Goal: Task Accomplishment & Management: Complete application form

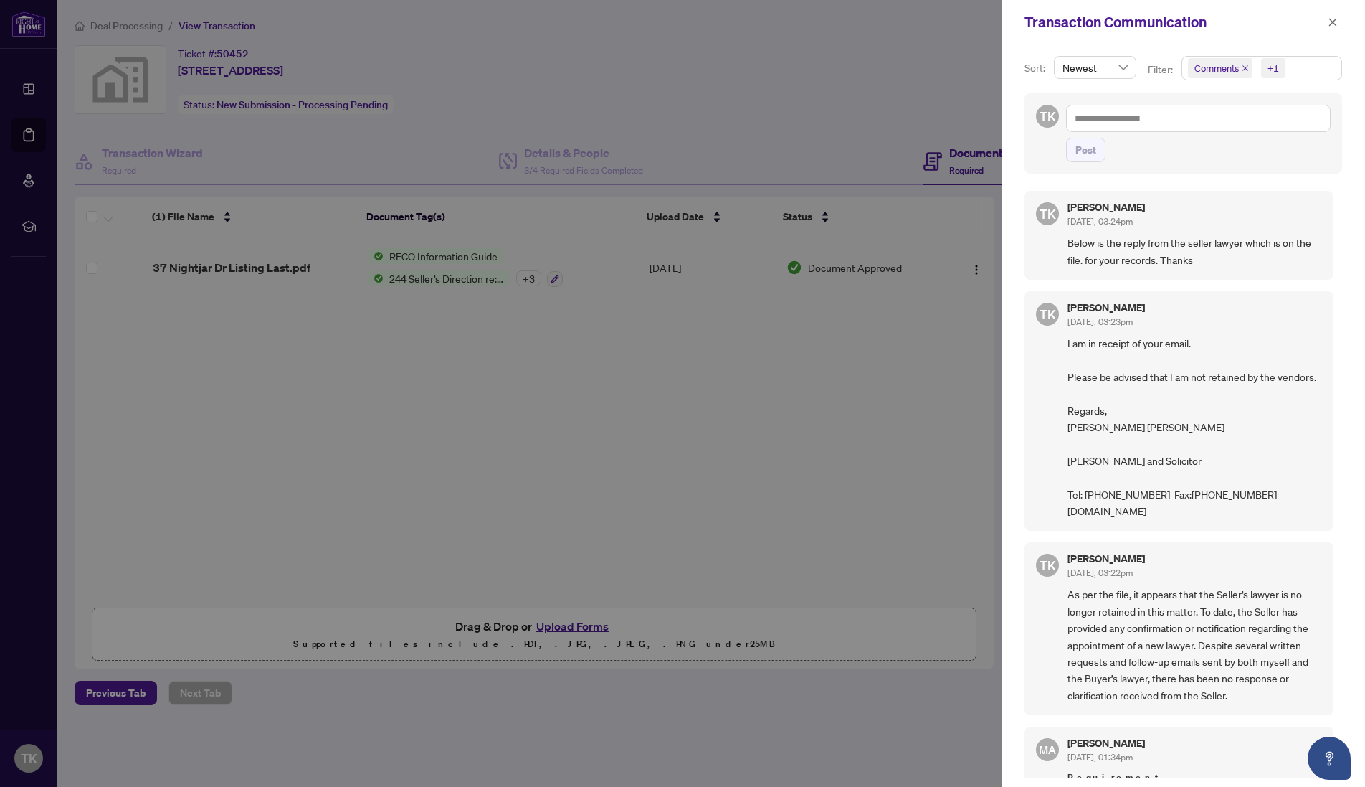
scroll to position [68, 0]
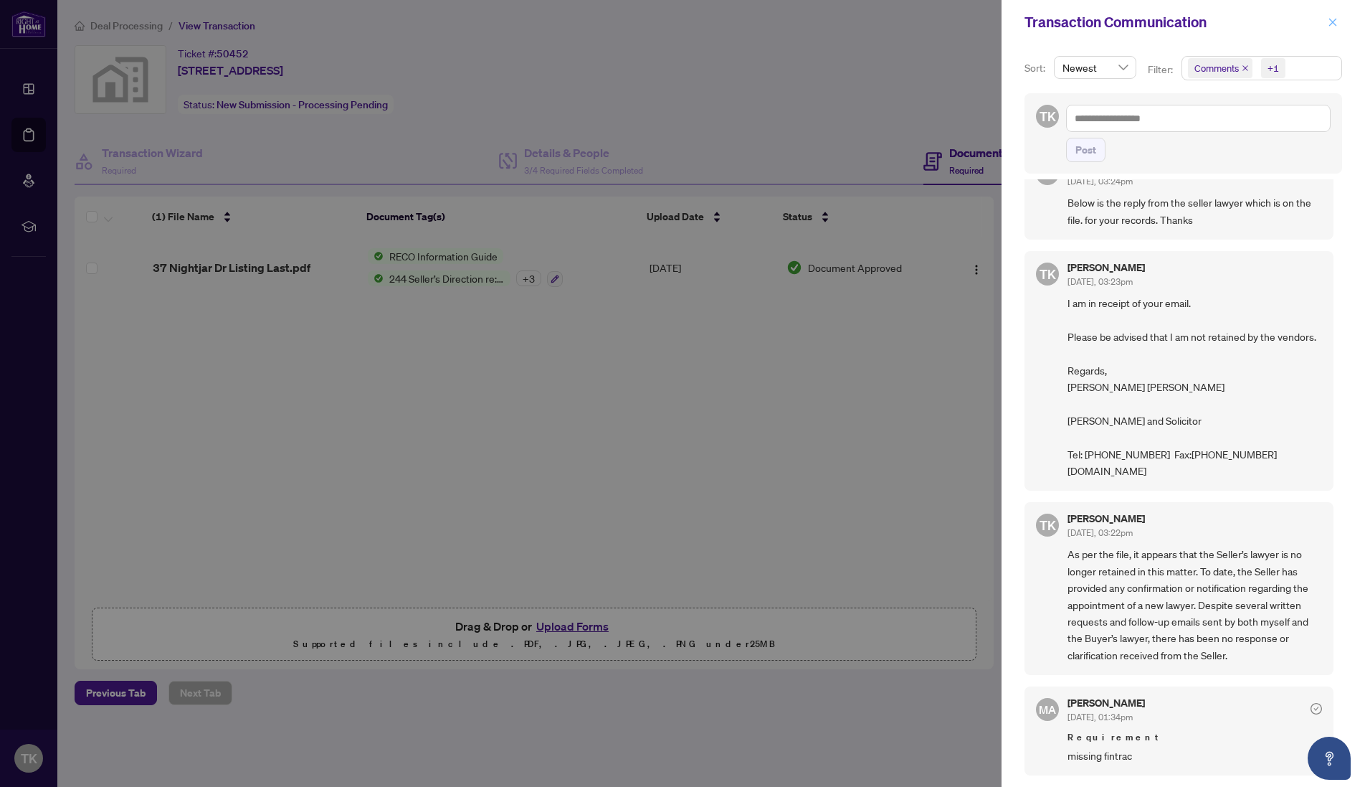
click at [1336, 20] on icon "close" at bounding box center [1333, 22] width 10 height 10
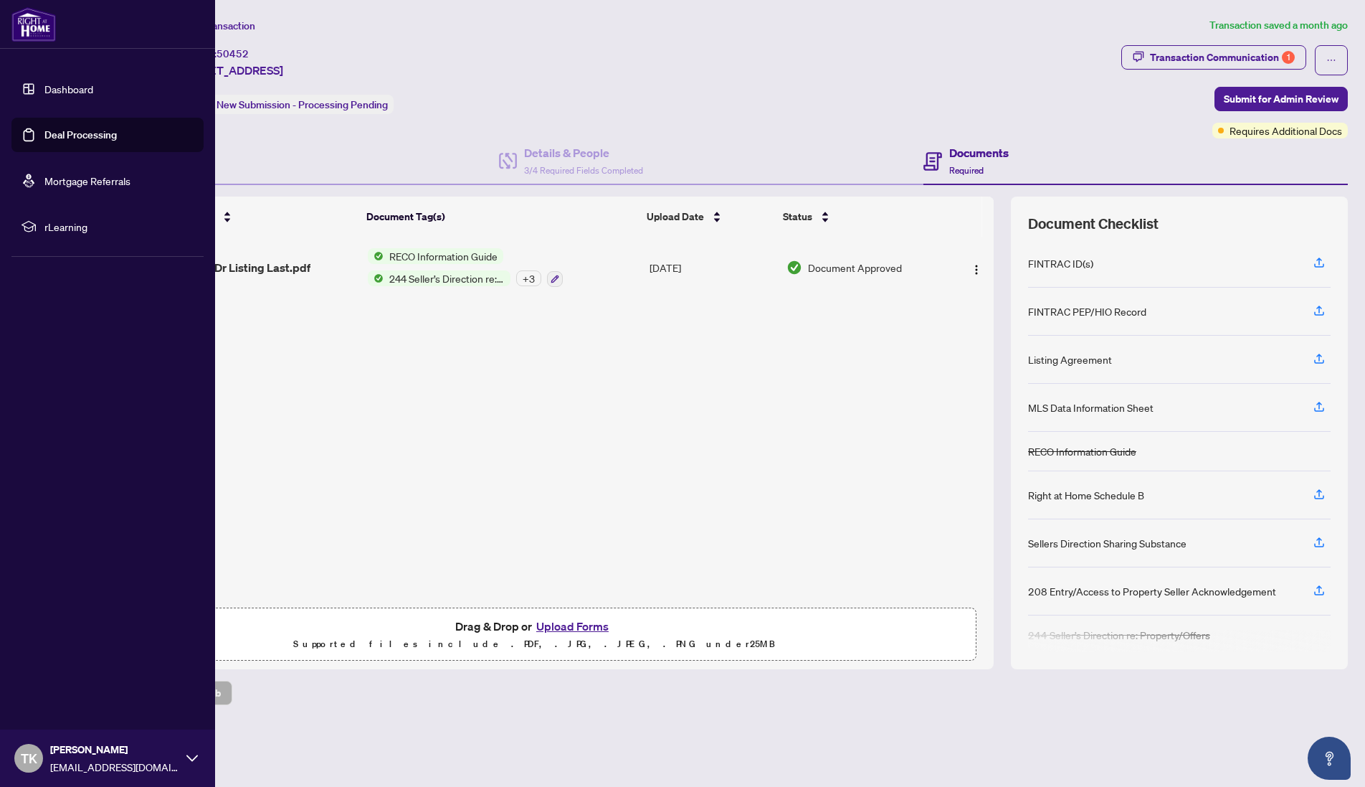
click at [55, 133] on link "Deal Processing" at bounding box center [80, 134] width 72 height 13
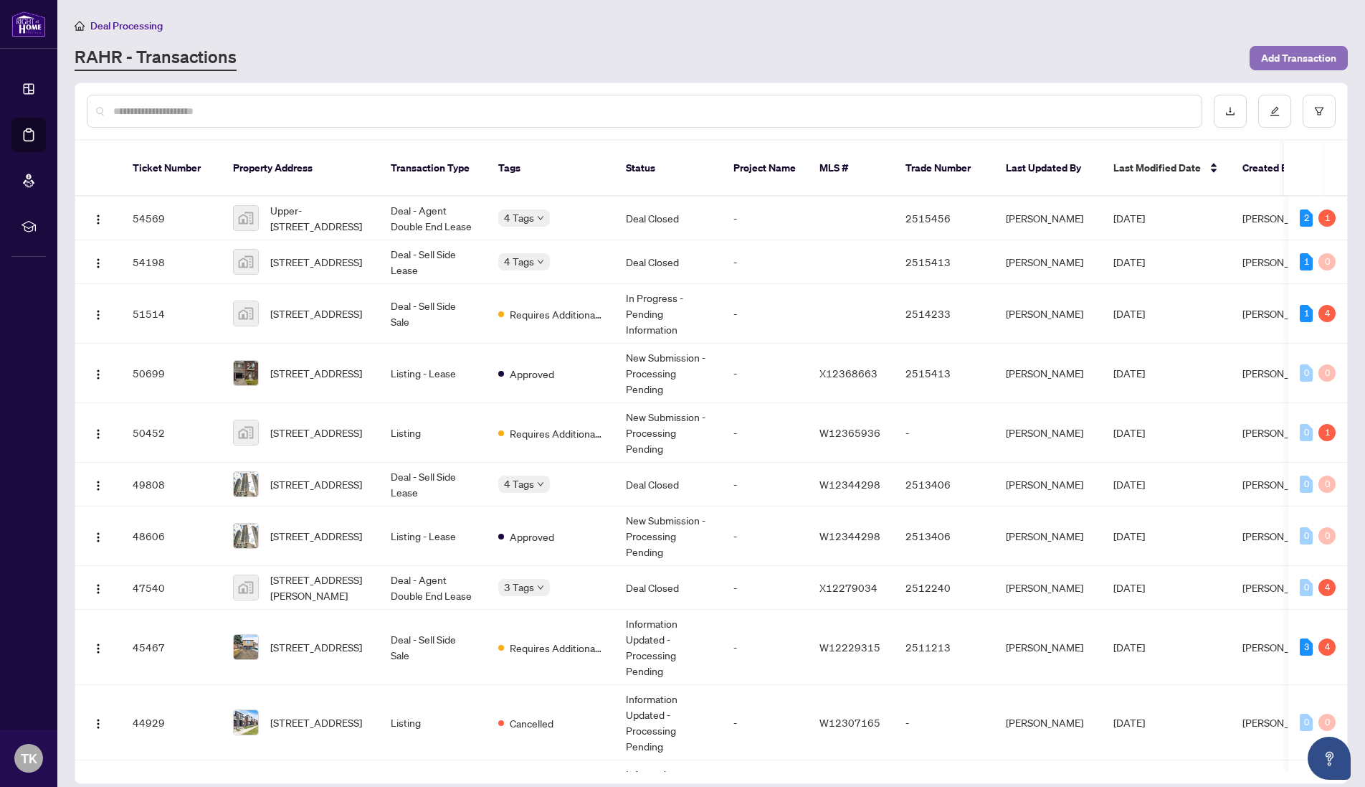
click at [1311, 58] on span "Add Transaction" at bounding box center [1298, 58] width 75 height 23
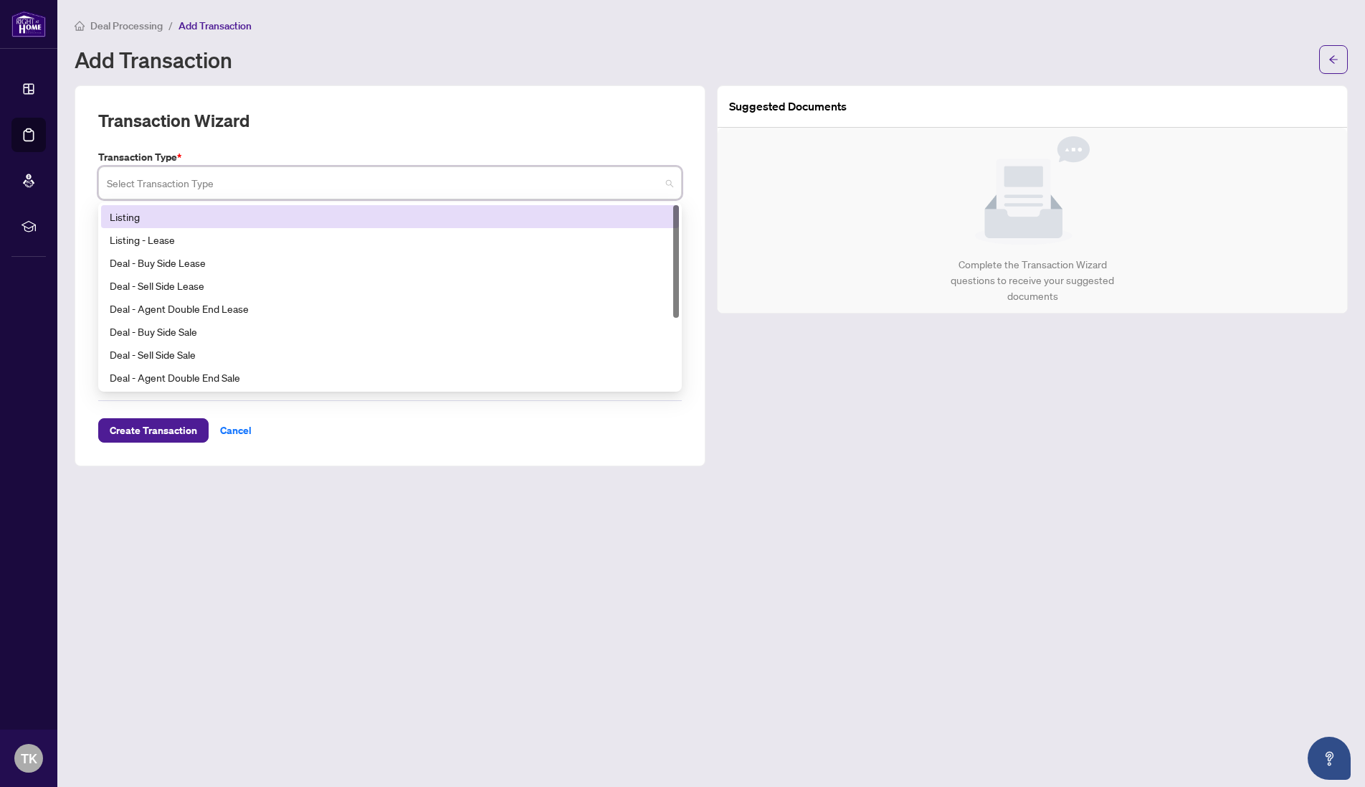
click at [228, 181] on input "search" at bounding box center [384, 185] width 554 height 32
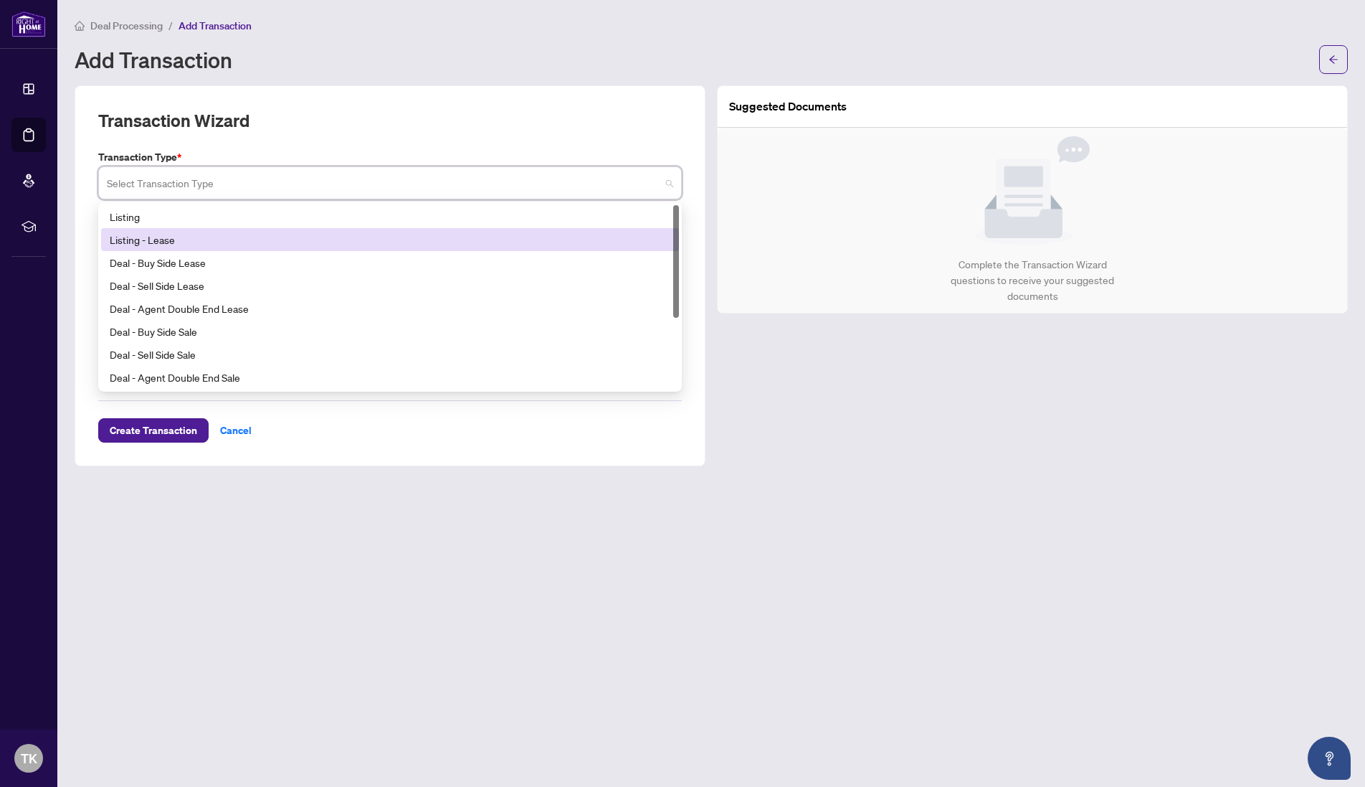
click at [175, 242] on div "Listing - Lease" at bounding box center [390, 240] width 561 height 16
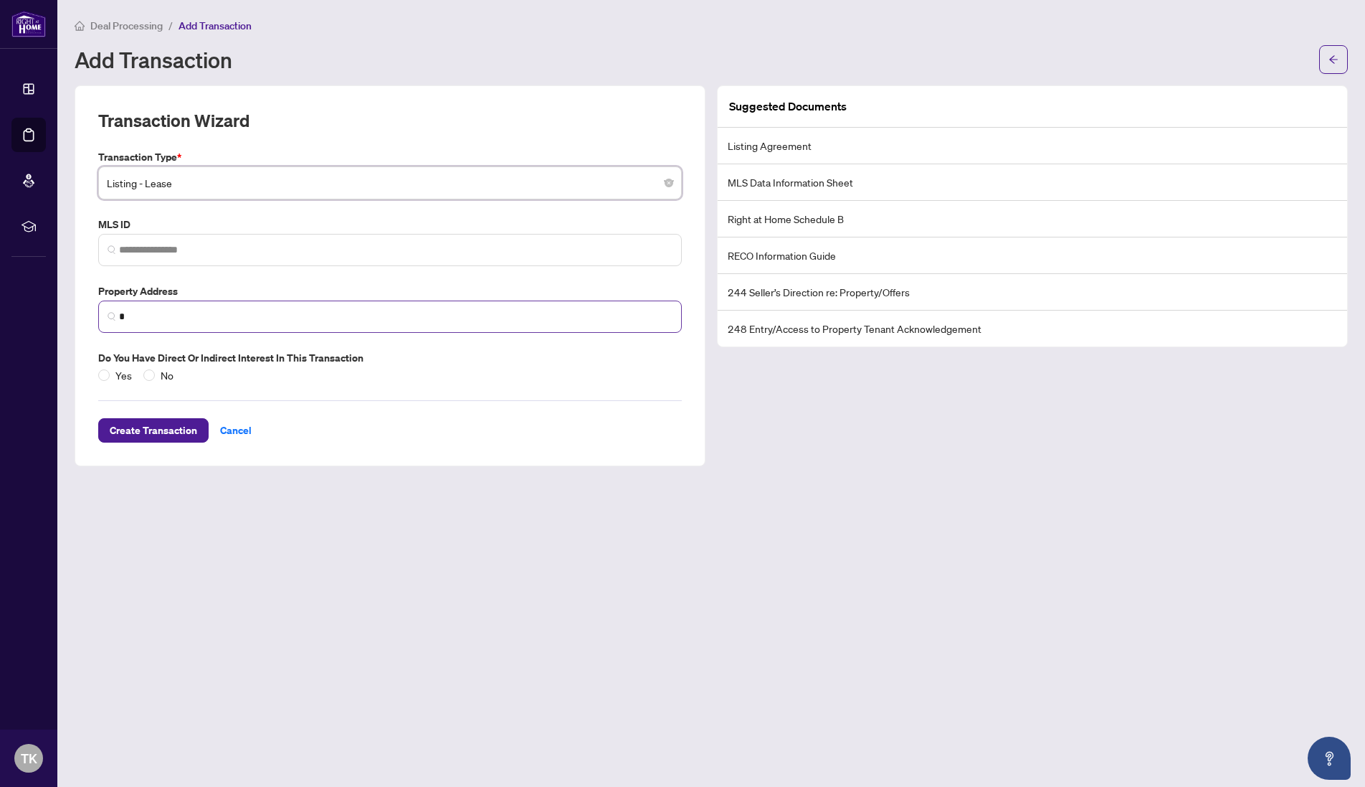
click at [145, 327] on span "*" at bounding box center [390, 316] width 584 height 32
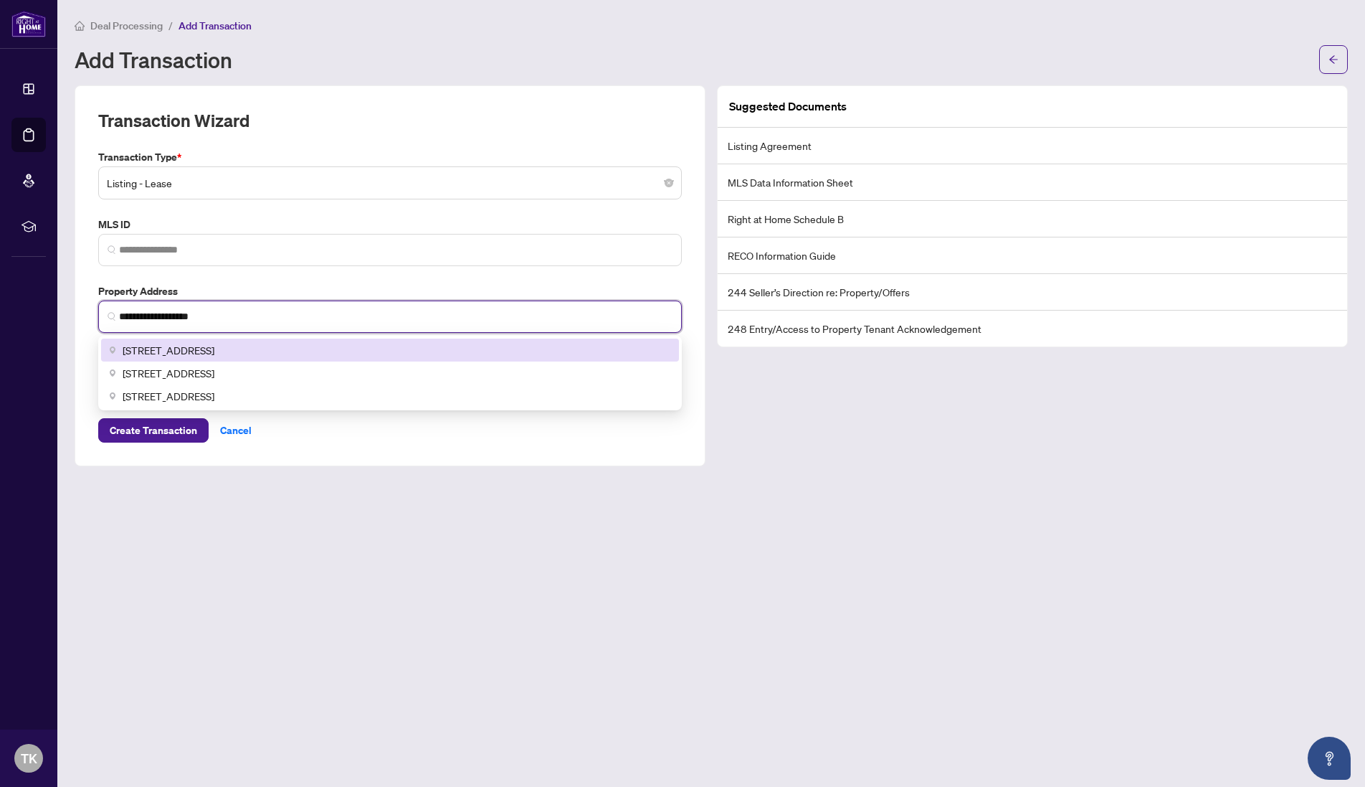
click at [168, 354] on span "[STREET_ADDRESS]" at bounding box center [169, 350] width 92 height 16
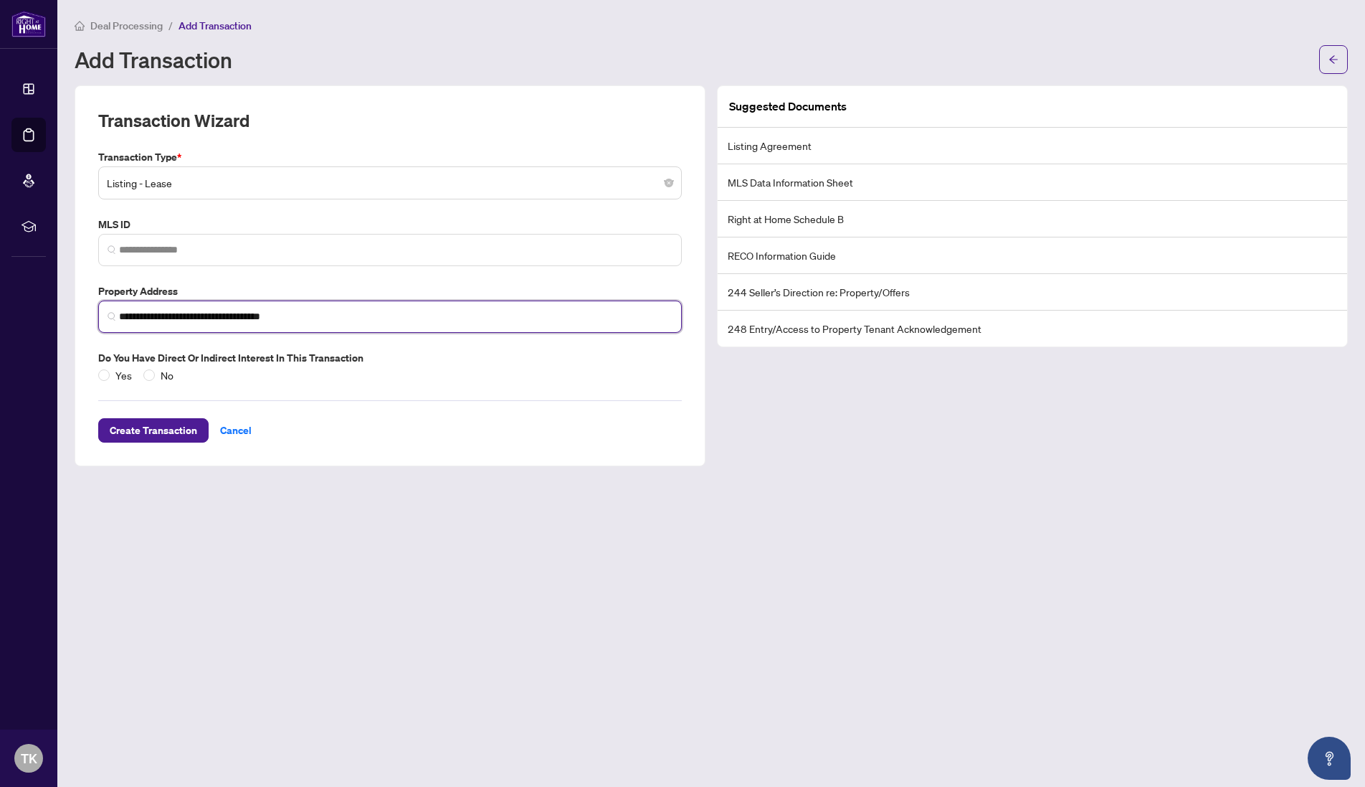
type input "**********"
click at [166, 440] on span "Create Transaction" at bounding box center [153, 430] width 87 height 23
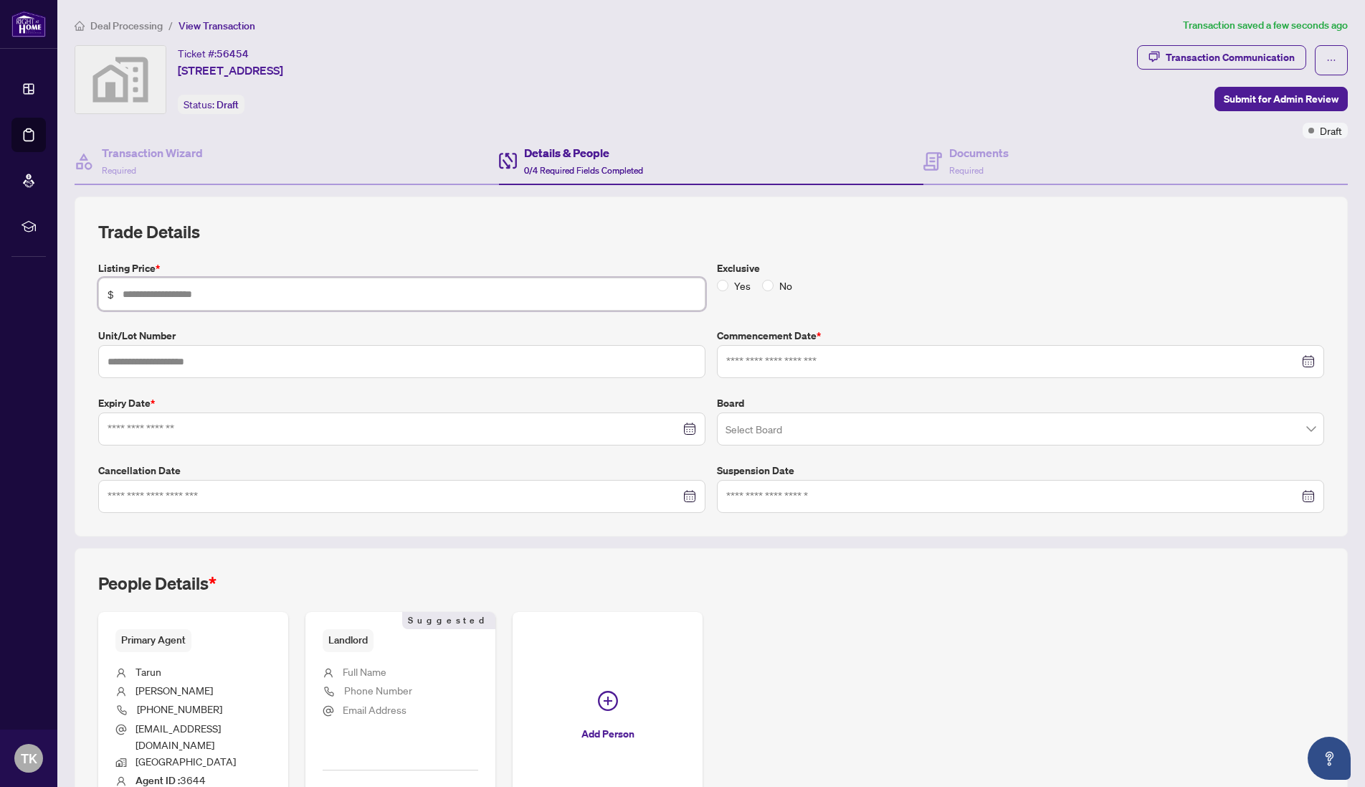
click at [168, 293] on input "text" at bounding box center [410, 294] width 574 height 16
type input "*****"
click at [744, 355] on input at bounding box center [1012, 362] width 573 height 16
type input "**********"
click at [786, 480] on div "7" at bounding box center [794, 480] width 17 height 17
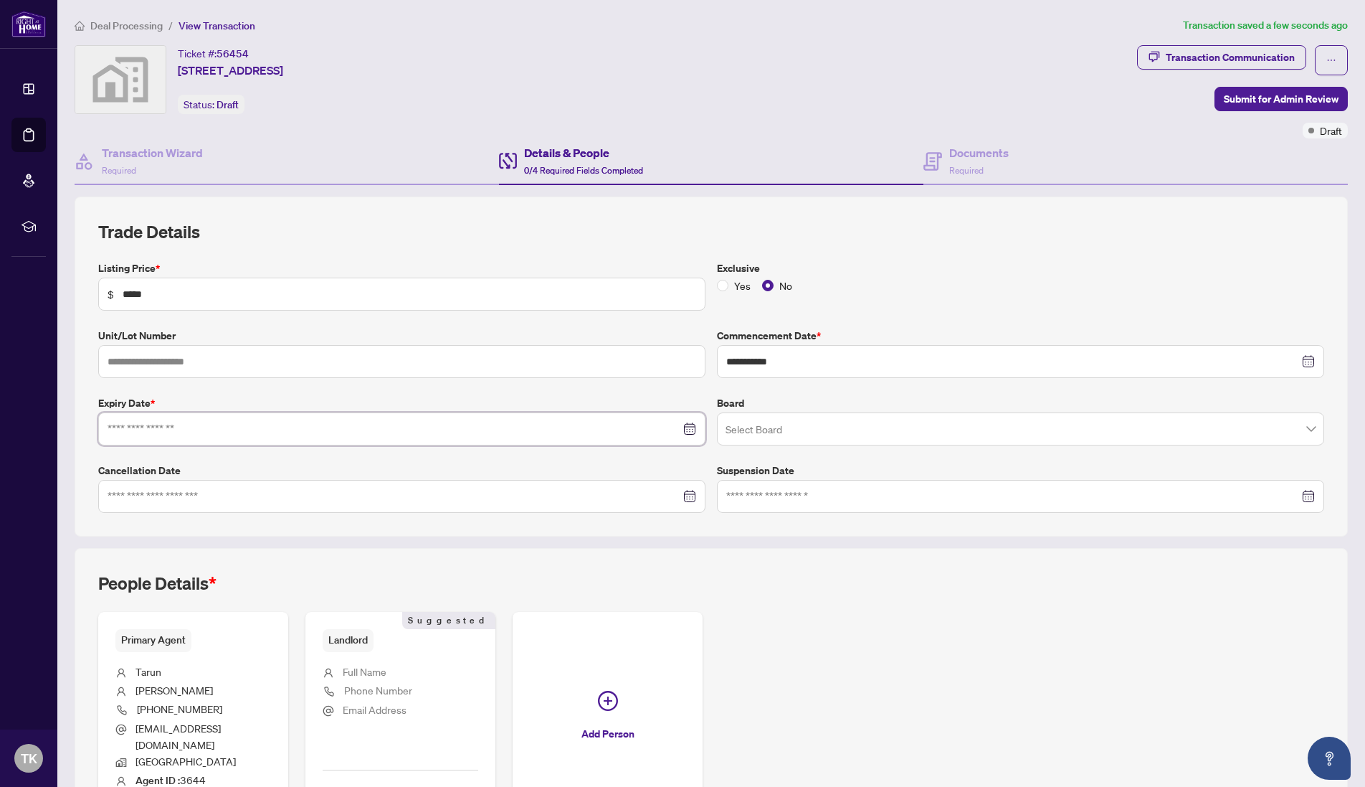
click at [199, 426] on input at bounding box center [394, 429] width 573 height 16
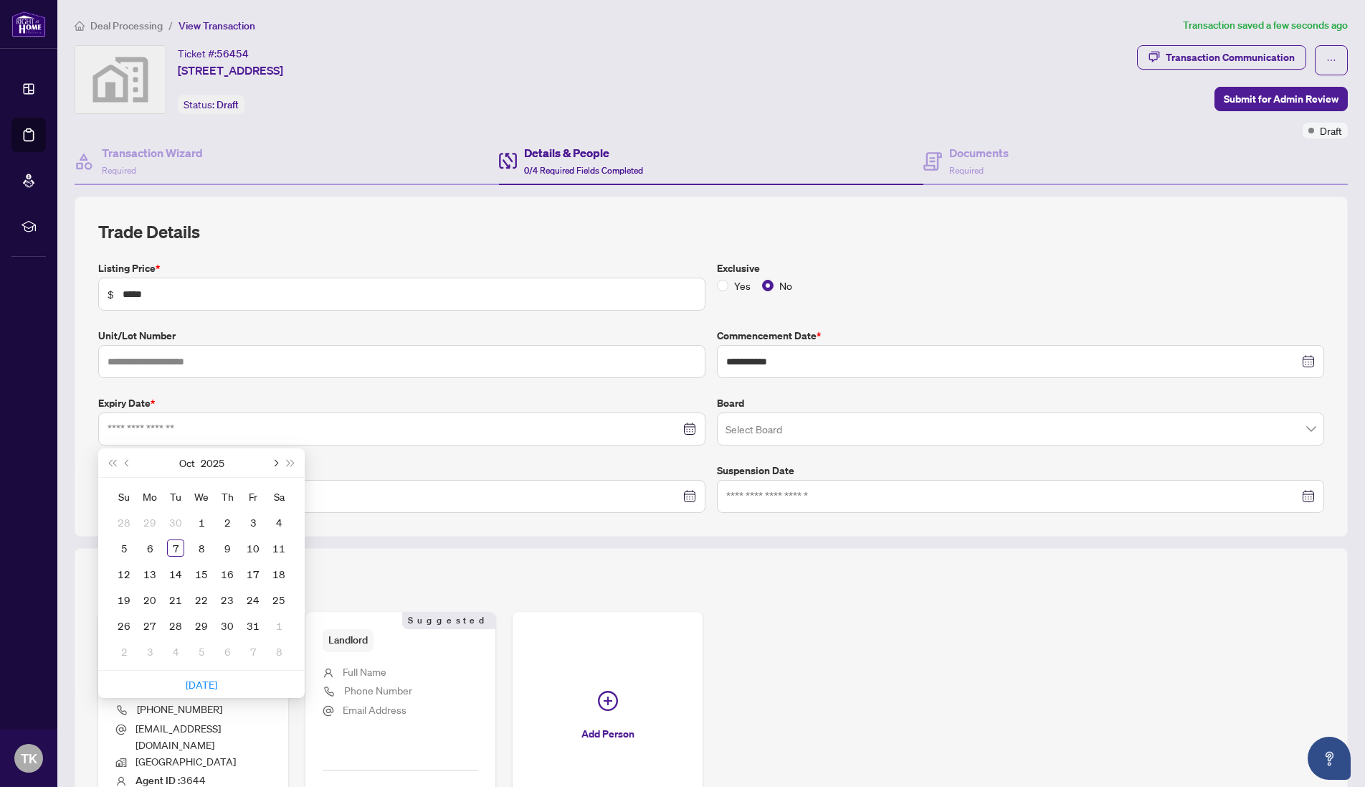
click at [275, 465] on button "Next month (PageDown)" at bounding box center [275, 462] width 16 height 29
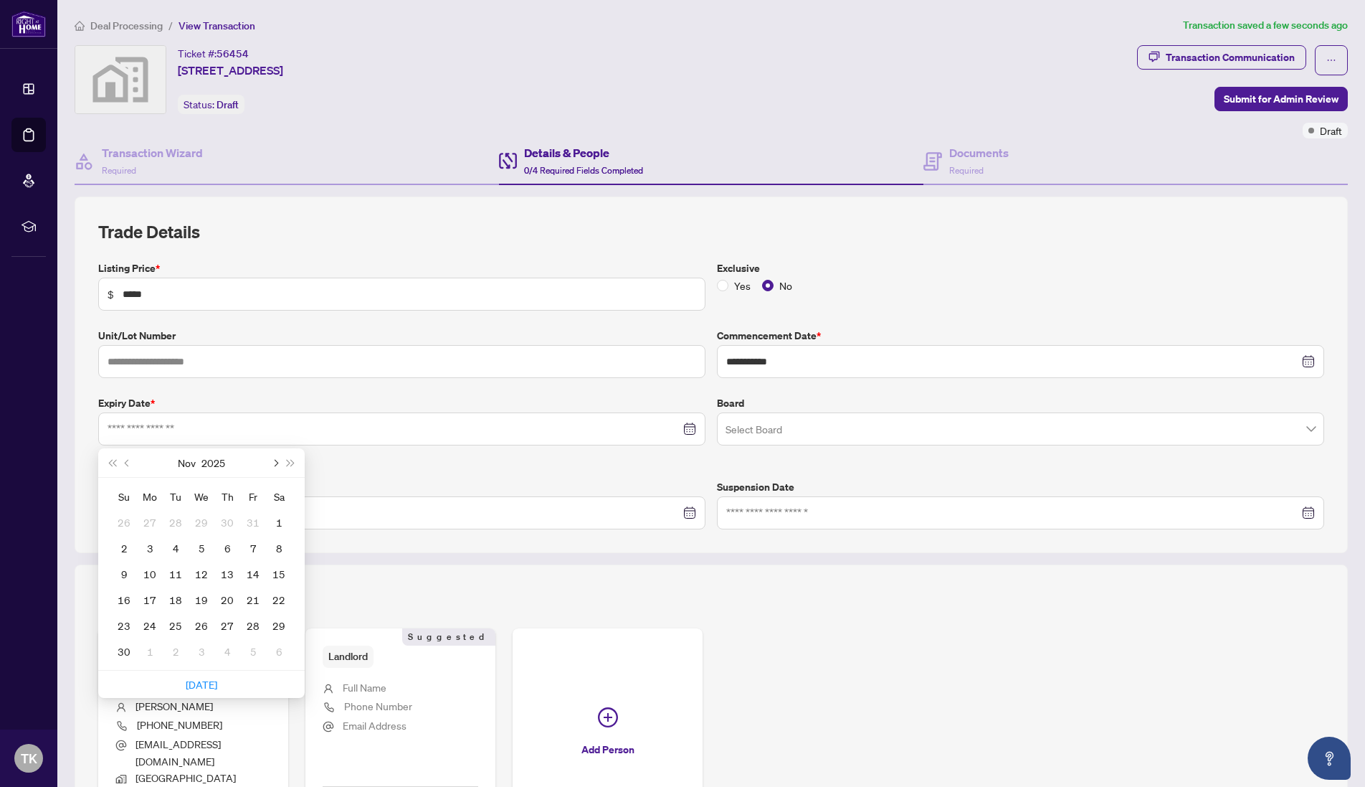
click at [275, 465] on button "Next month (PageDown)" at bounding box center [275, 462] width 16 height 29
type input "**********"
click at [196, 628] on div "31" at bounding box center [201, 625] width 17 height 17
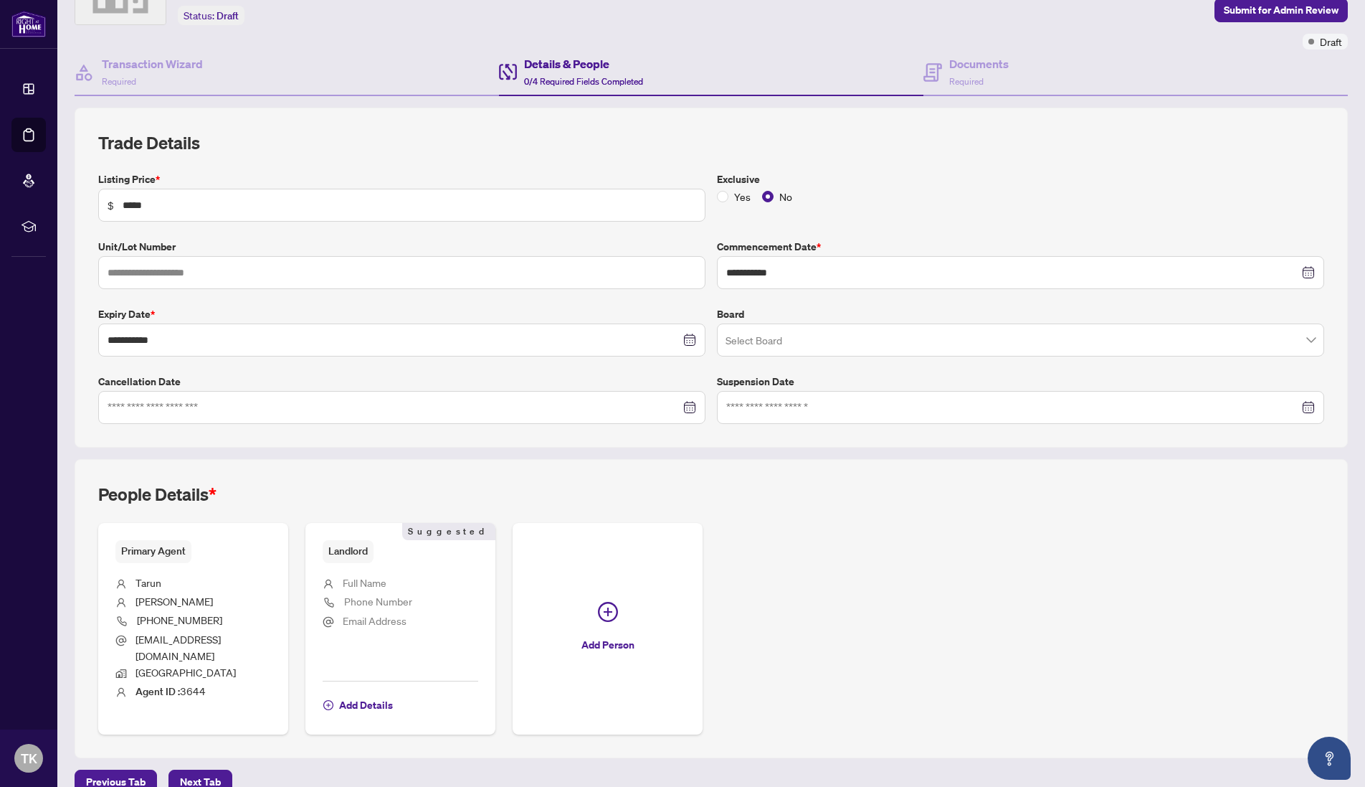
scroll to position [98, 0]
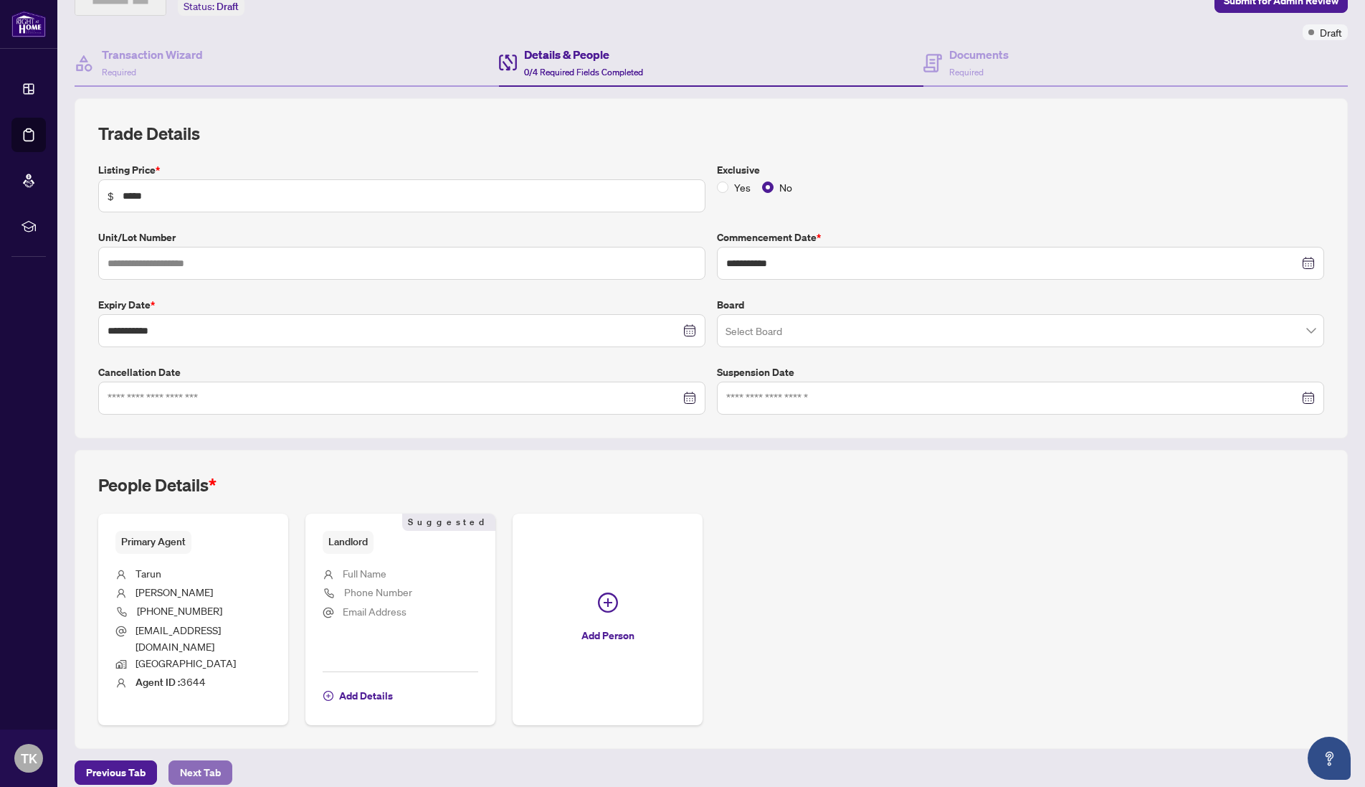
click at [208, 761] on span "Next Tab" at bounding box center [200, 772] width 41 height 23
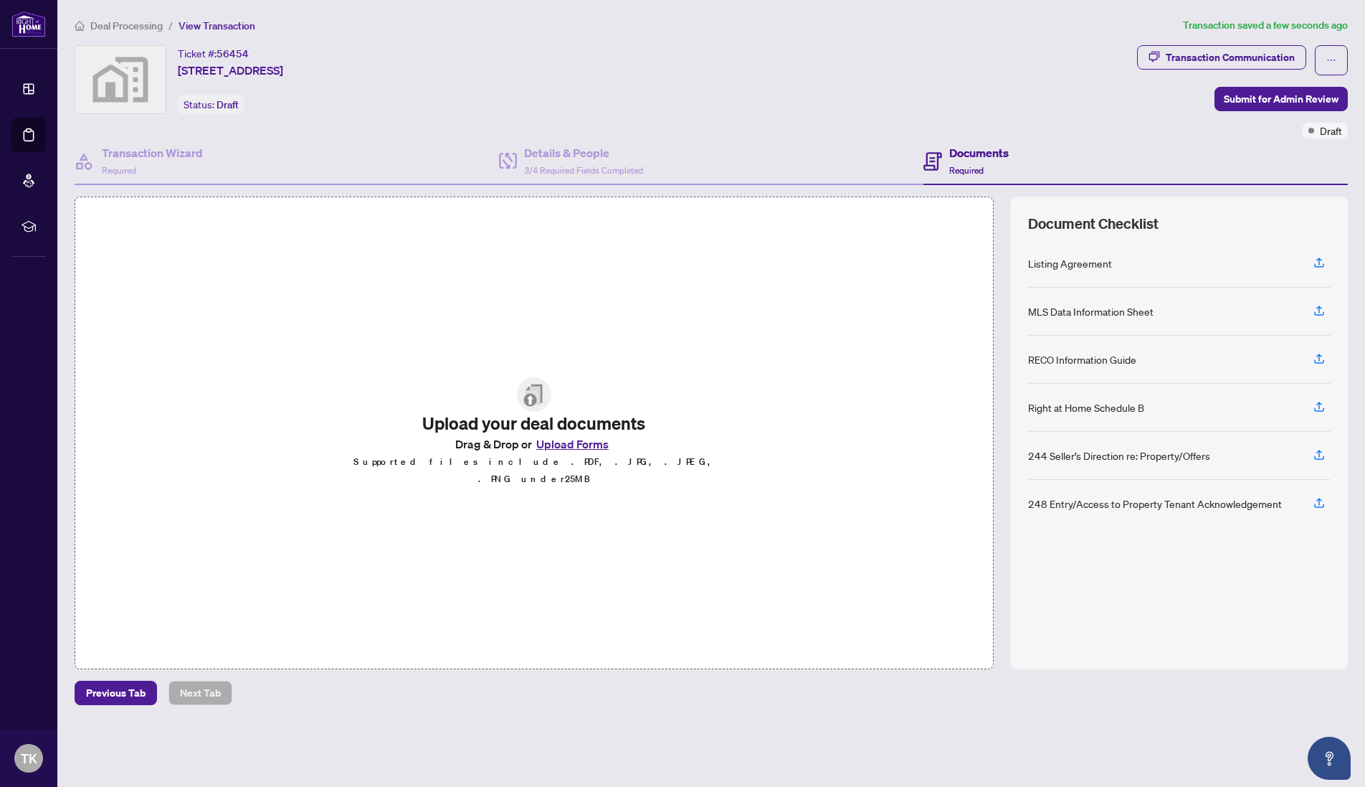
click at [569, 450] on button "Upload Forms" at bounding box center [572, 444] width 81 height 19
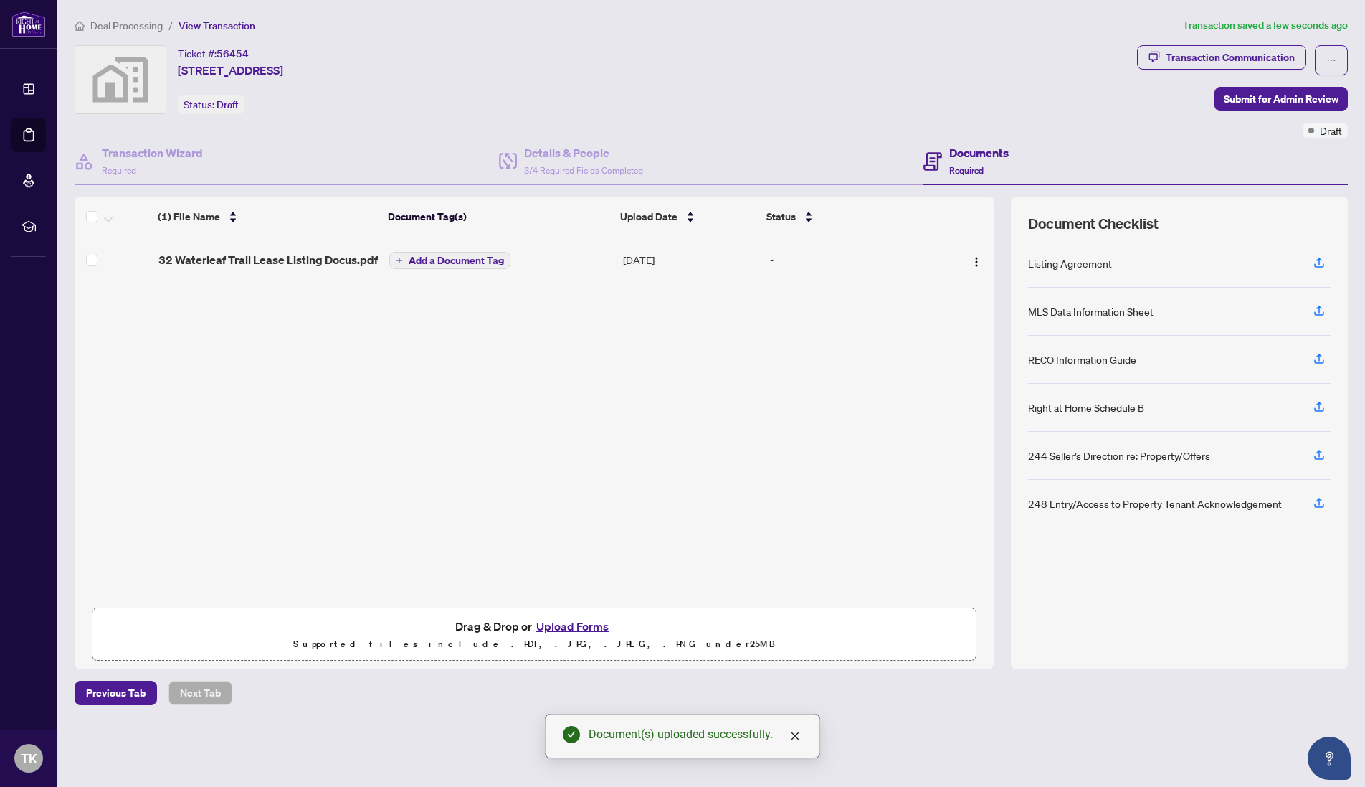
click at [317, 260] on span "32 Waterleaf Trail Lease Listing Docus.pdf" at bounding box center [267, 259] width 219 height 17
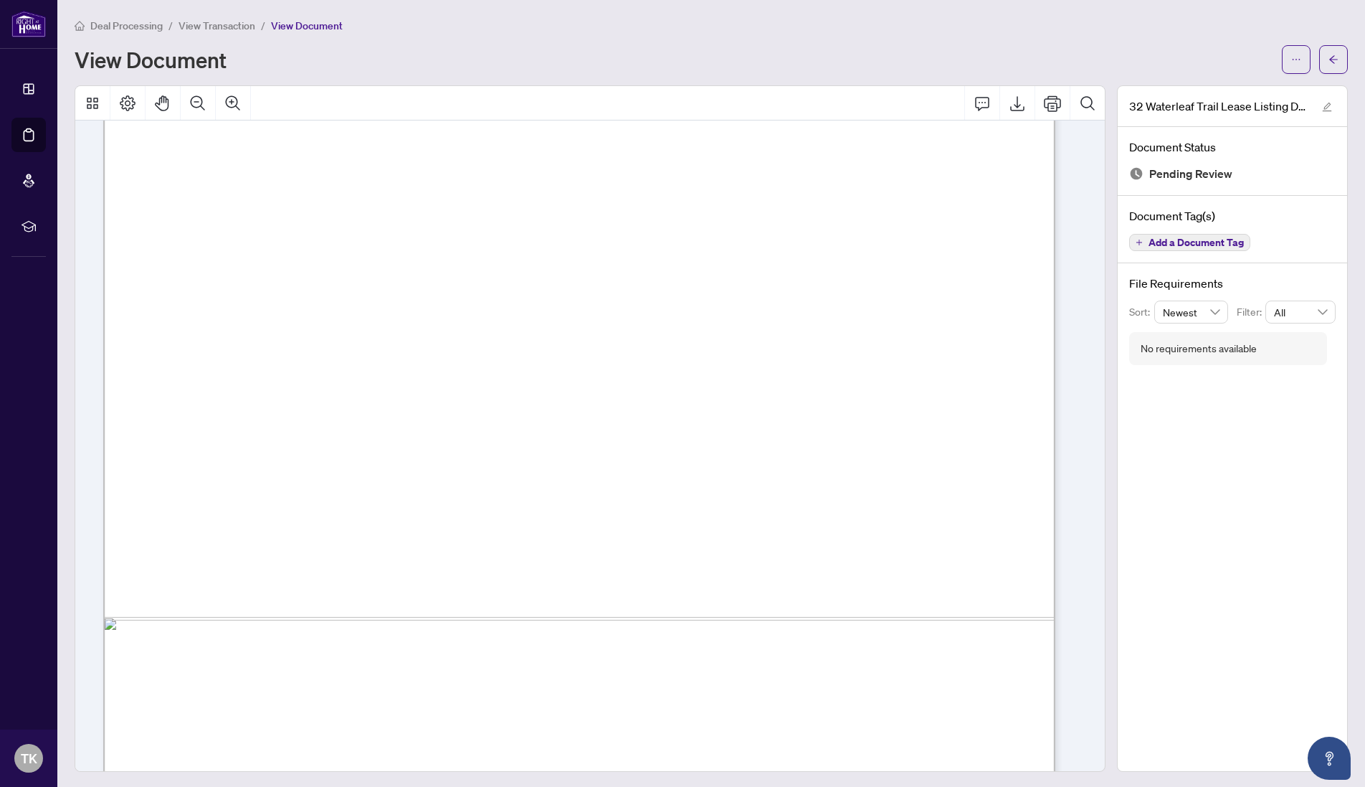
scroll to position [24282, 0]
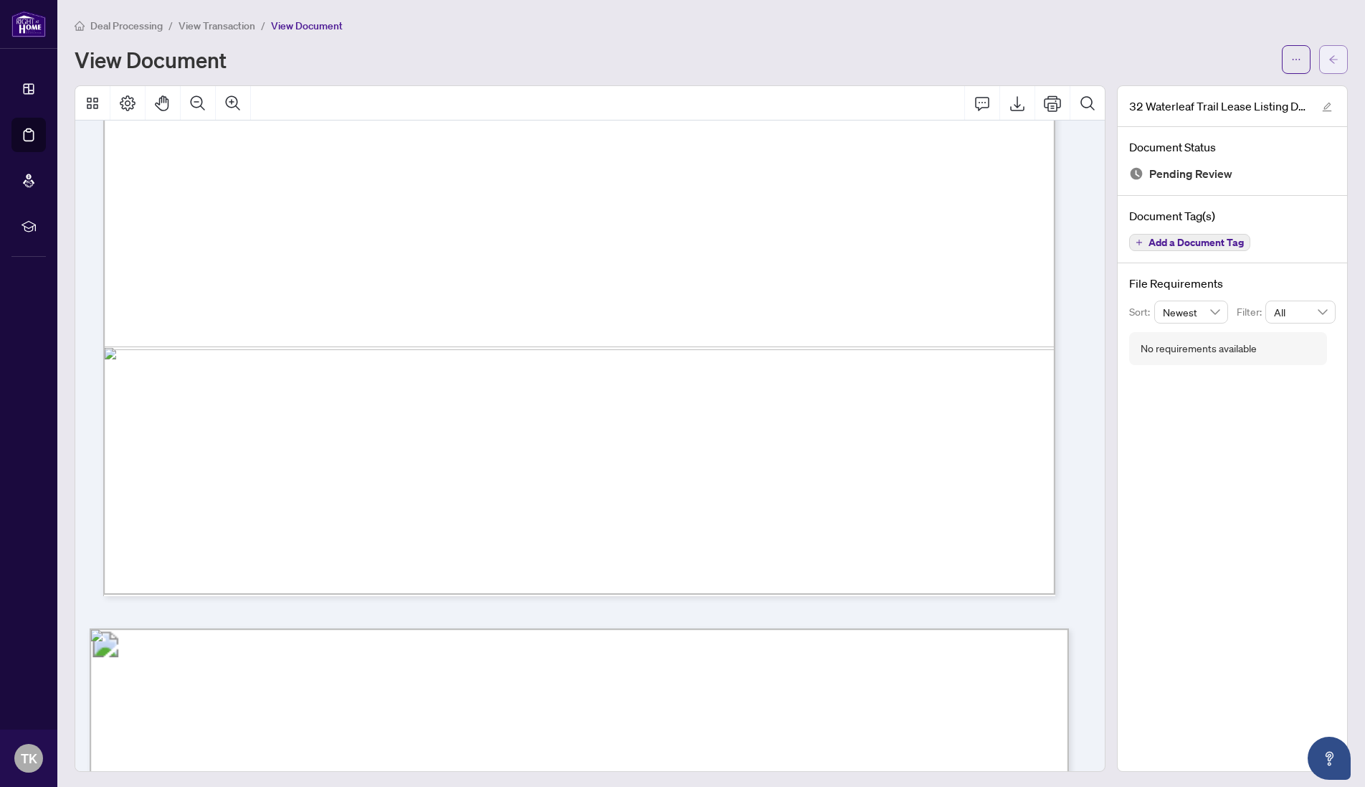
click at [1320, 61] on button "button" at bounding box center [1334, 59] width 29 height 29
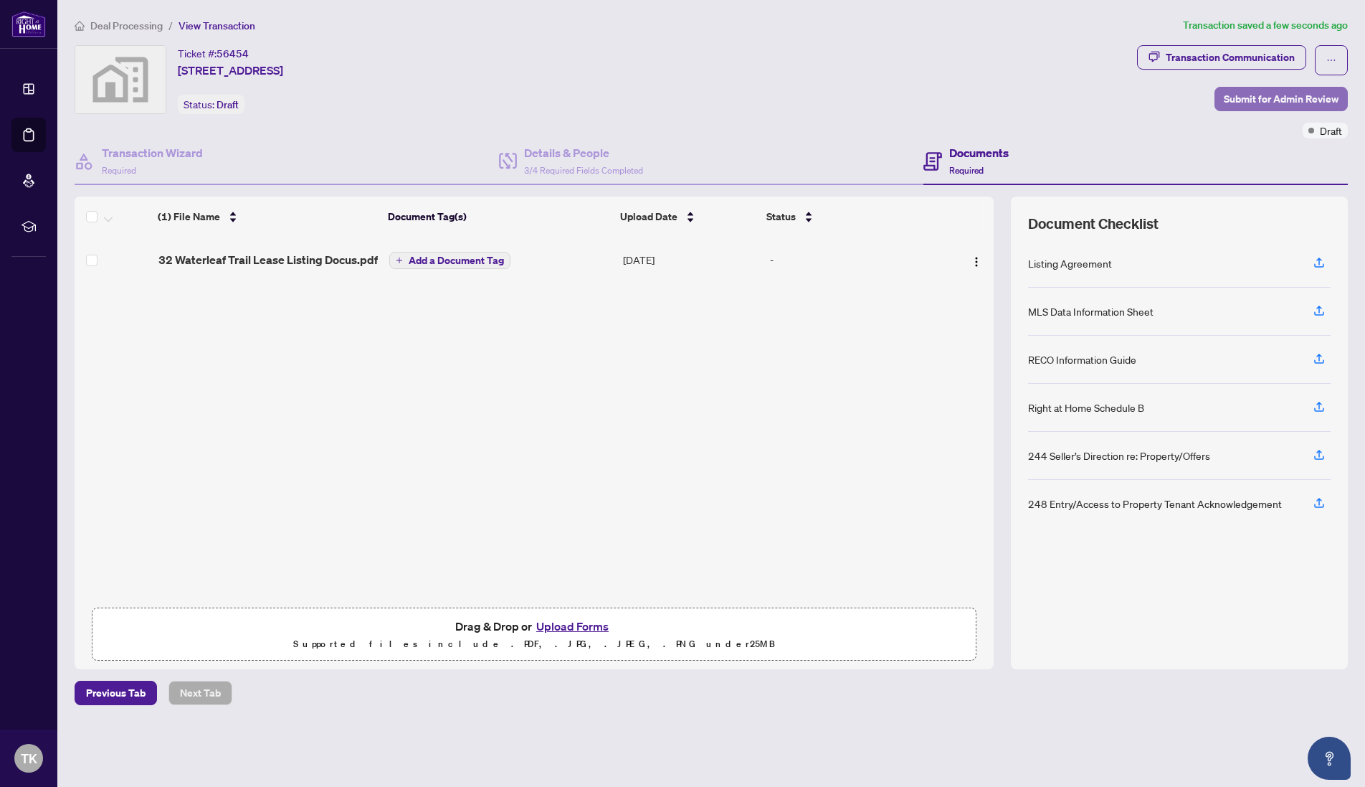
click at [1274, 100] on span "Submit for Admin Review" at bounding box center [1281, 98] width 115 height 23
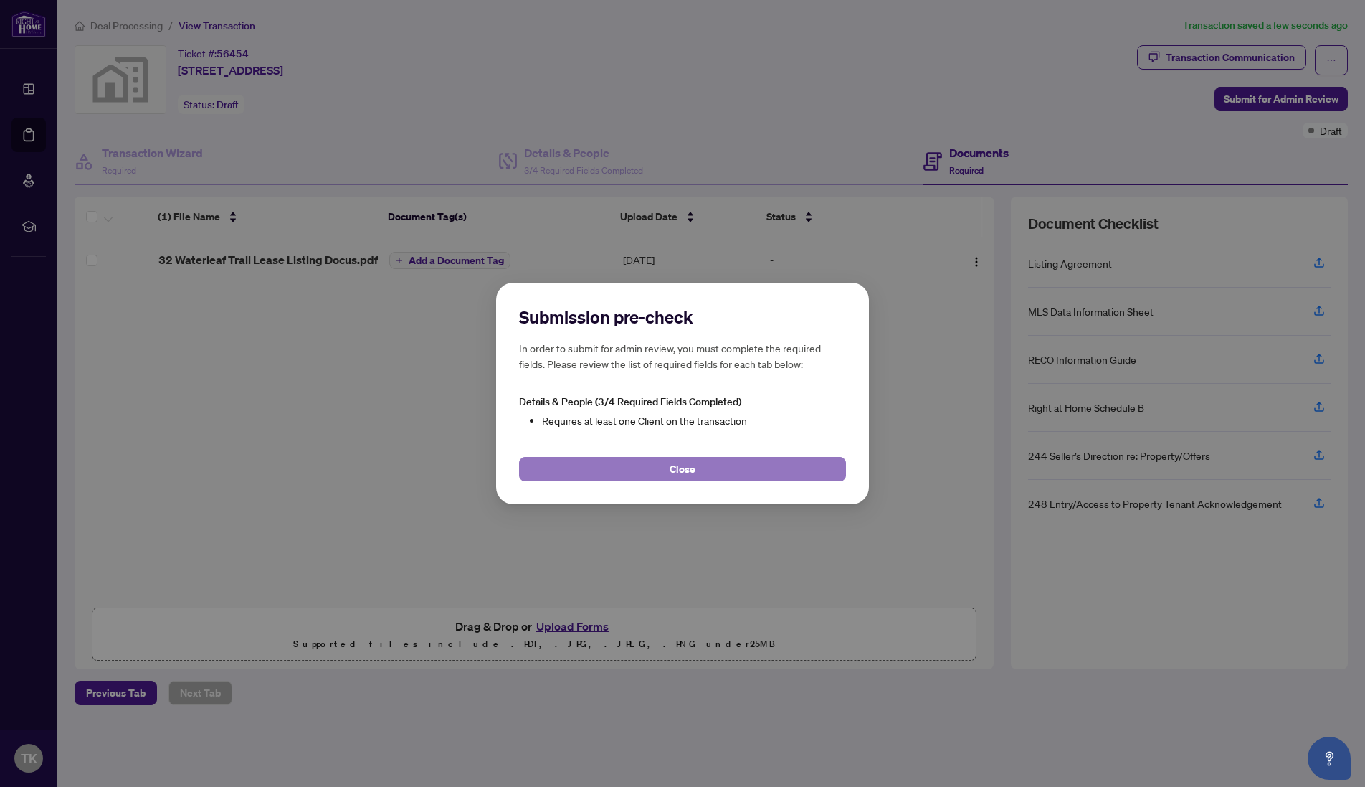
click at [686, 470] on span "Close" at bounding box center [683, 469] width 26 height 23
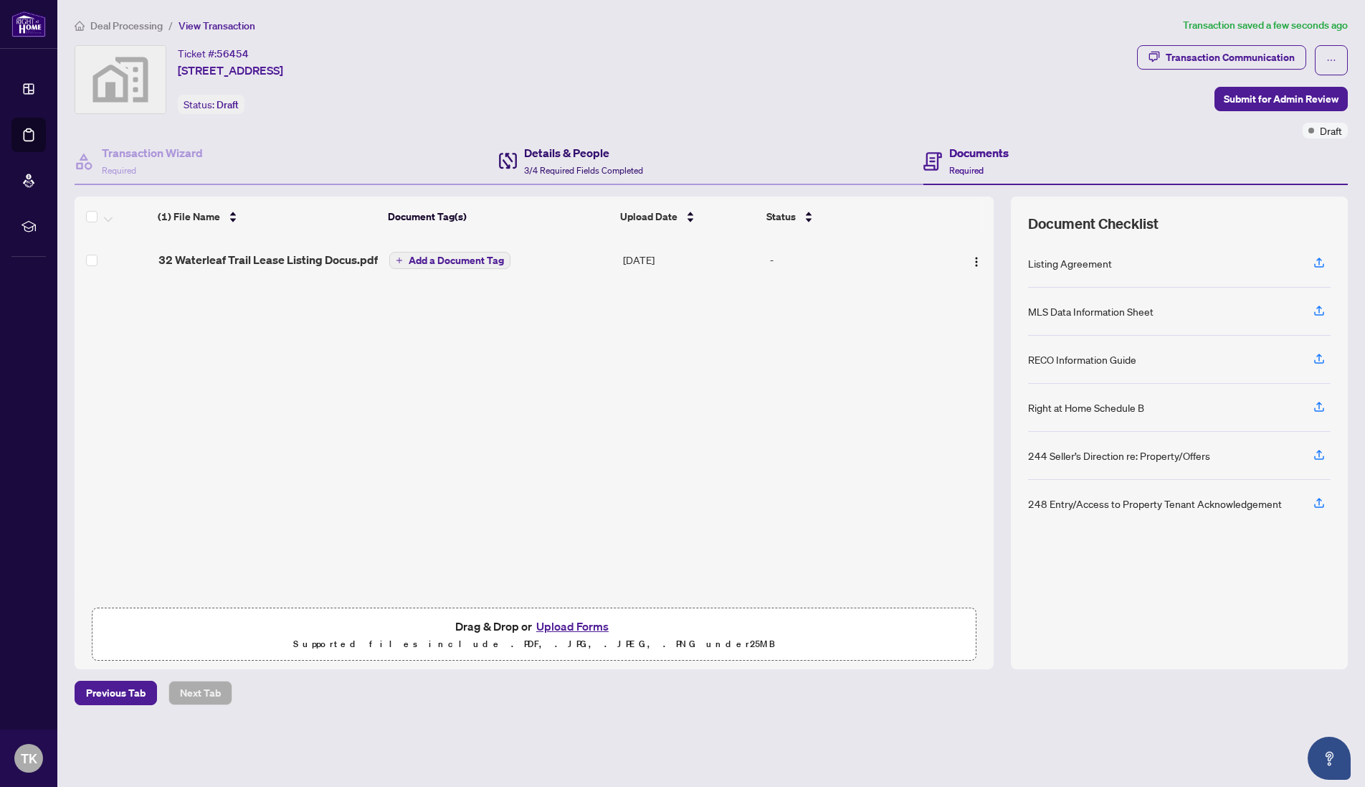
click at [541, 154] on h4 "Details & People" at bounding box center [583, 152] width 119 height 17
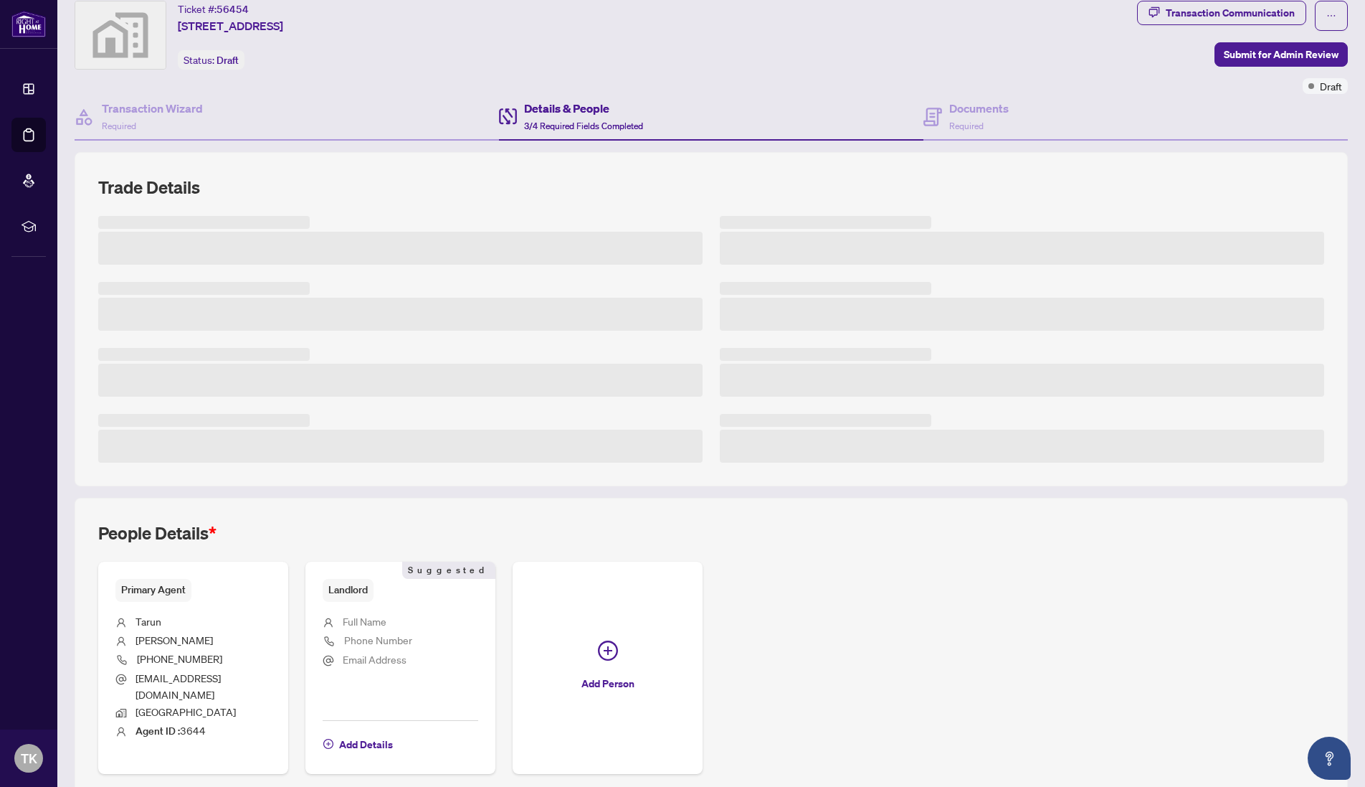
scroll to position [93, 0]
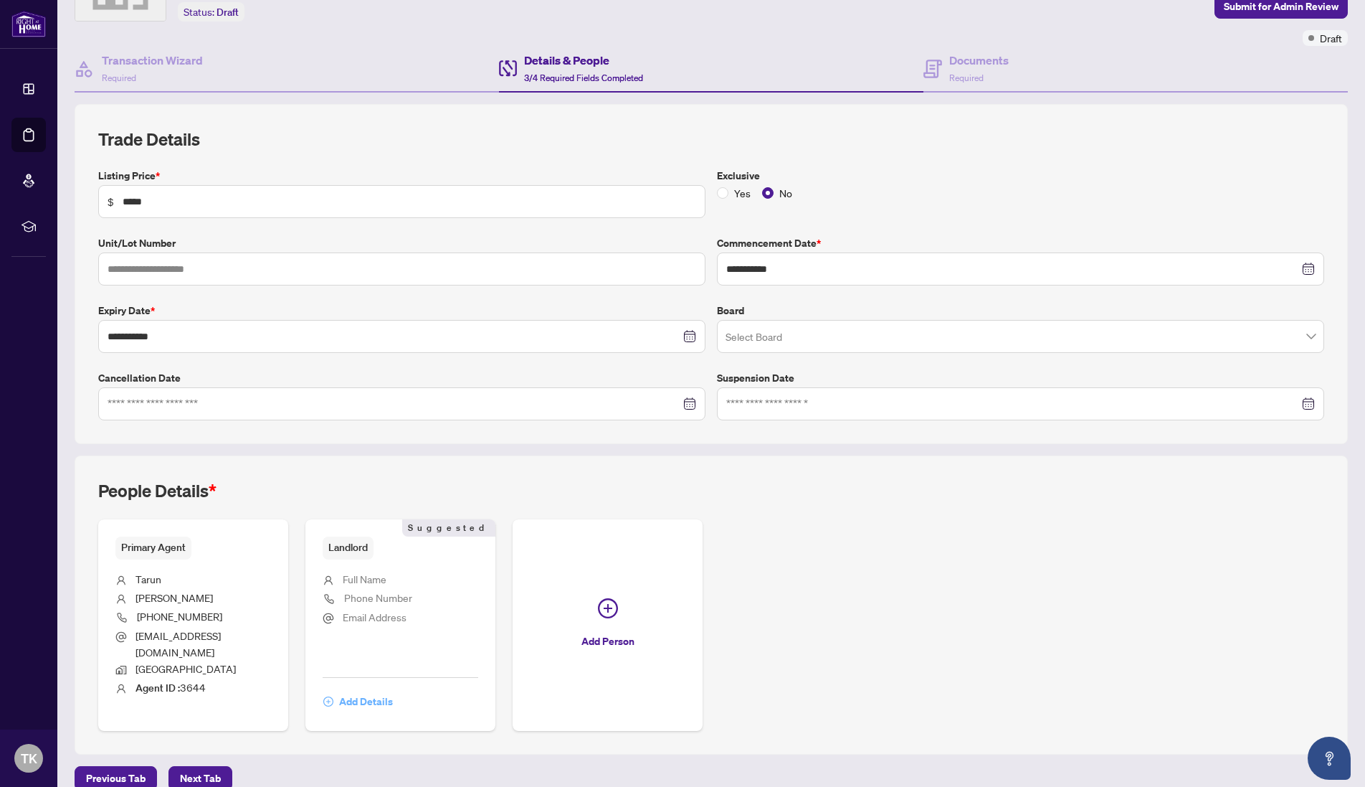
click at [361, 690] on span "Add Details" at bounding box center [366, 701] width 54 height 23
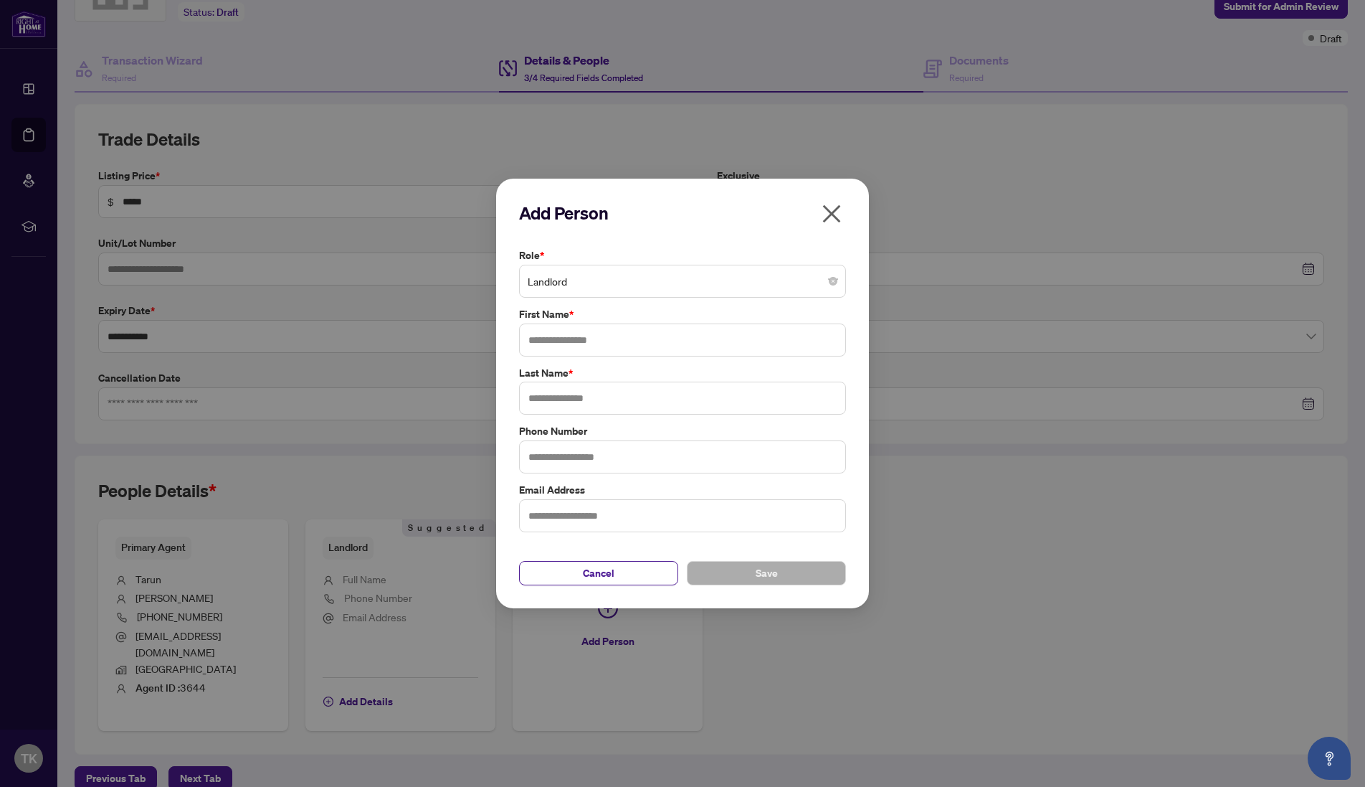
click at [573, 283] on span "Landlord" at bounding box center [683, 281] width 310 height 27
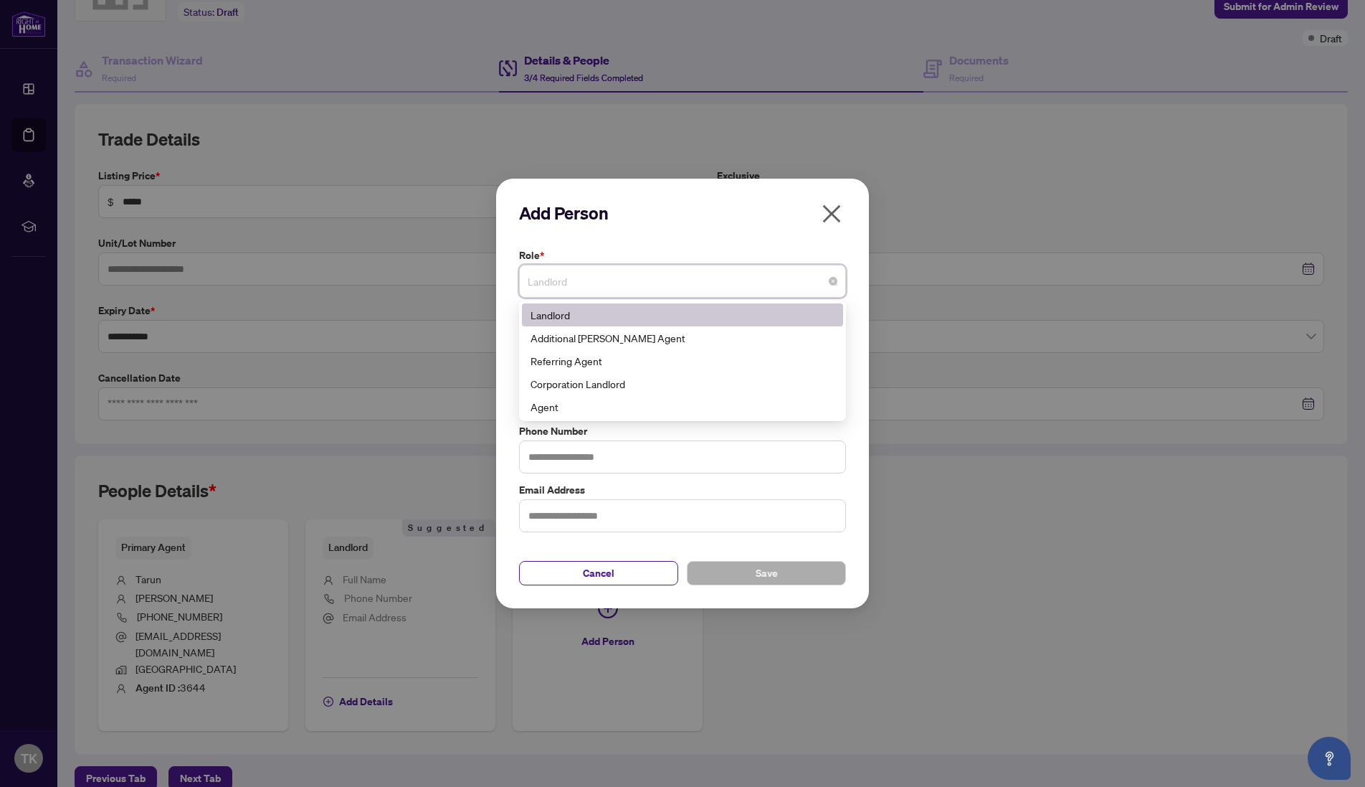
click at [560, 316] on div "Landlord" at bounding box center [683, 315] width 304 height 16
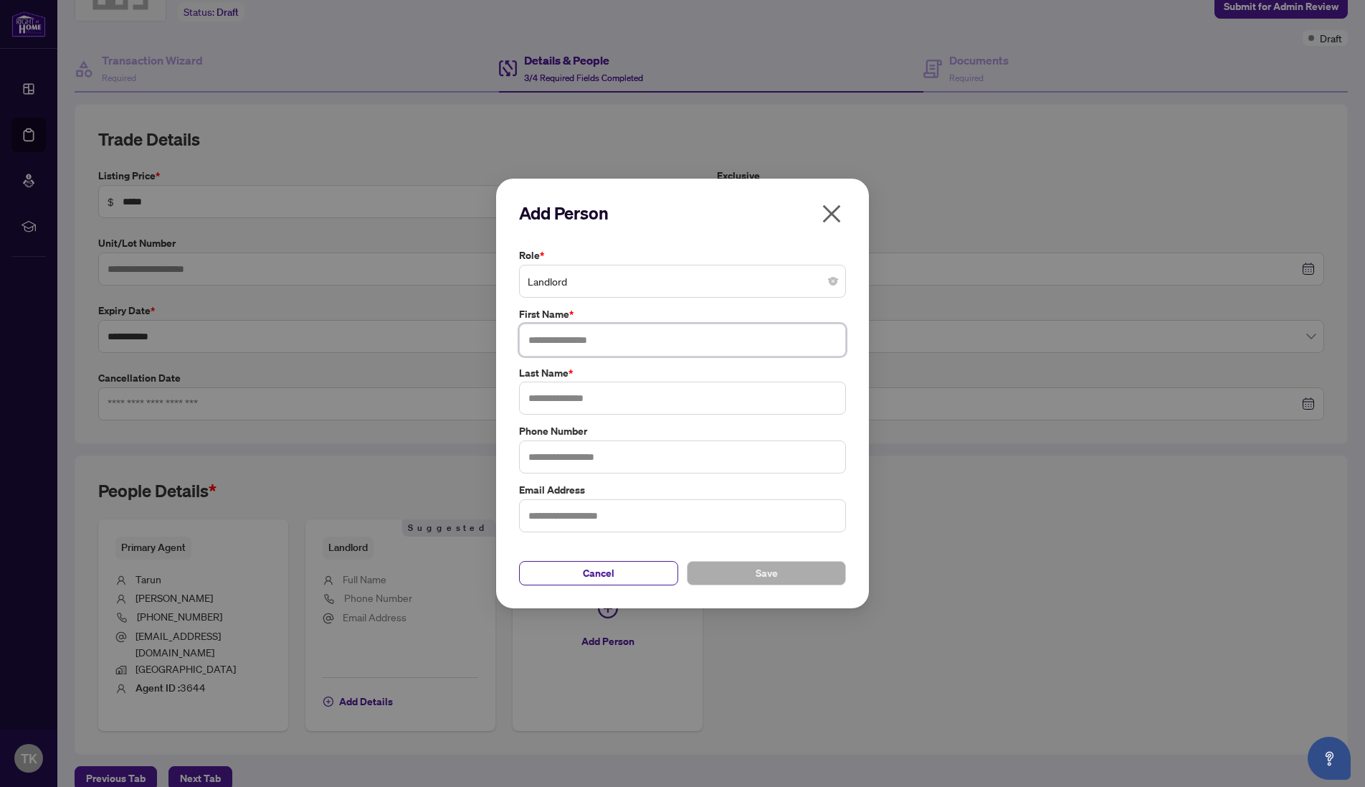
click at [551, 336] on input "text" at bounding box center [682, 339] width 327 height 33
type input "******"
click at [564, 396] on input "text" at bounding box center [682, 398] width 327 height 33
type input "****"
click at [757, 579] on span "Save" at bounding box center [767, 573] width 22 height 23
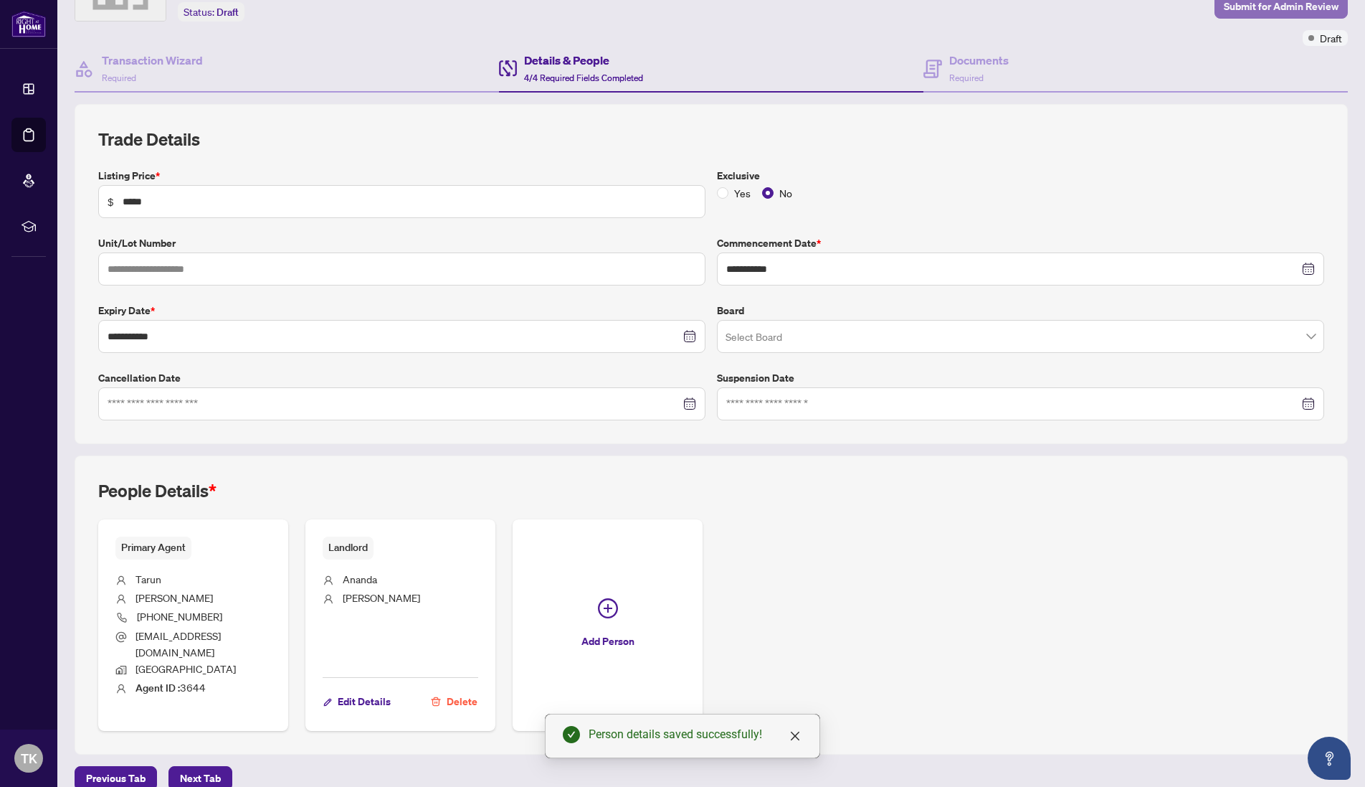
click at [1276, 7] on span "Submit for Admin Review" at bounding box center [1281, 6] width 115 height 23
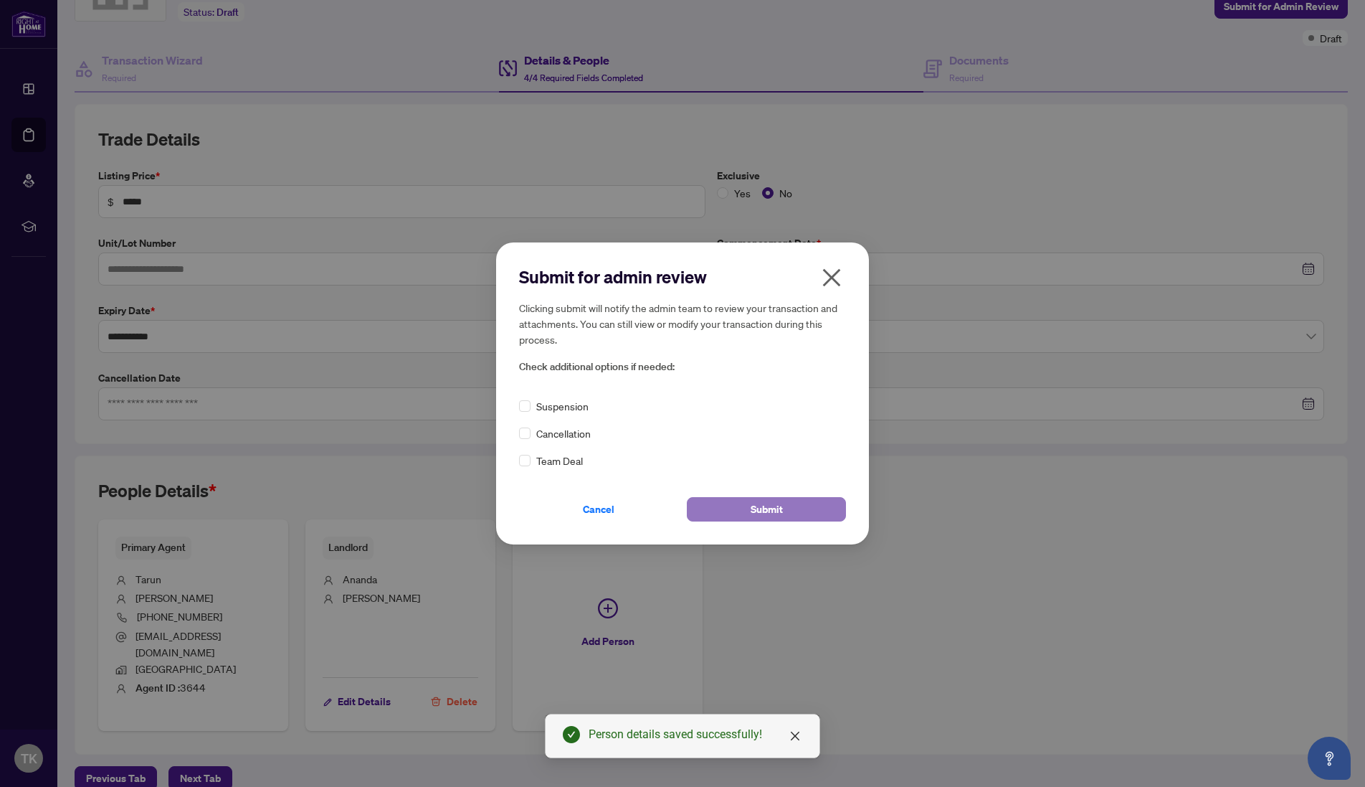
click at [714, 506] on button "Submit" at bounding box center [766, 509] width 159 height 24
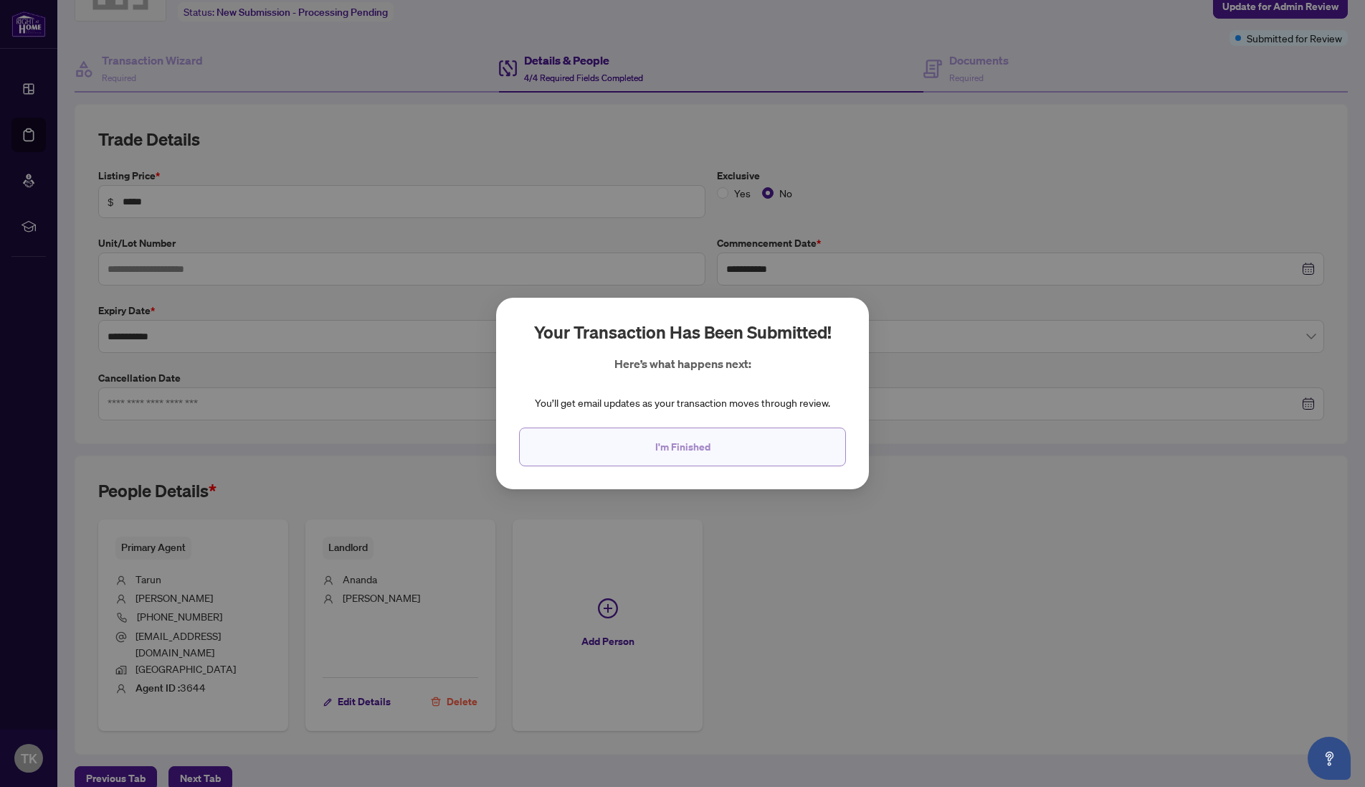
click at [682, 450] on span "I'm Finished" at bounding box center [682, 446] width 55 height 23
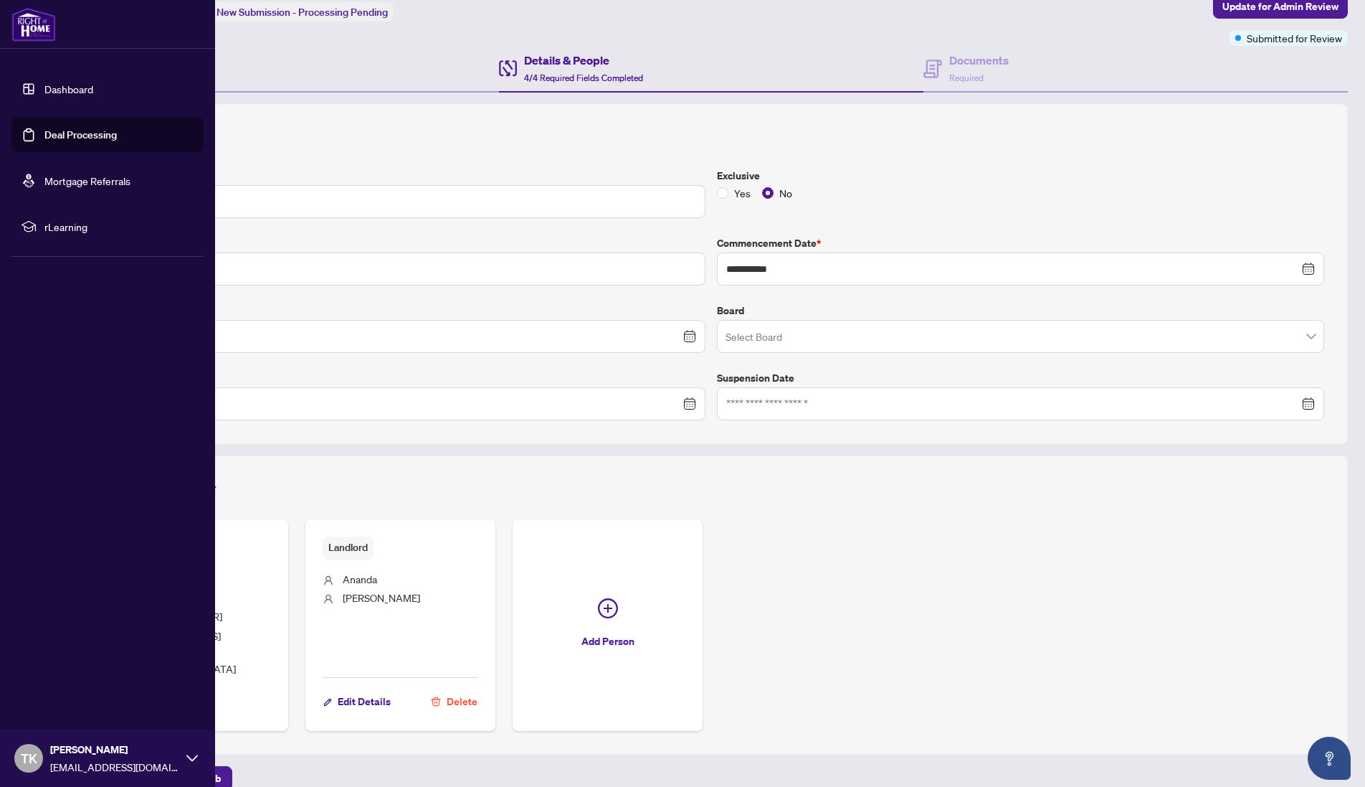
click at [65, 92] on link "Dashboard" at bounding box center [68, 88] width 49 height 13
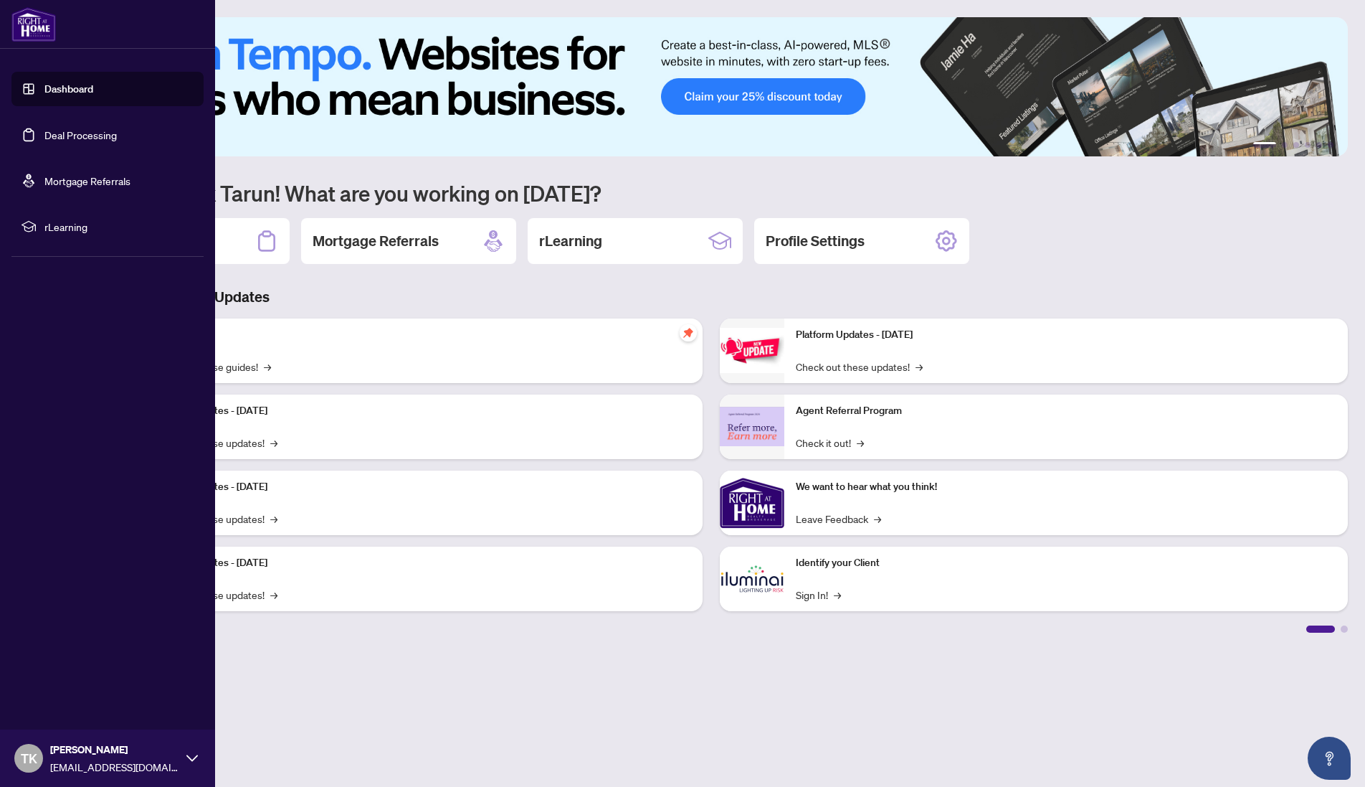
click at [49, 132] on link "Deal Processing" at bounding box center [80, 134] width 72 height 13
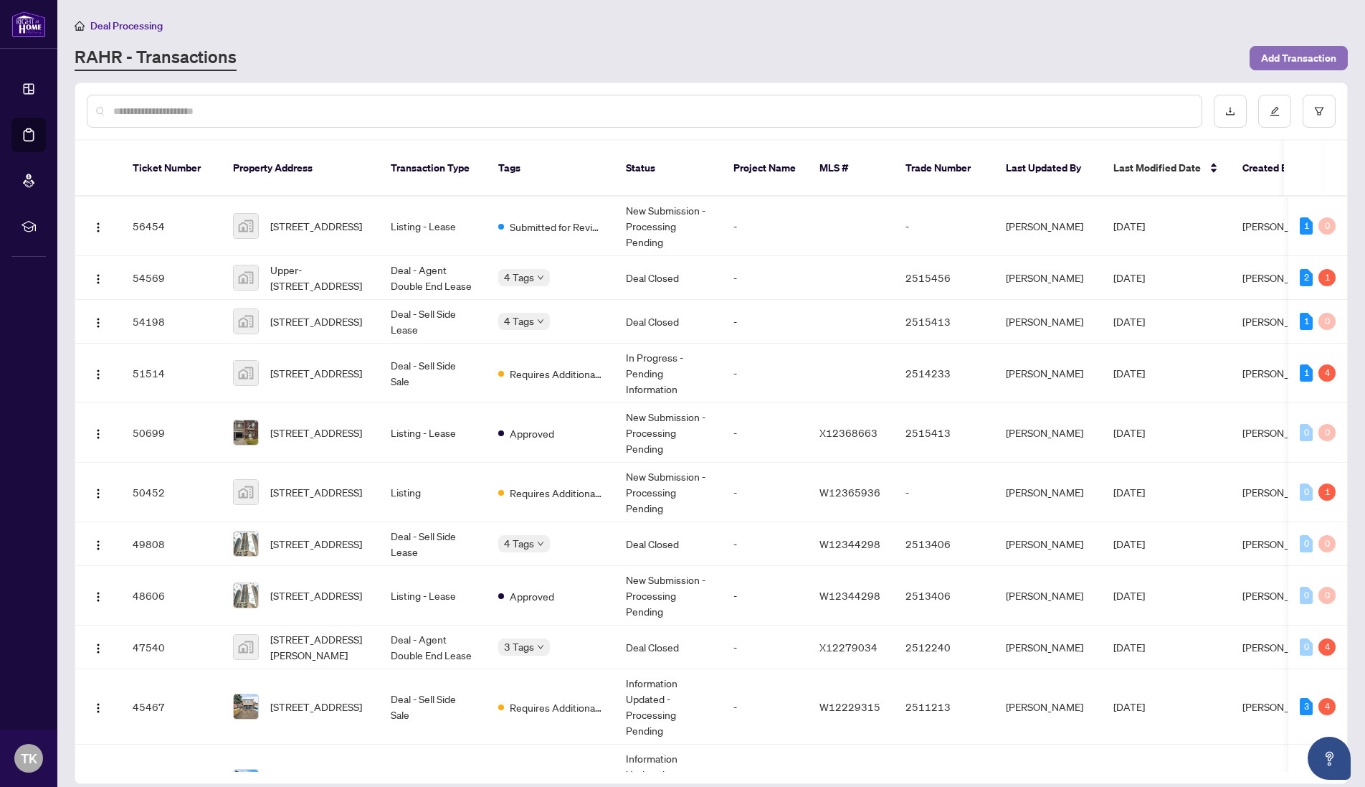
click at [1279, 60] on span "Add Transaction" at bounding box center [1298, 58] width 75 height 23
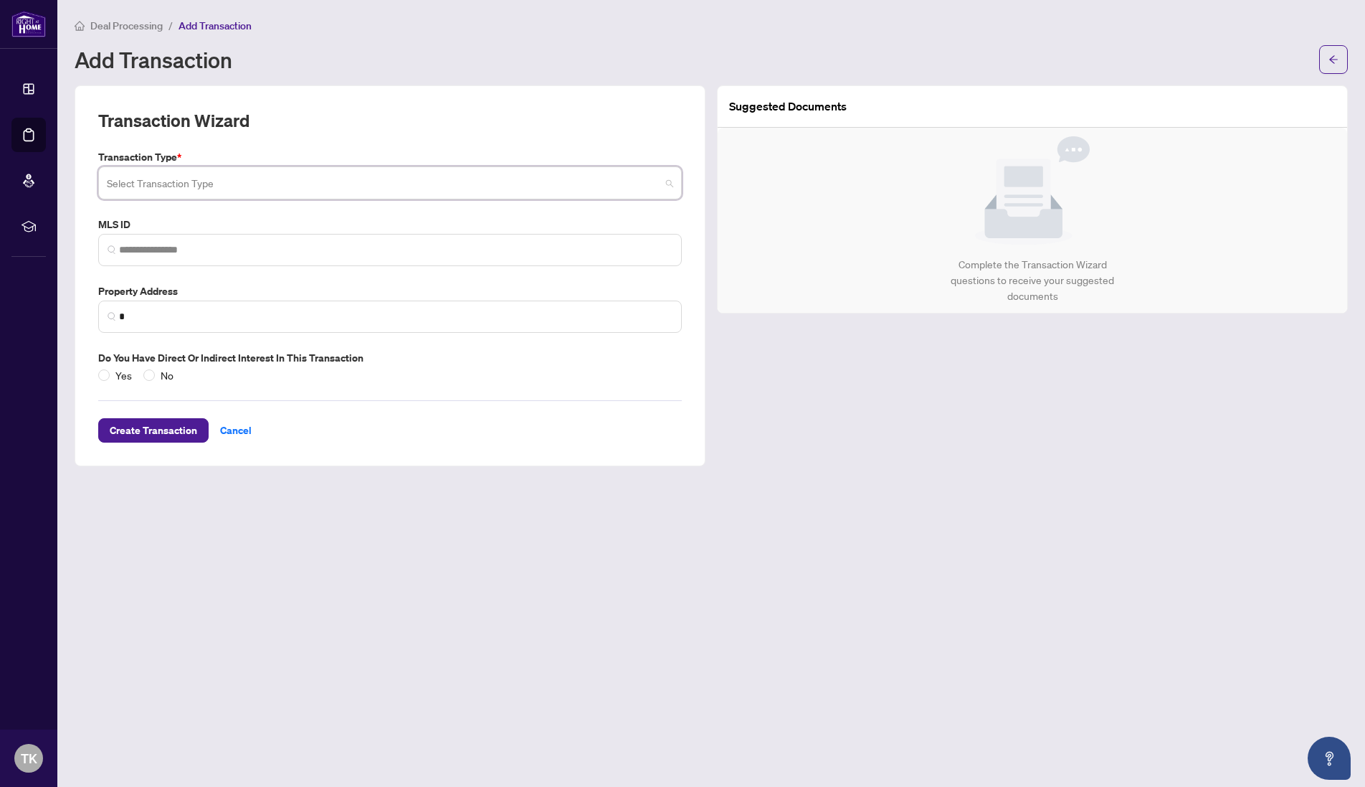
click at [153, 187] on input "search" at bounding box center [384, 185] width 554 height 32
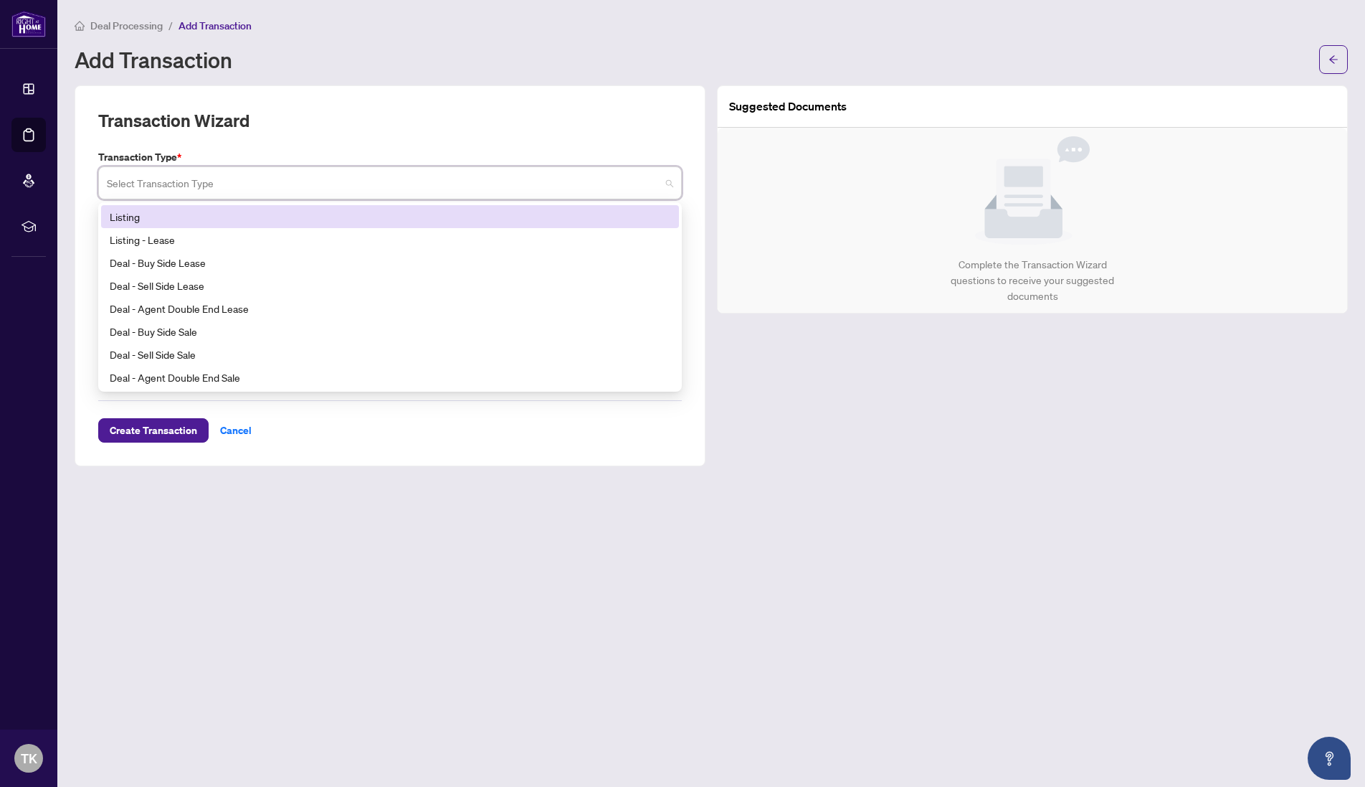
click at [133, 215] on div "Listing" at bounding box center [390, 217] width 561 height 16
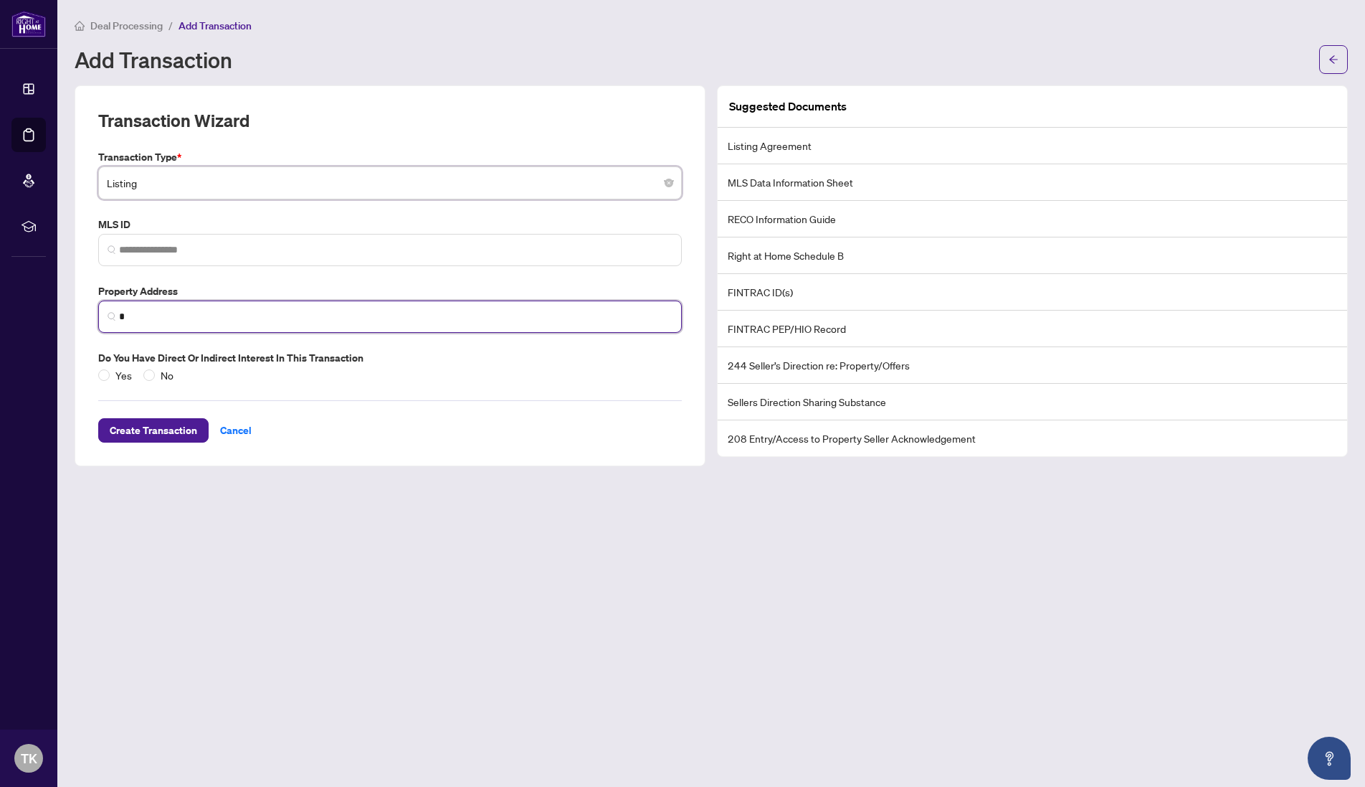
click at [142, 317] on input "*" at bounding box center [396, 316] width 554 height 15
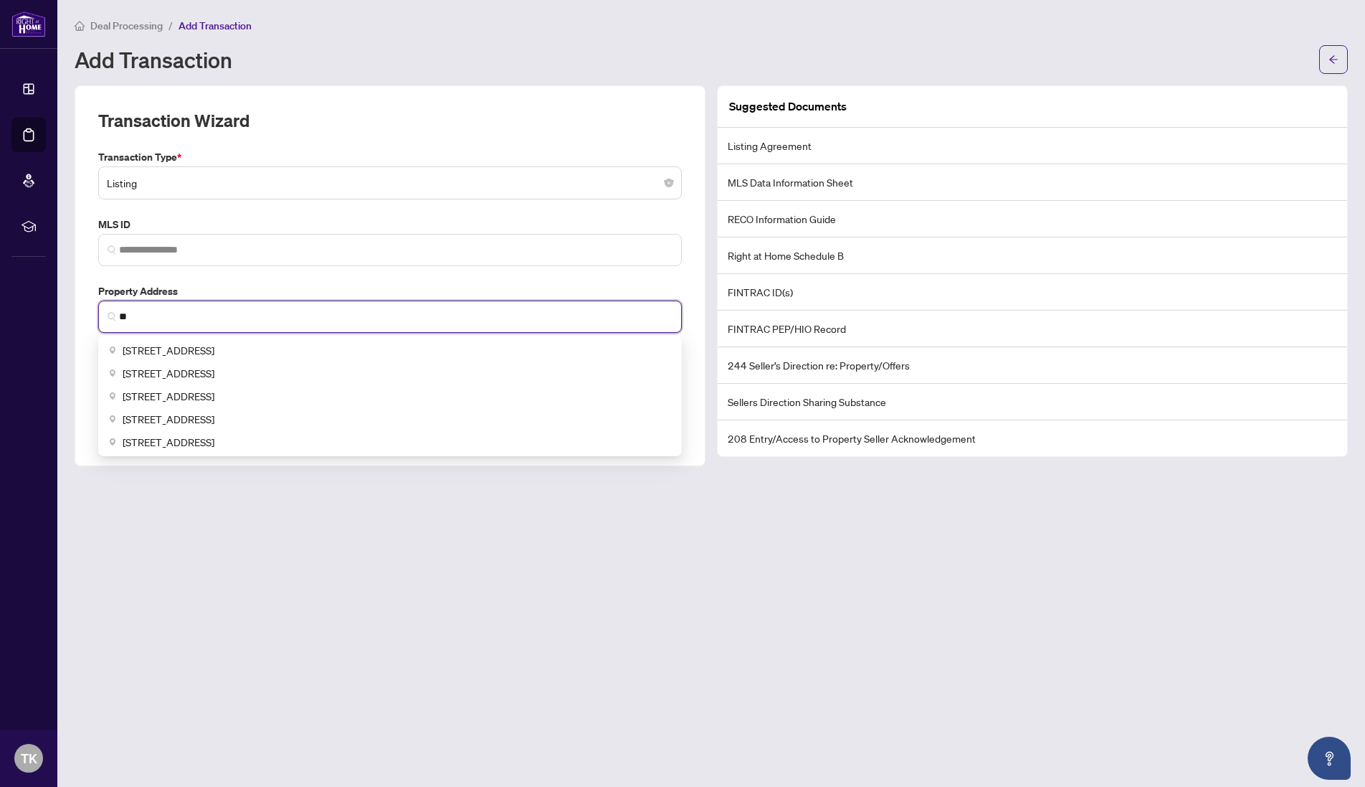
type input "*"
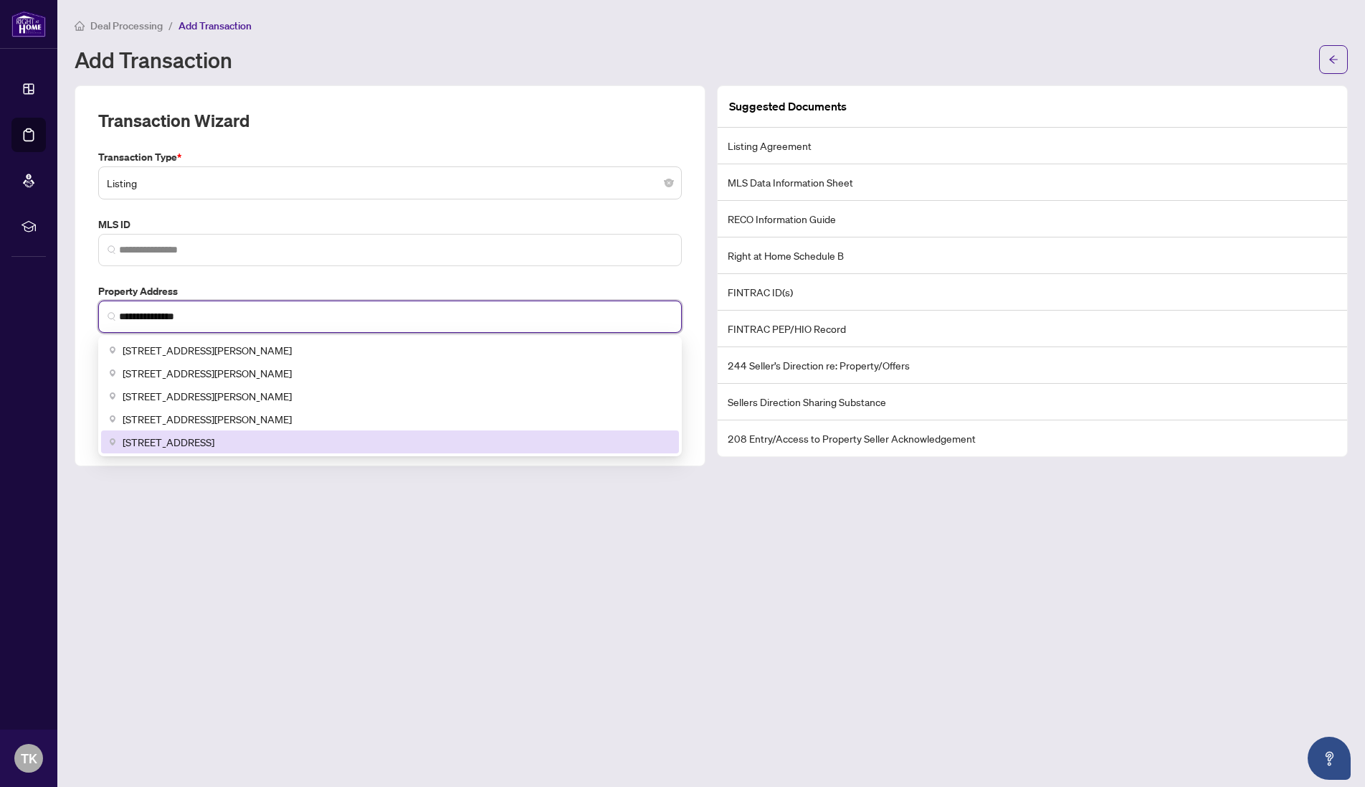
click at [195, 439] on span "[STREET_ADDRESS]" at bounding box center [169, 442] width 92 height 16
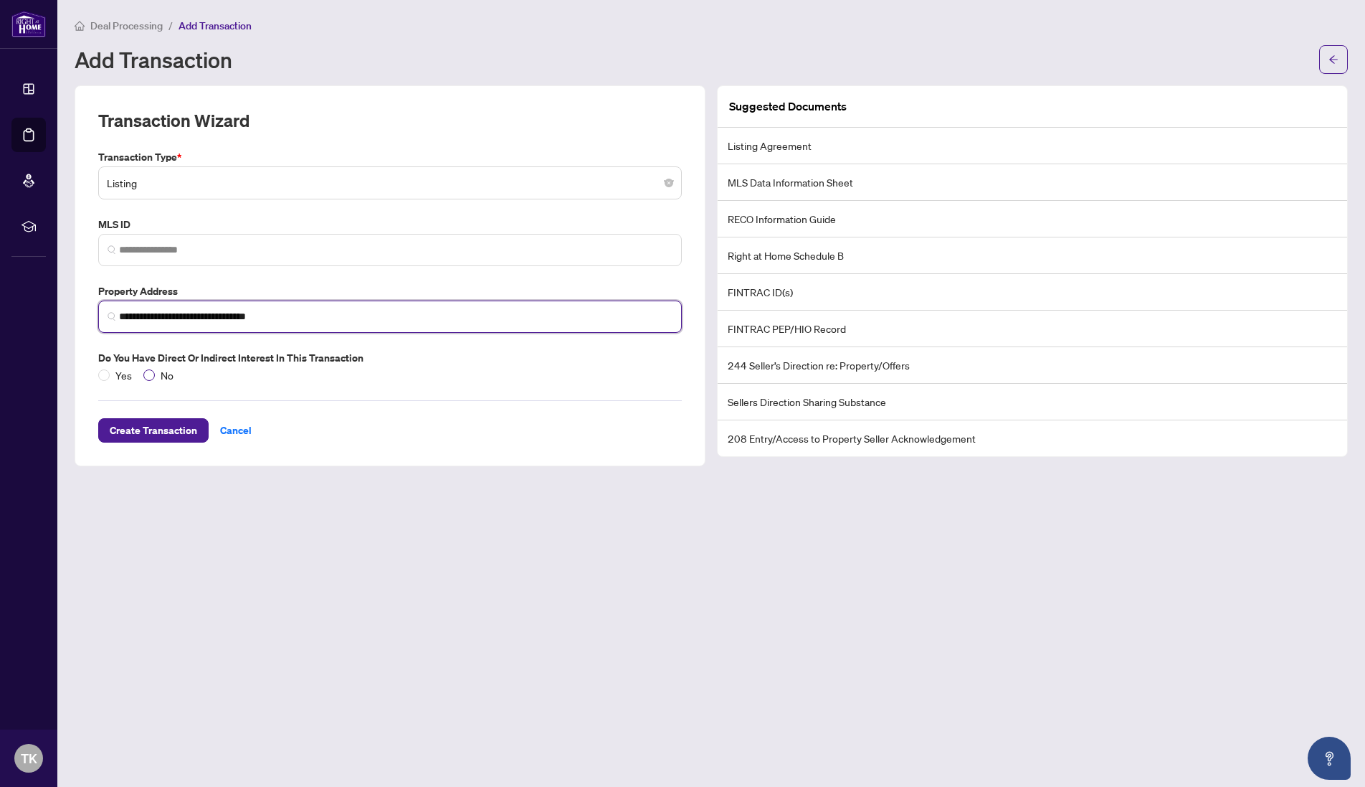
type input "**********"
click at [159, 428] on span "Create Transaction" at bounding box center [153, 430] width 87 height 23
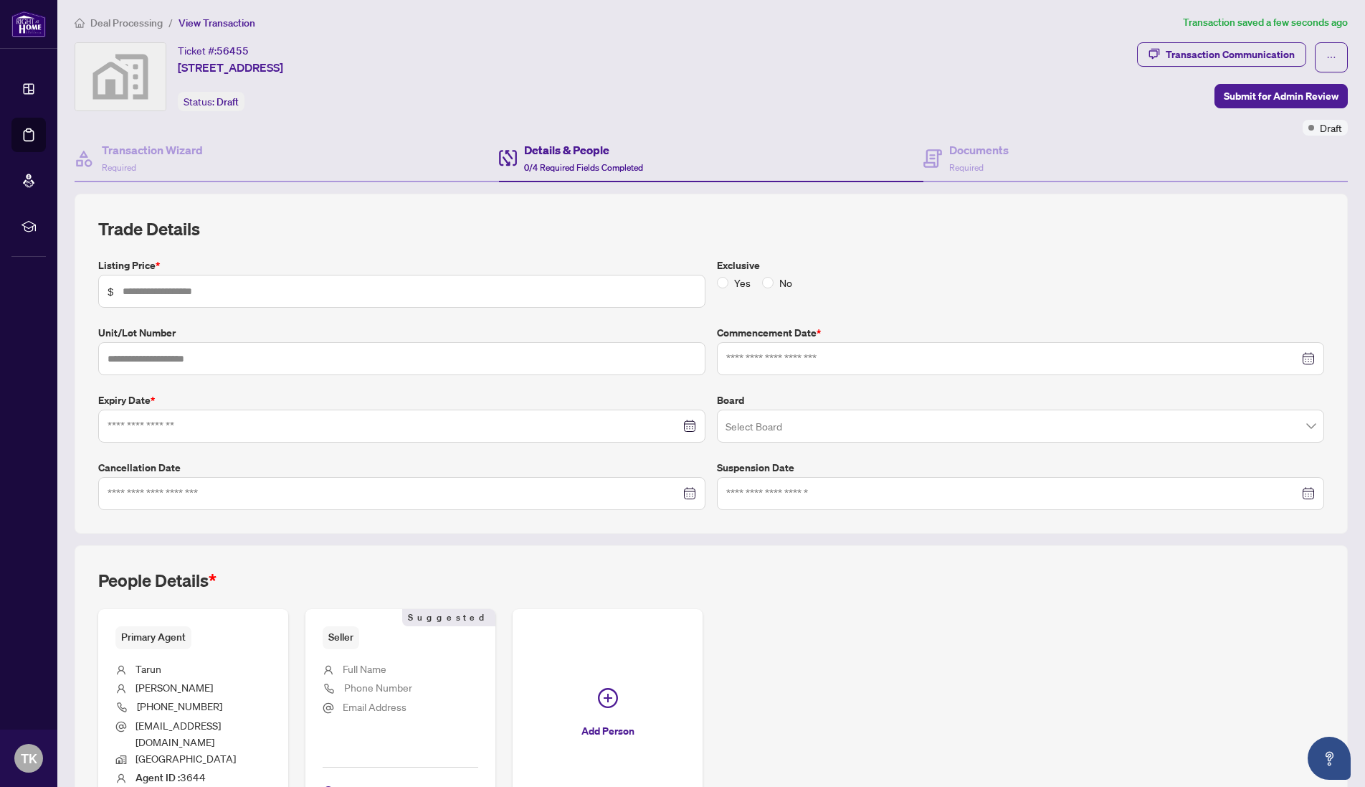
scroll to position [6, 0]
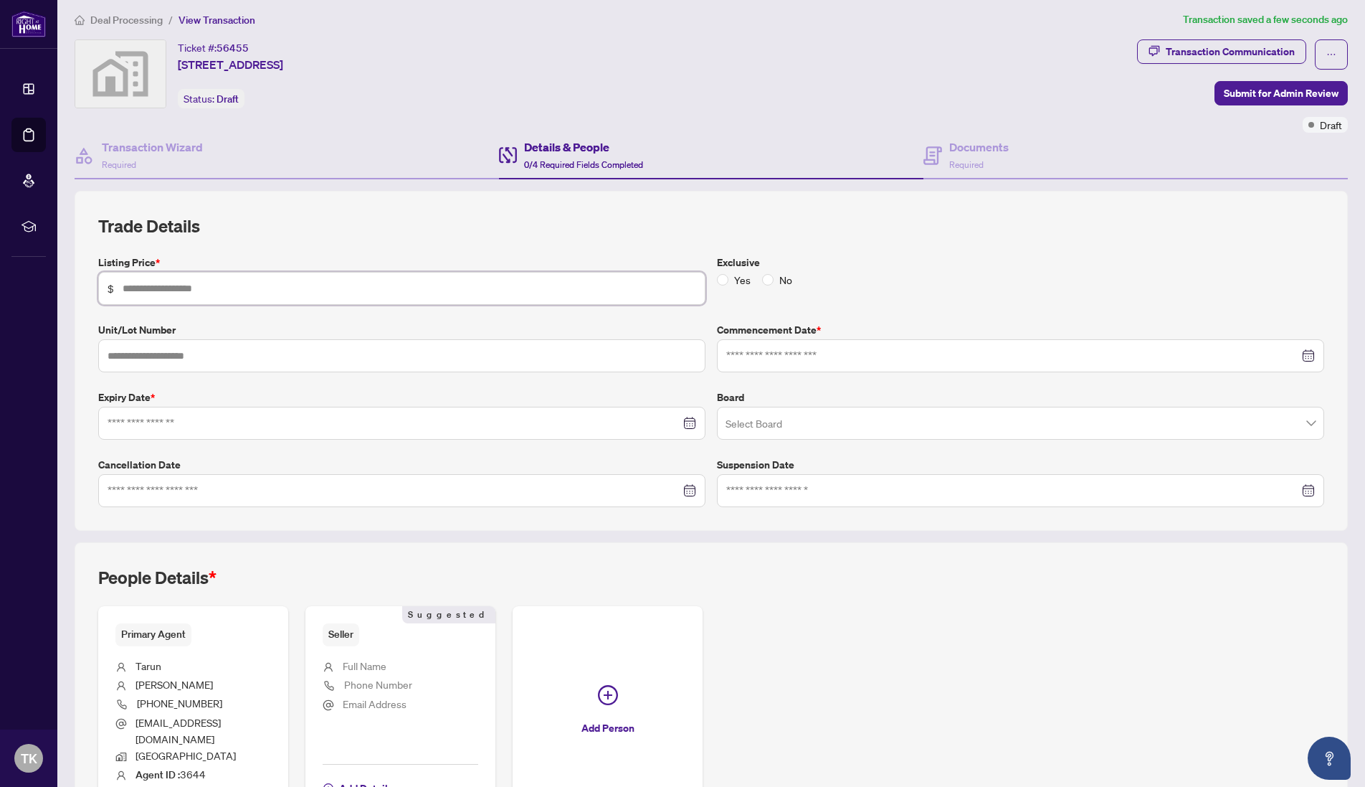
click at [268, 290] on input "text" at bounding box center [410, 288] width 574 height 16
type input "*******"
click at [764, 354] on input at bounding box center [1012, 356] width 573 height 16
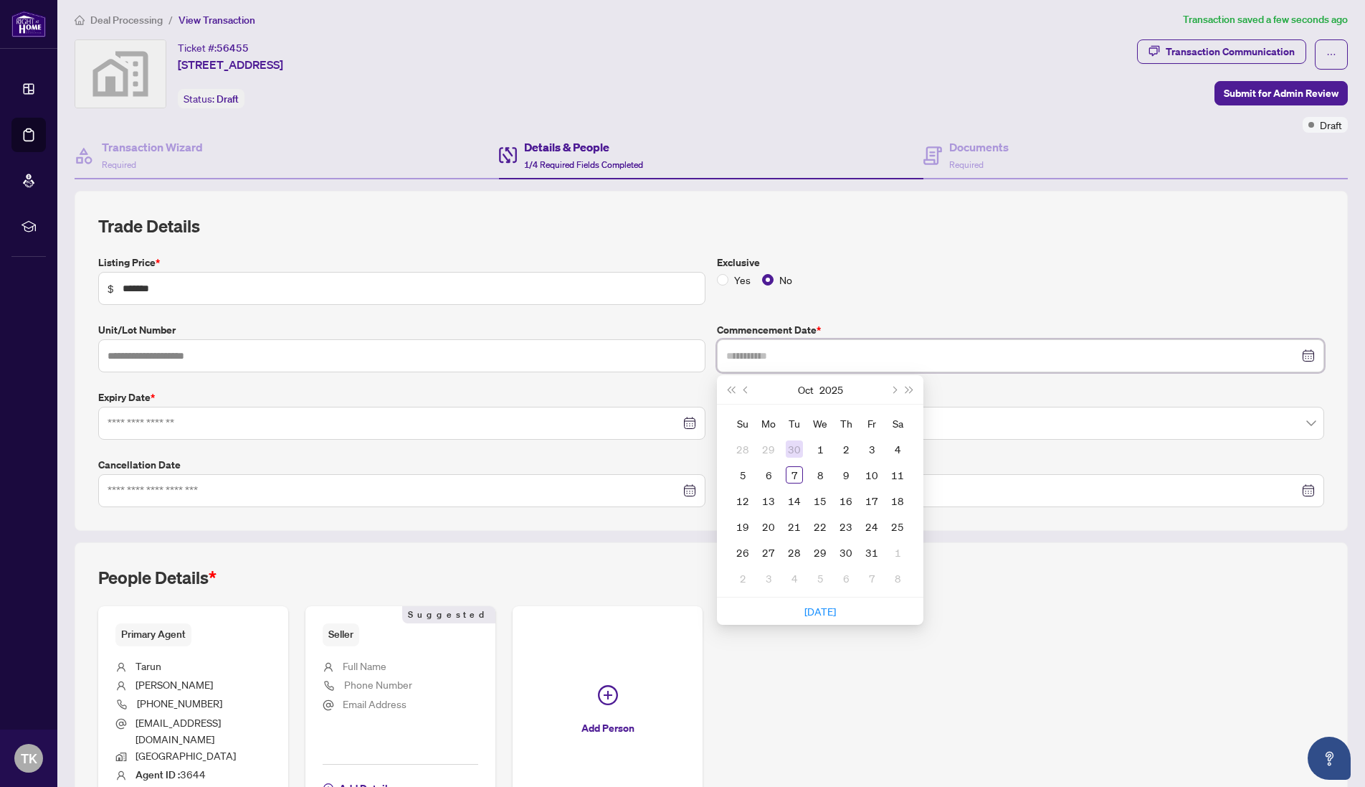
type input "**********"
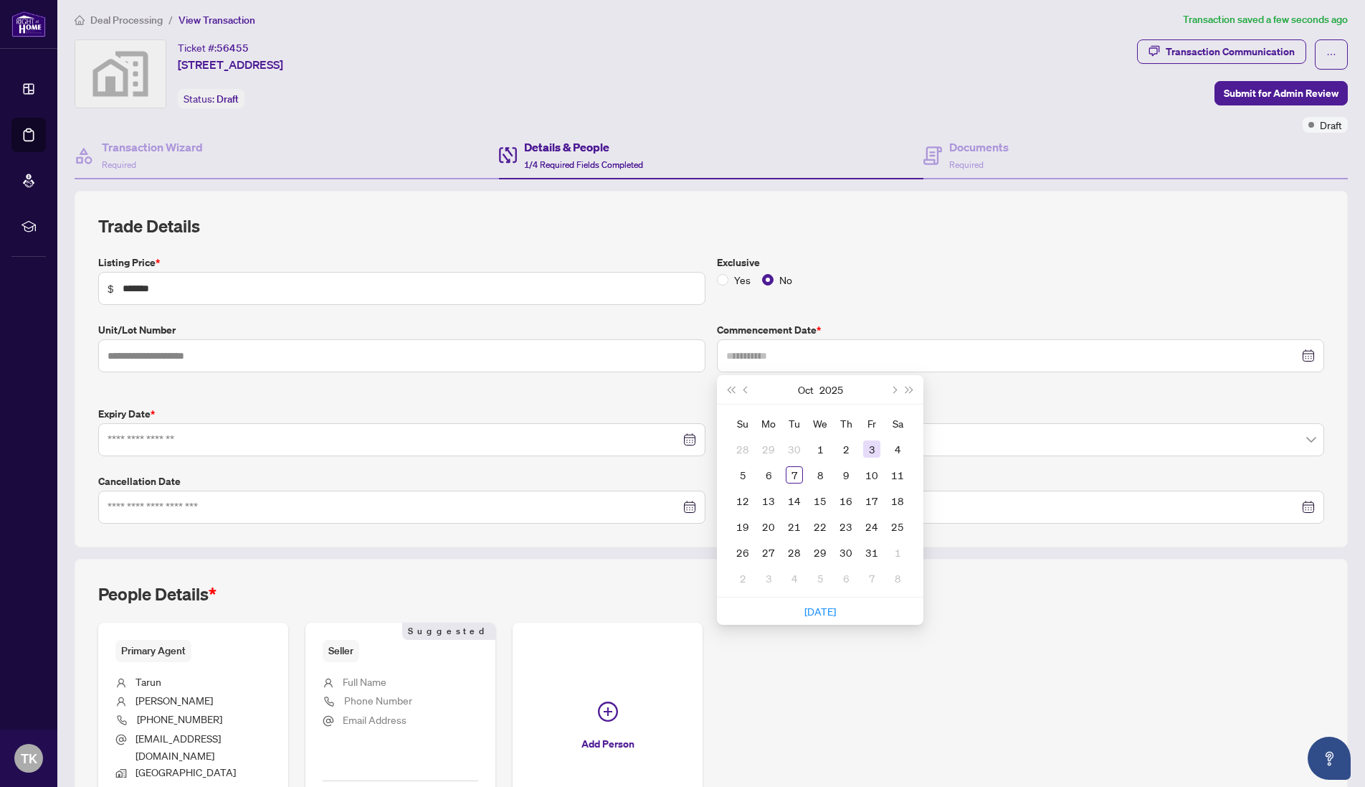
click at [865, 450] on div "3" at bounding box center [871, 448] width 17 height 17
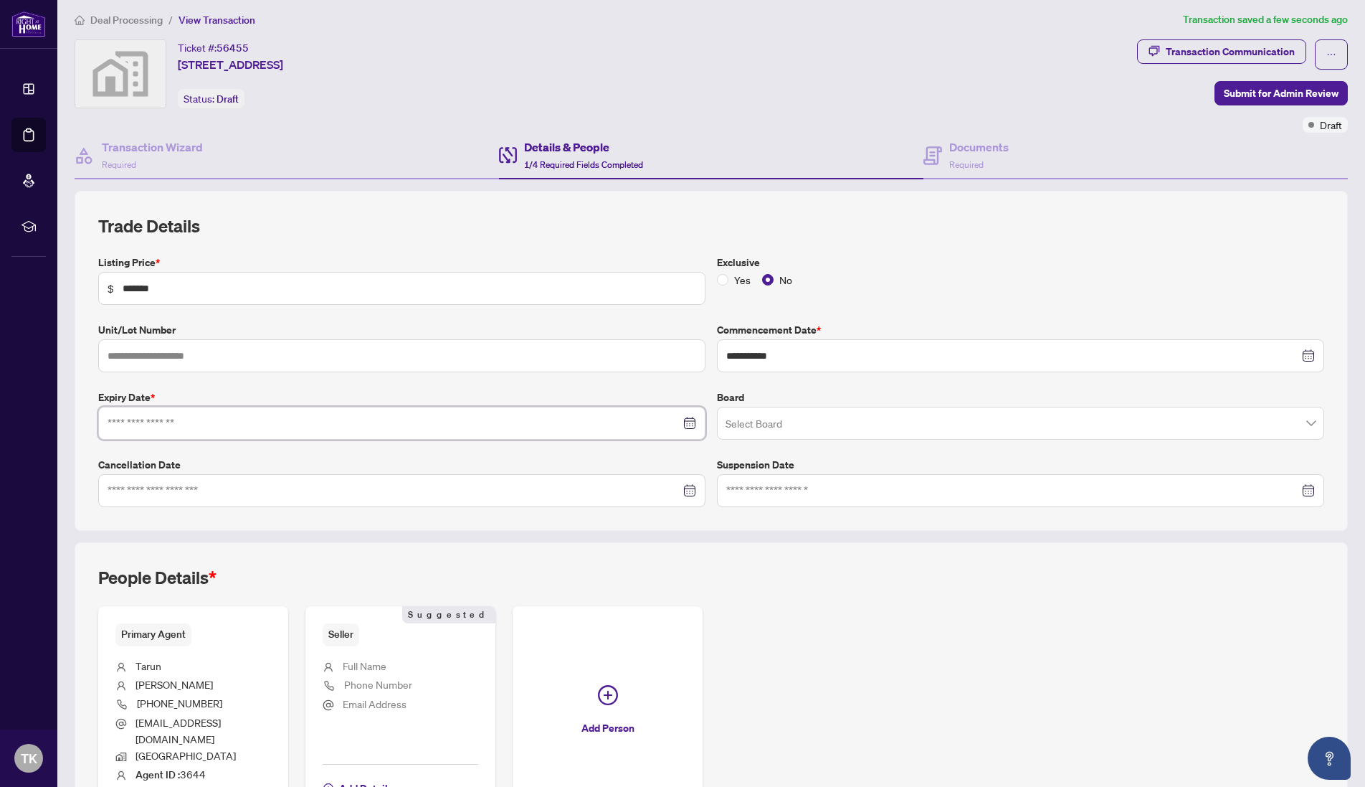
click at [177, 423] on input at bounding box center [394, 423] width 573 height 16
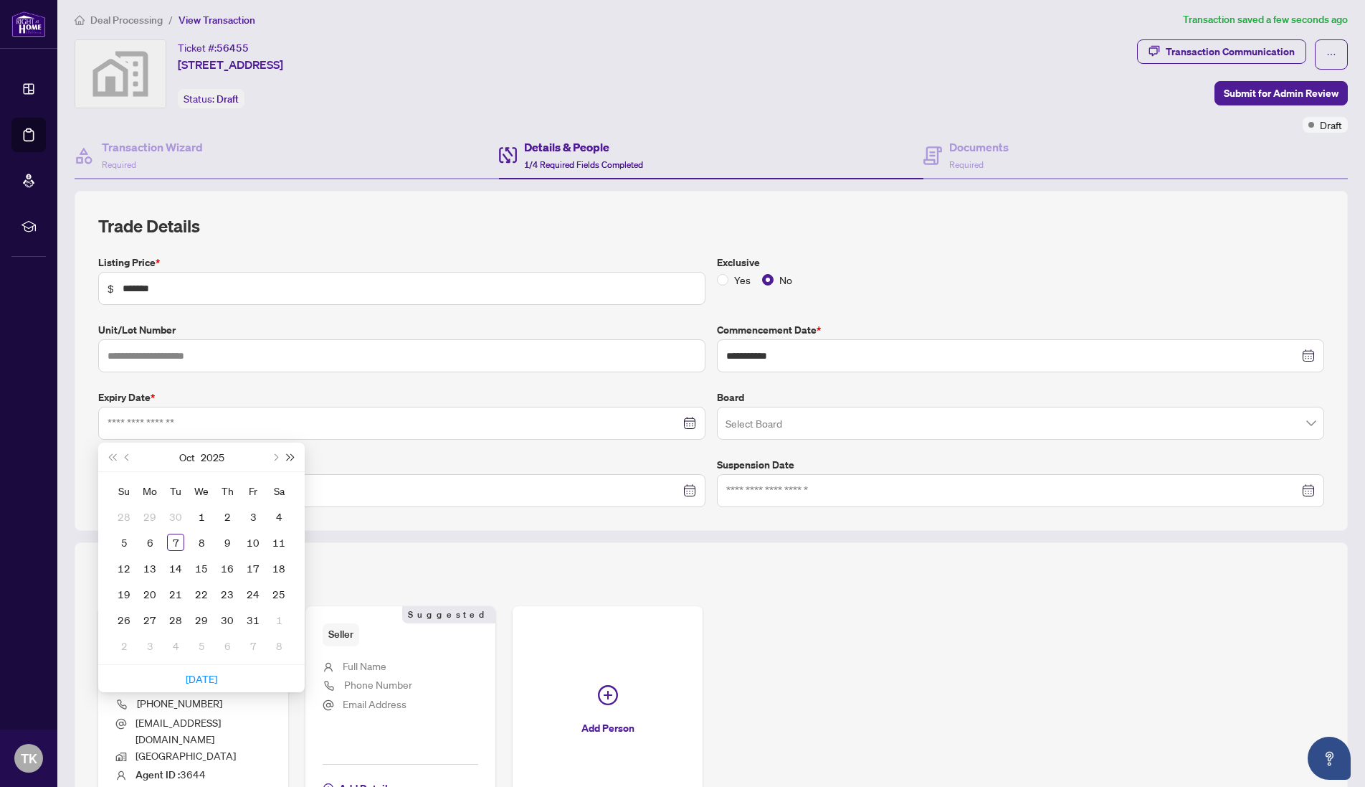
click at [293, 455] on span "Next year (Control + right)" at bounding box center [291, 456] width 7 height 7
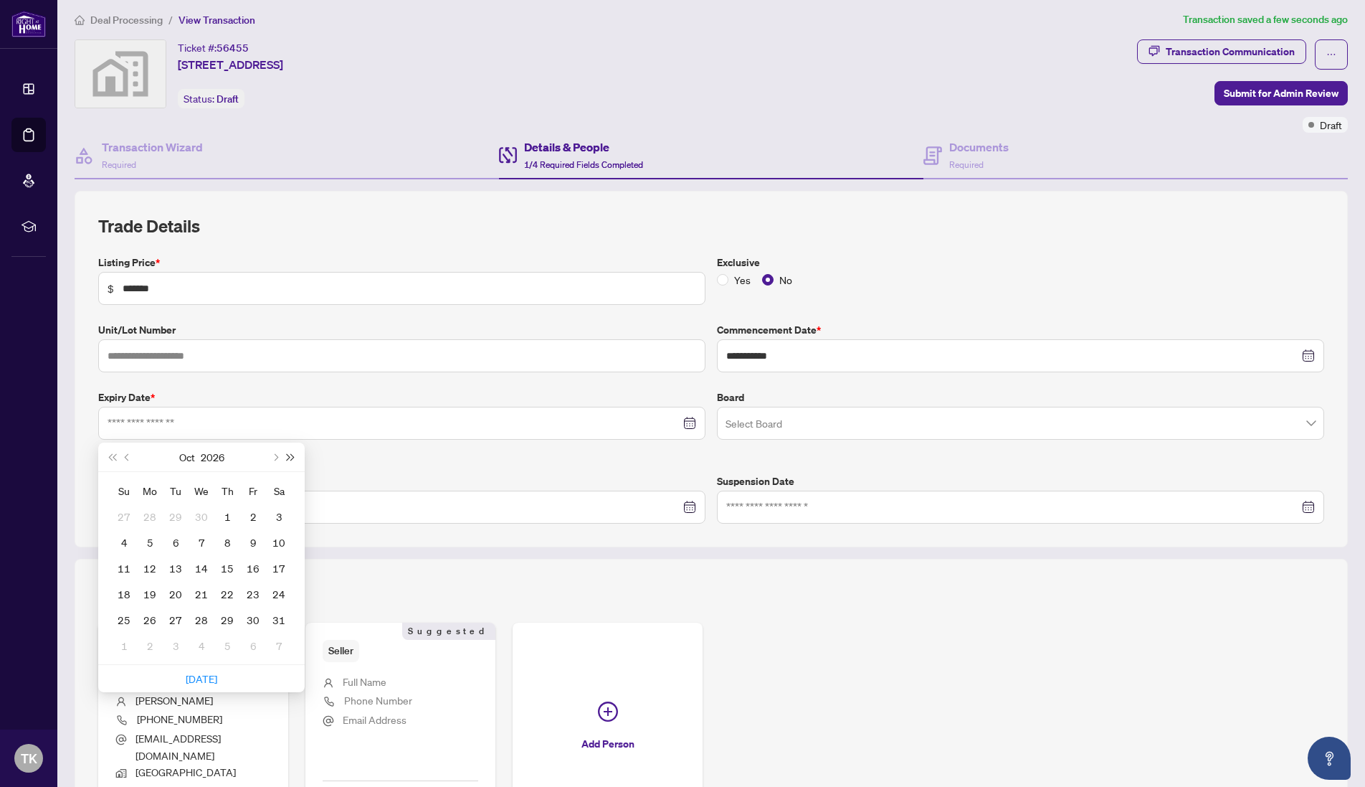
click at [293, 455] on span "Next year (Control + right)" at bounding box center [291, 456] width 7 height 7
click at [277, 455] on span "Next month (PageDown)" at bounding box center [274, 456] width 7 height 7
click at [115, 455] on span "Last year (Control + left)" at bounding box center [111, 456] width 7 height 7
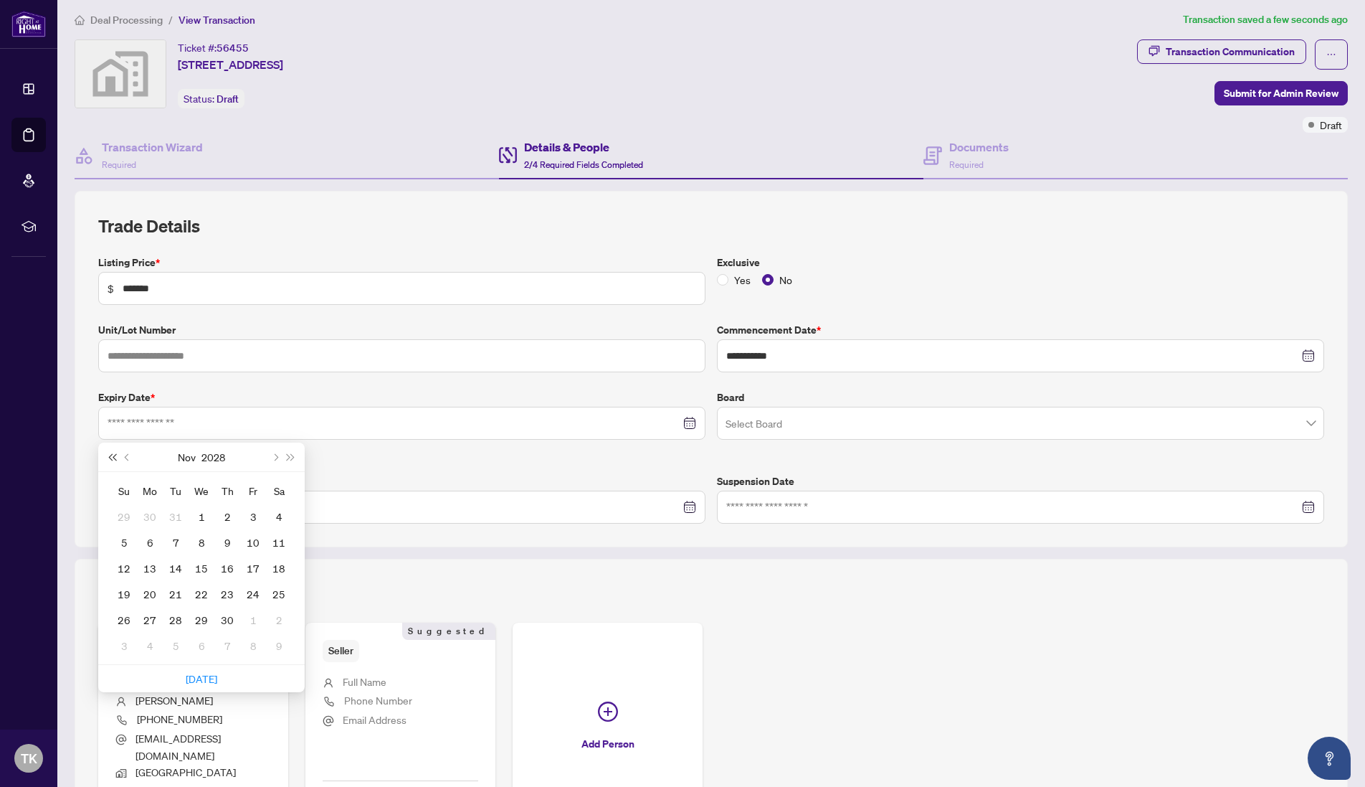
click at [115, 455] on span "Last year (Control + left)" at bounding box center [111, 456] width 7 height 7
click at [273, 455] on span "Next month (PageDown)" at bounding box center [274, 456] width 7 height 7
type input "**********"
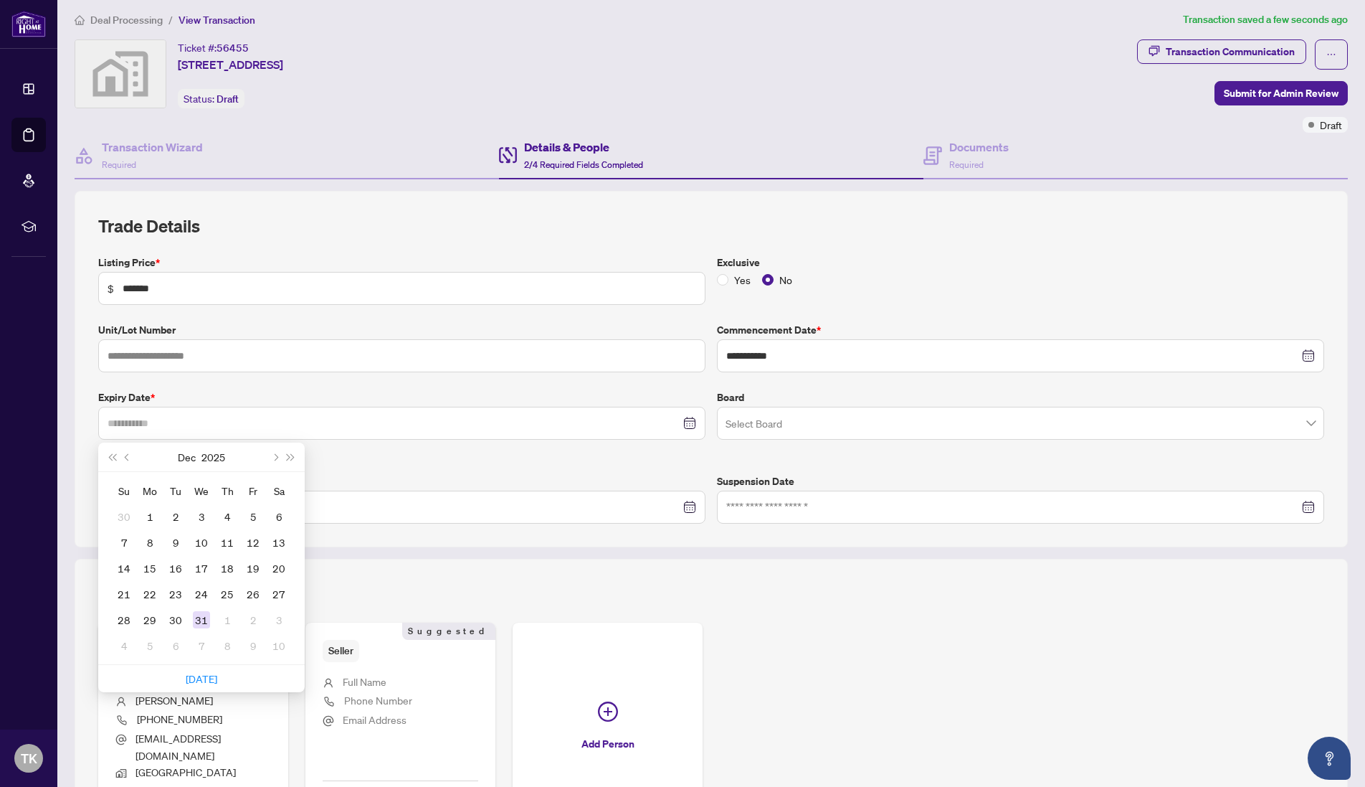
click at [202, 622] on div "31" at bounding box center [201, 619] width 17 height 17
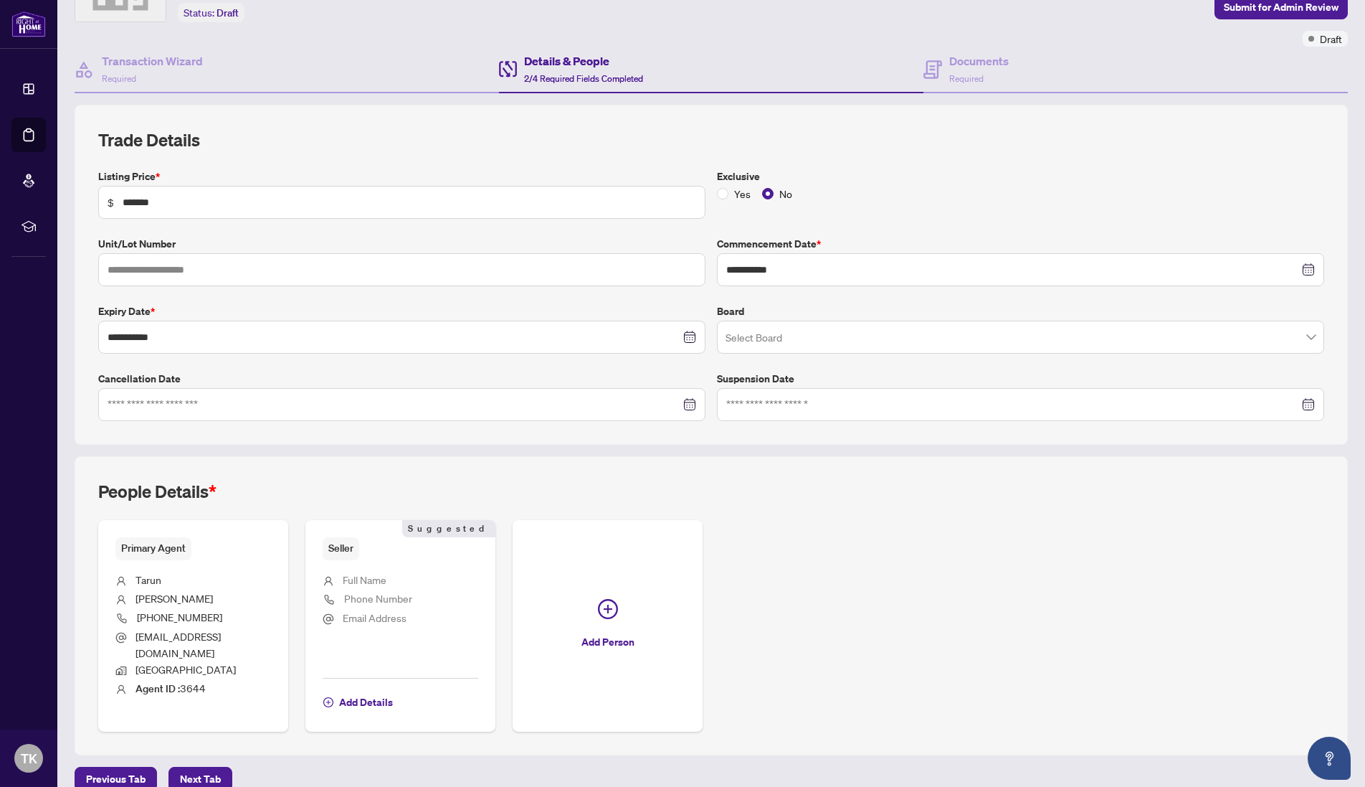
scroll to position [98, 0]
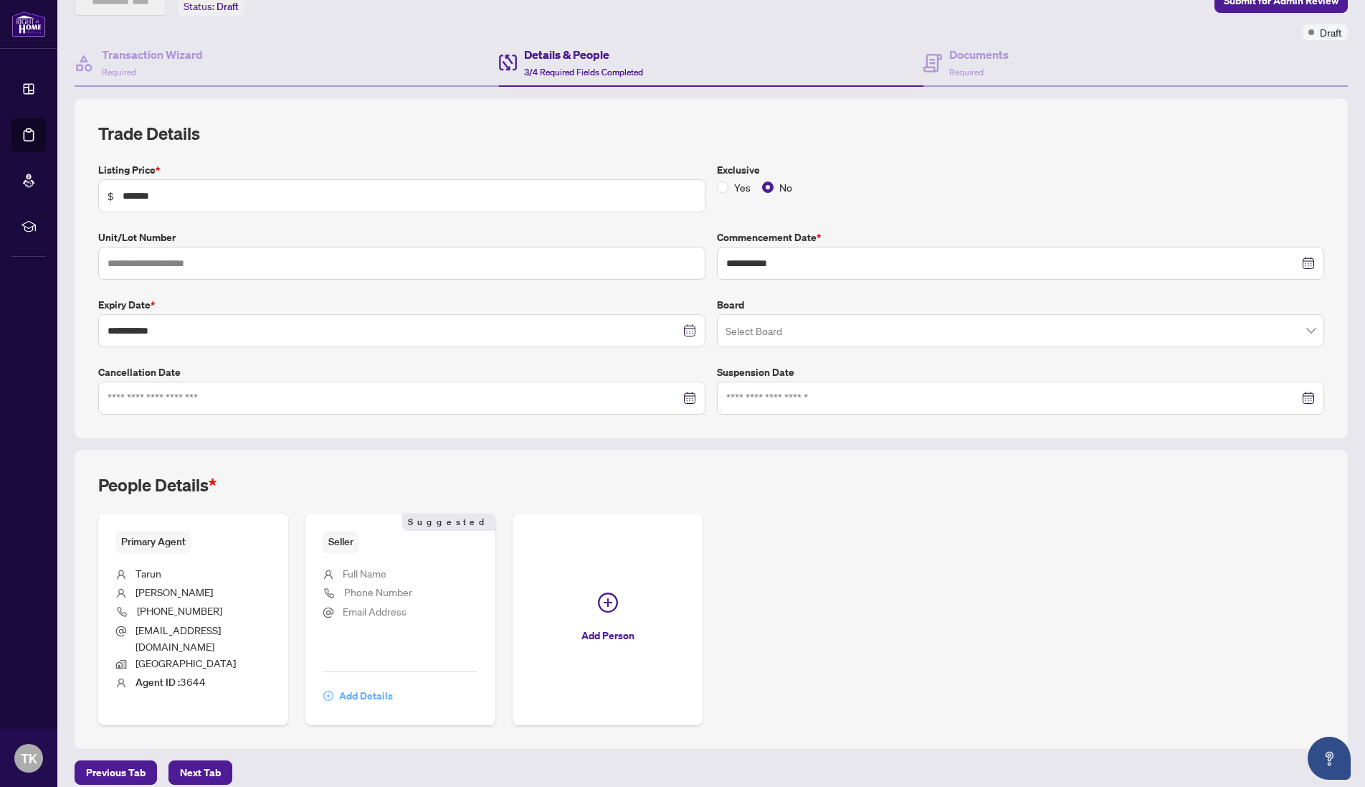
click at [370, 686] on span "Add Details" at bounding box center [366, 695] width 54 height 23
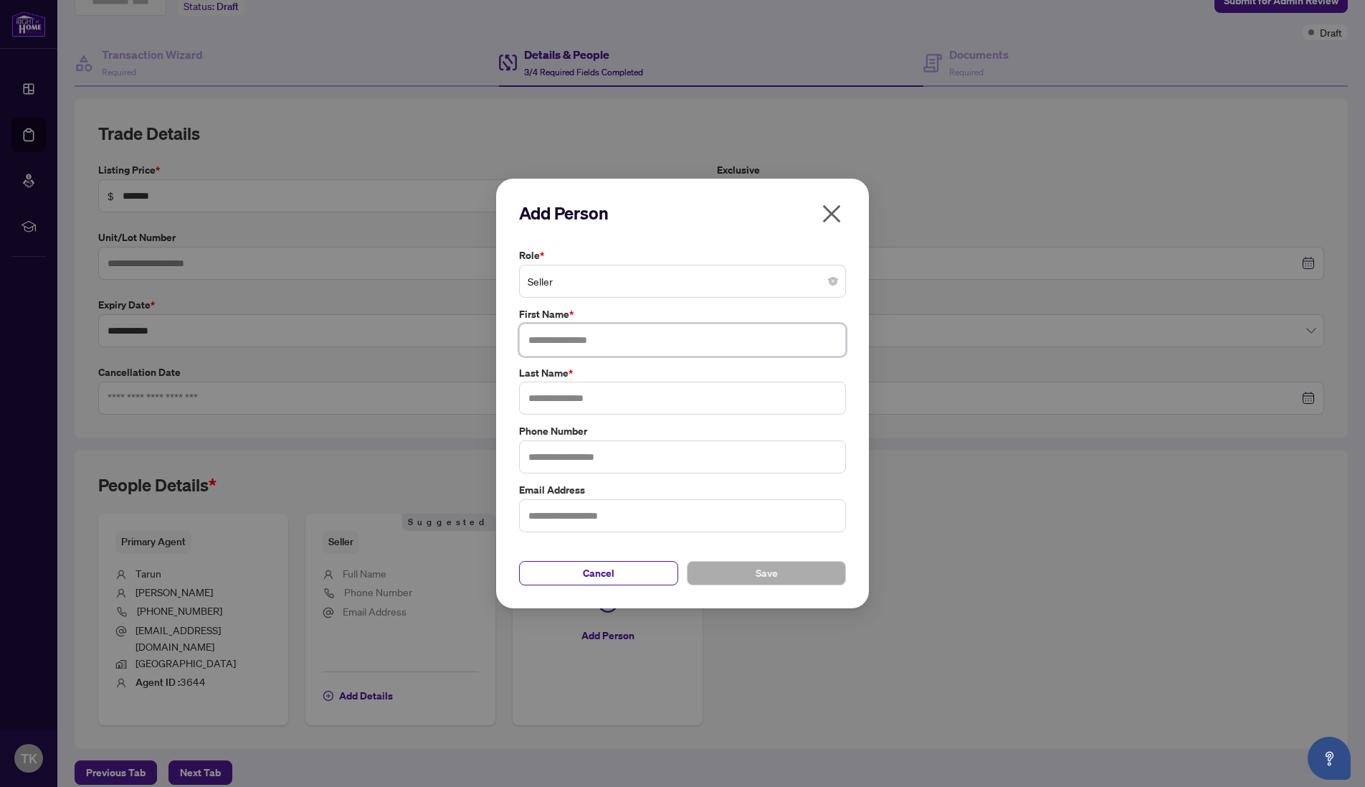
click at [559, 327] on input "text" at bounding box center [682, 339] width 327 height 33
type input "**********"
click at [564, 402] on input "text" at bounding box center [682, 398] width 327 height 33
type input "*********"
click at [718, 576] on button "Save" at bounding box center [766, 573] width 159 height 24
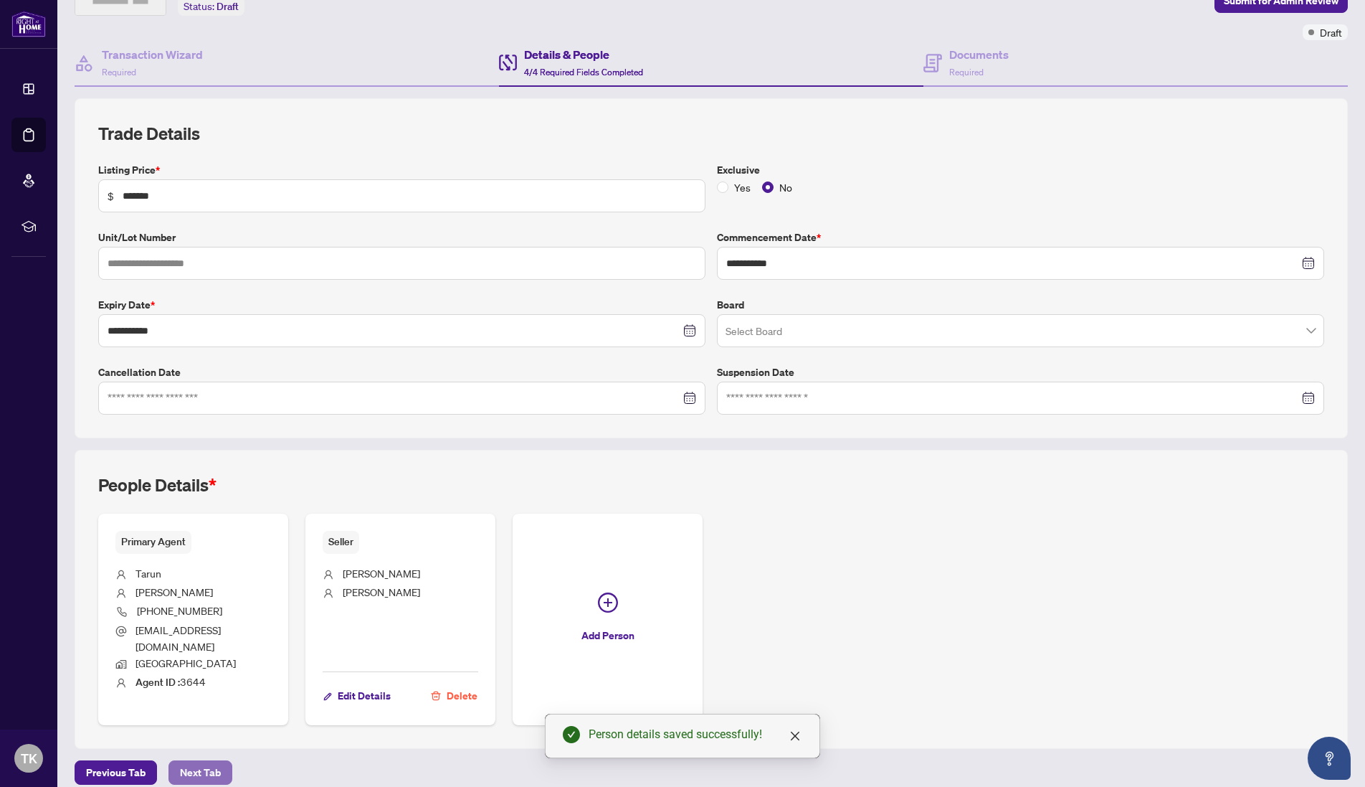
click at [209, 761] on span "Next Tab" at bounding box center [200, 772] width 41 height 23
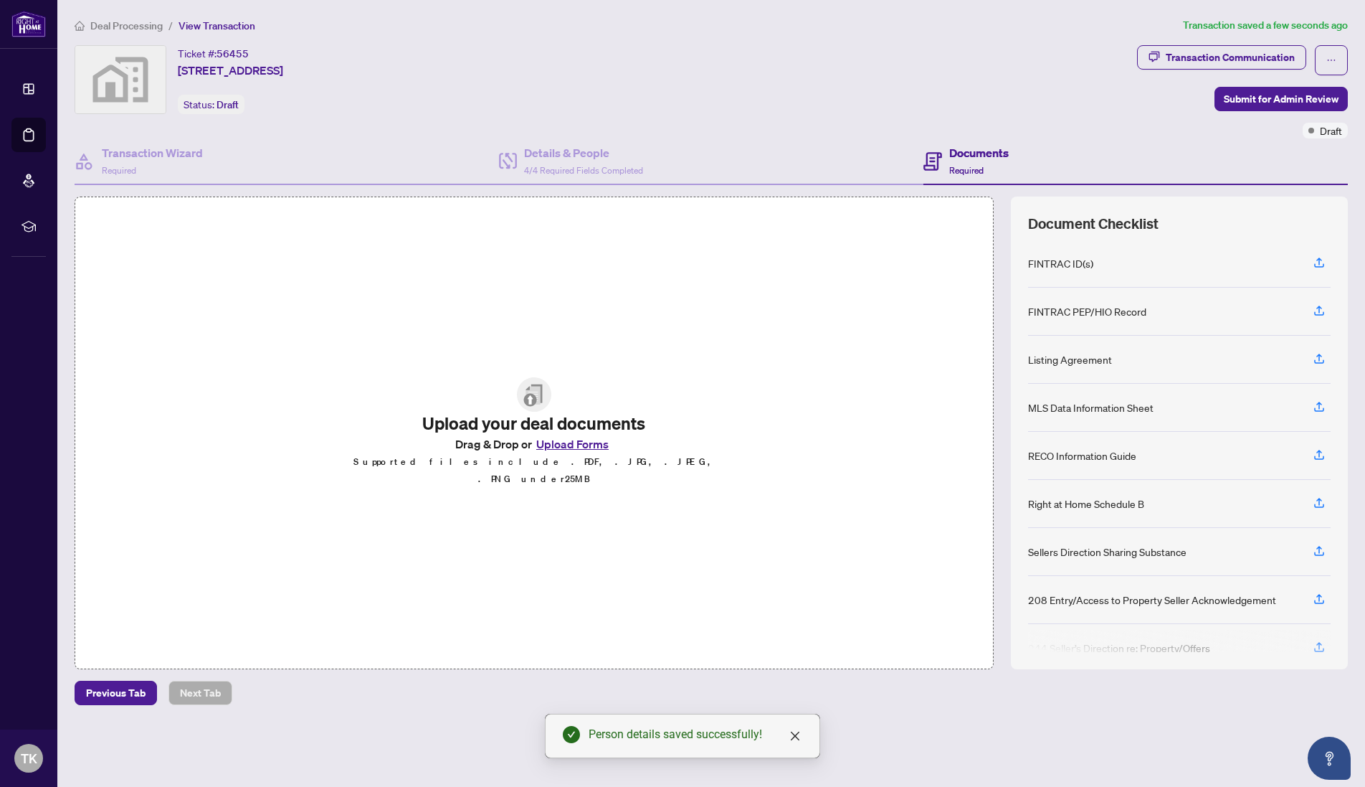
click at [566, 453] on button "Upload Forms" at bounding box center [572, 444] width 81 height 19
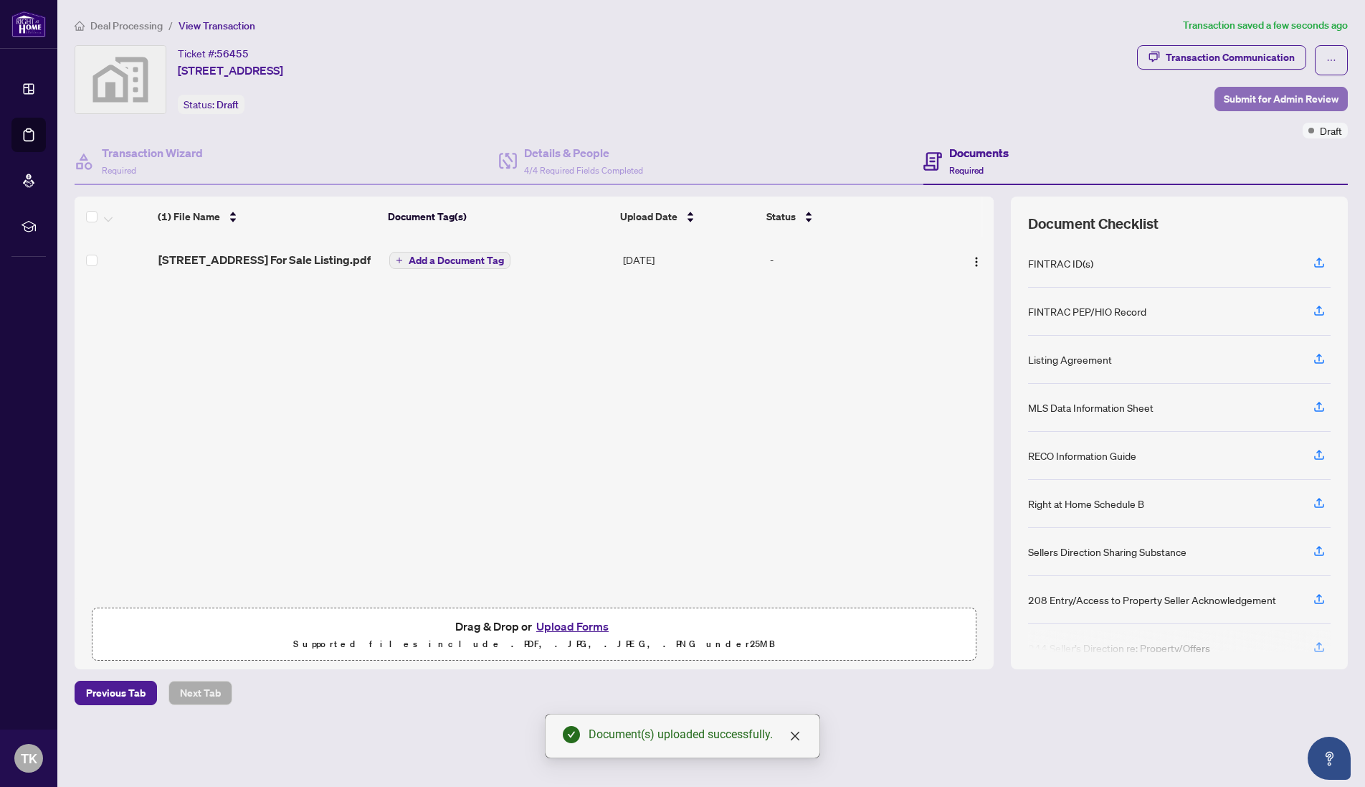
click at [1265, 99] on span "Submit for Admin Review" at bounding box center [1281, 98] width 115 height 23
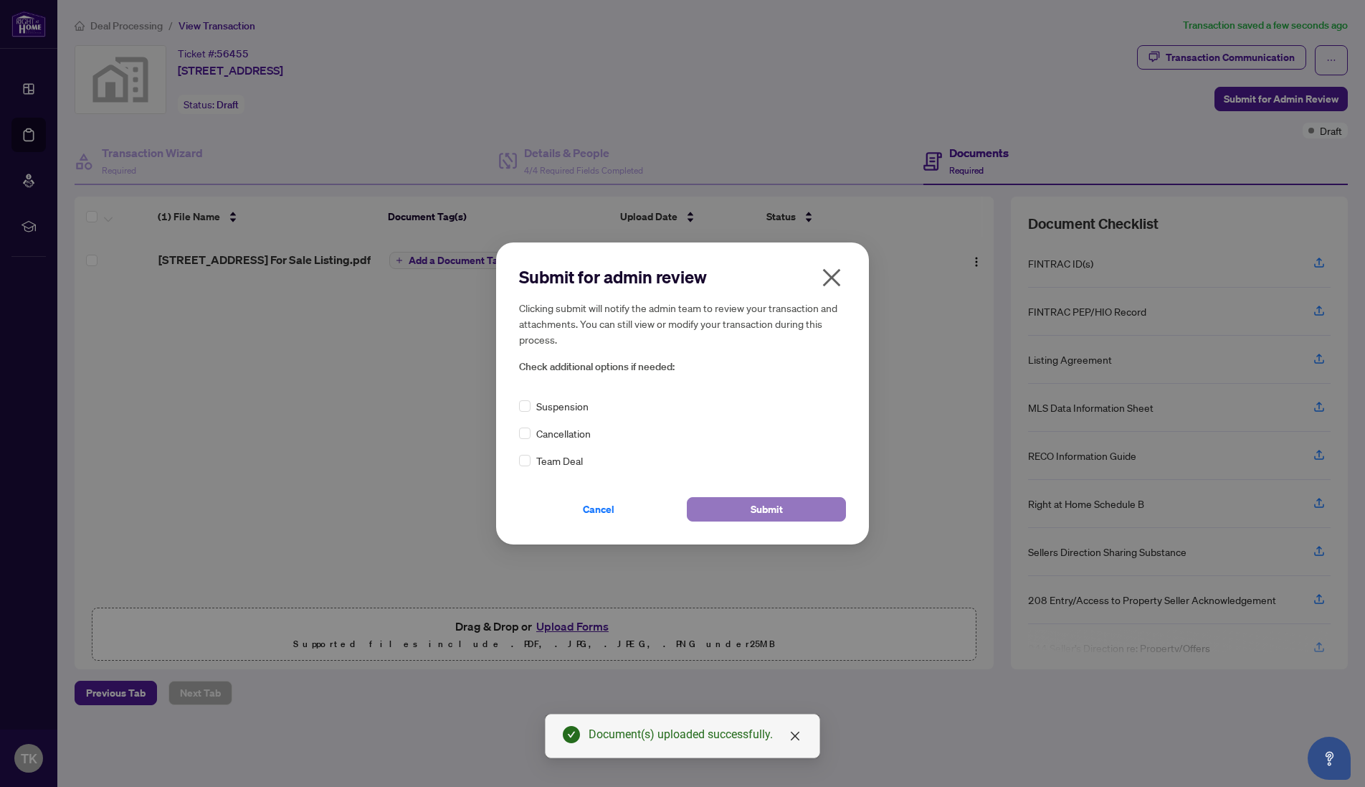
click at [726, 501] on button "Submit" at bounding box center [766, 509] width 159 height 24
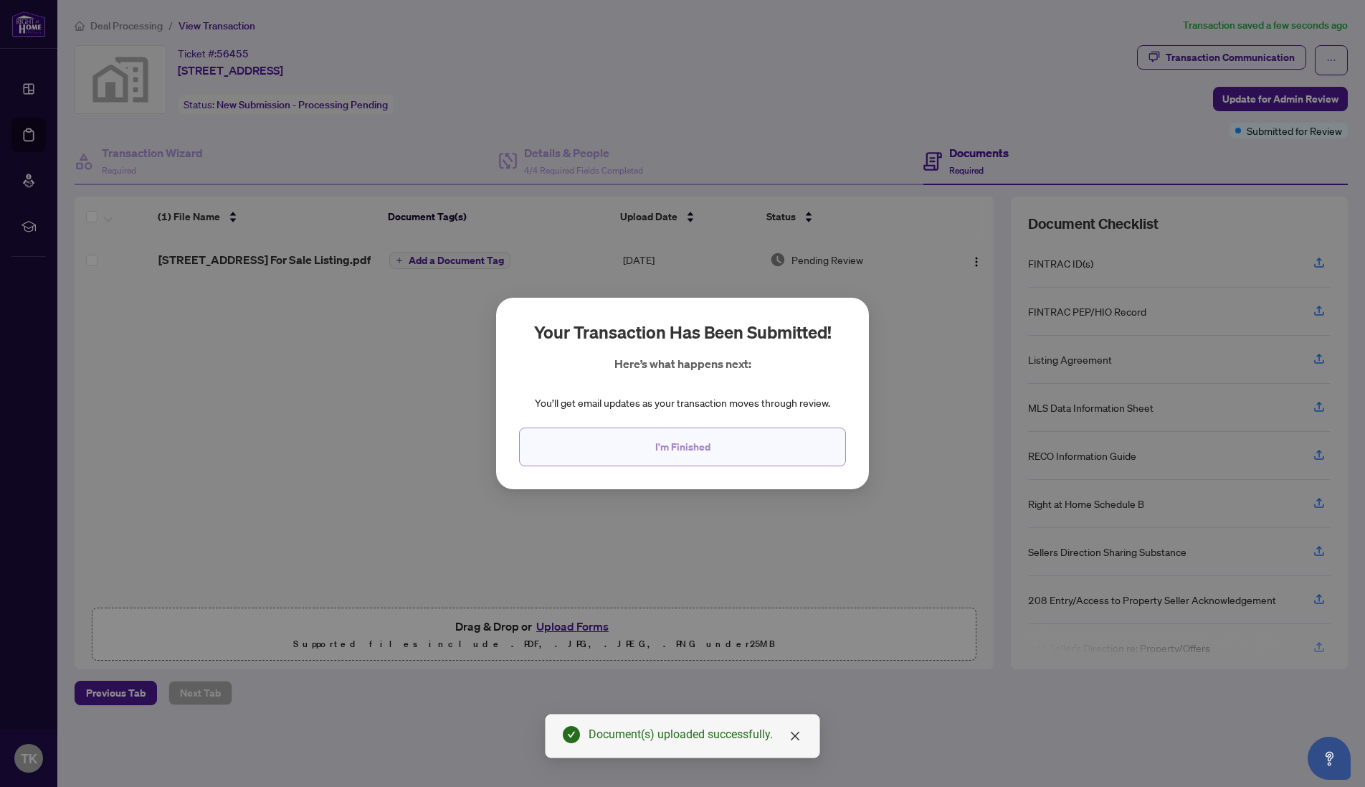
click at [699, 456] on span "I'm Finished" at bounding box center [682, 446] width 55 height 23
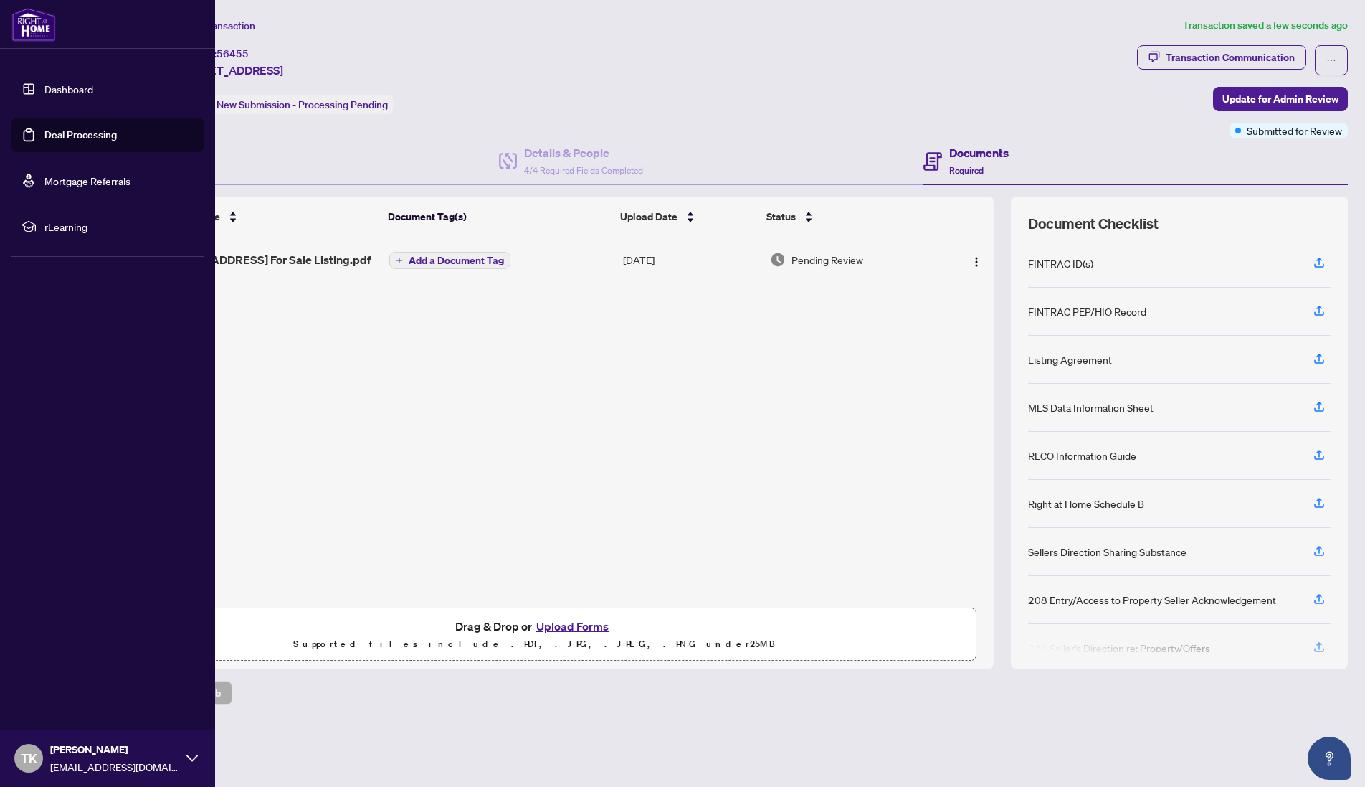
click at [61, 131] on link "Deal Processing" at bounding box center [80, 134] width 72 height 13
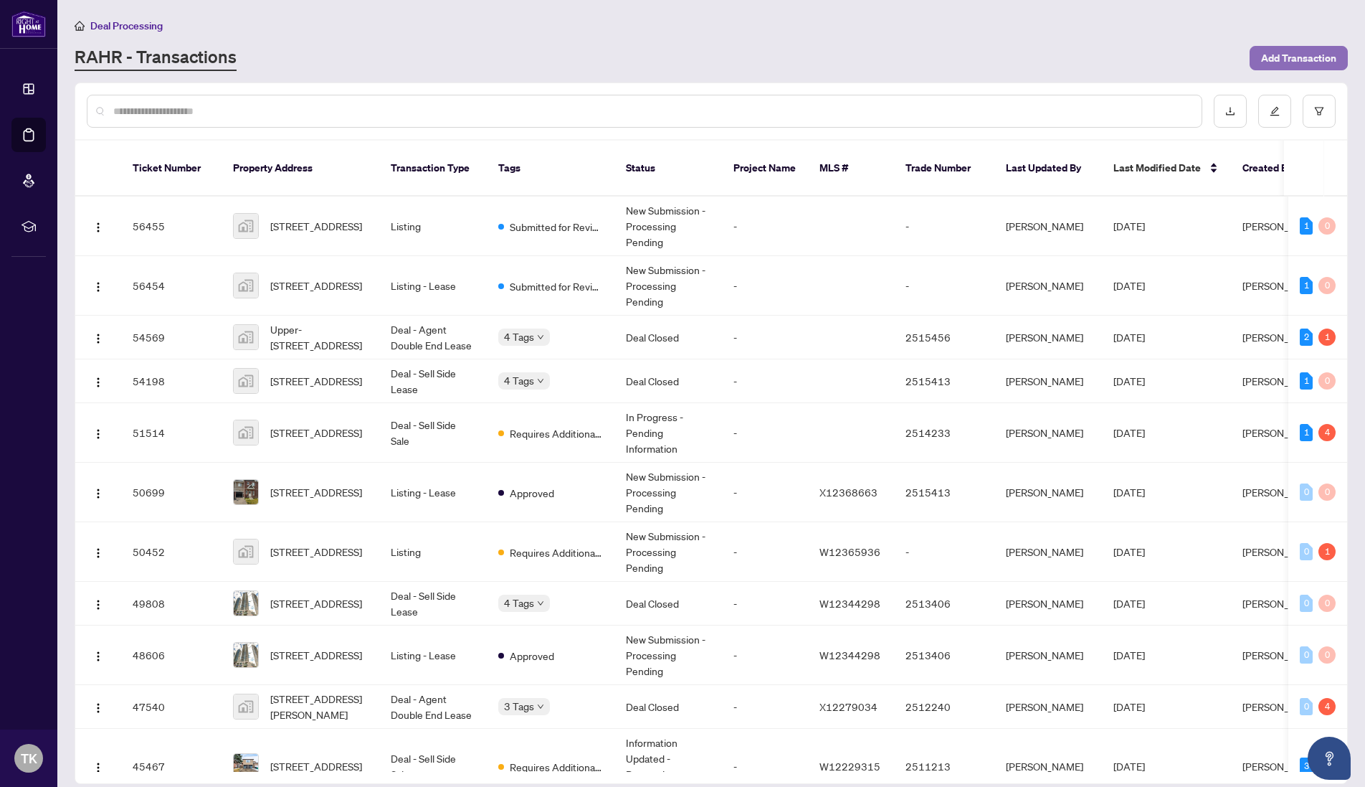
click at [1272, 54] on span "Add Transaction" at bounding box center [1298, 58] width 75 height 23
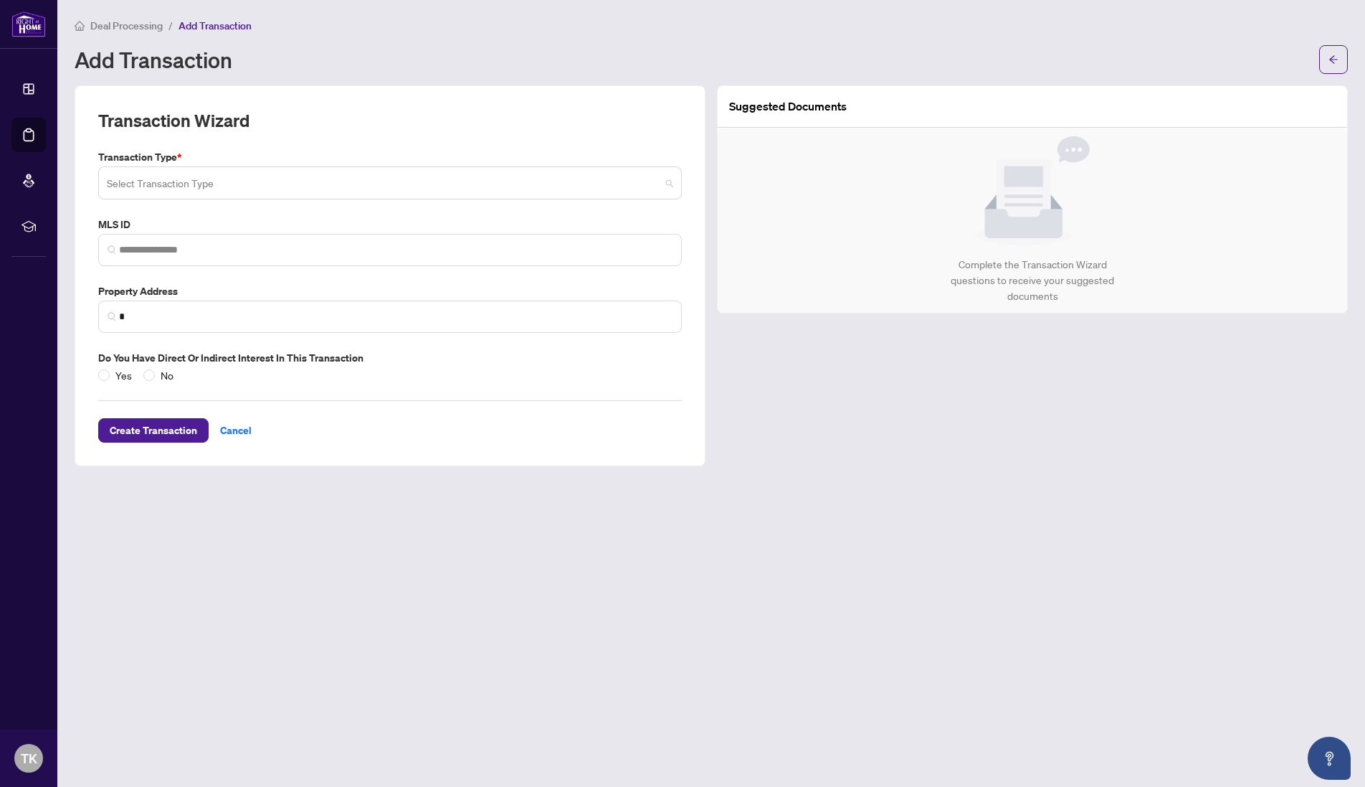
click at [128, 184] on input "search" at bounding box center [384, 185] width 554 height 32
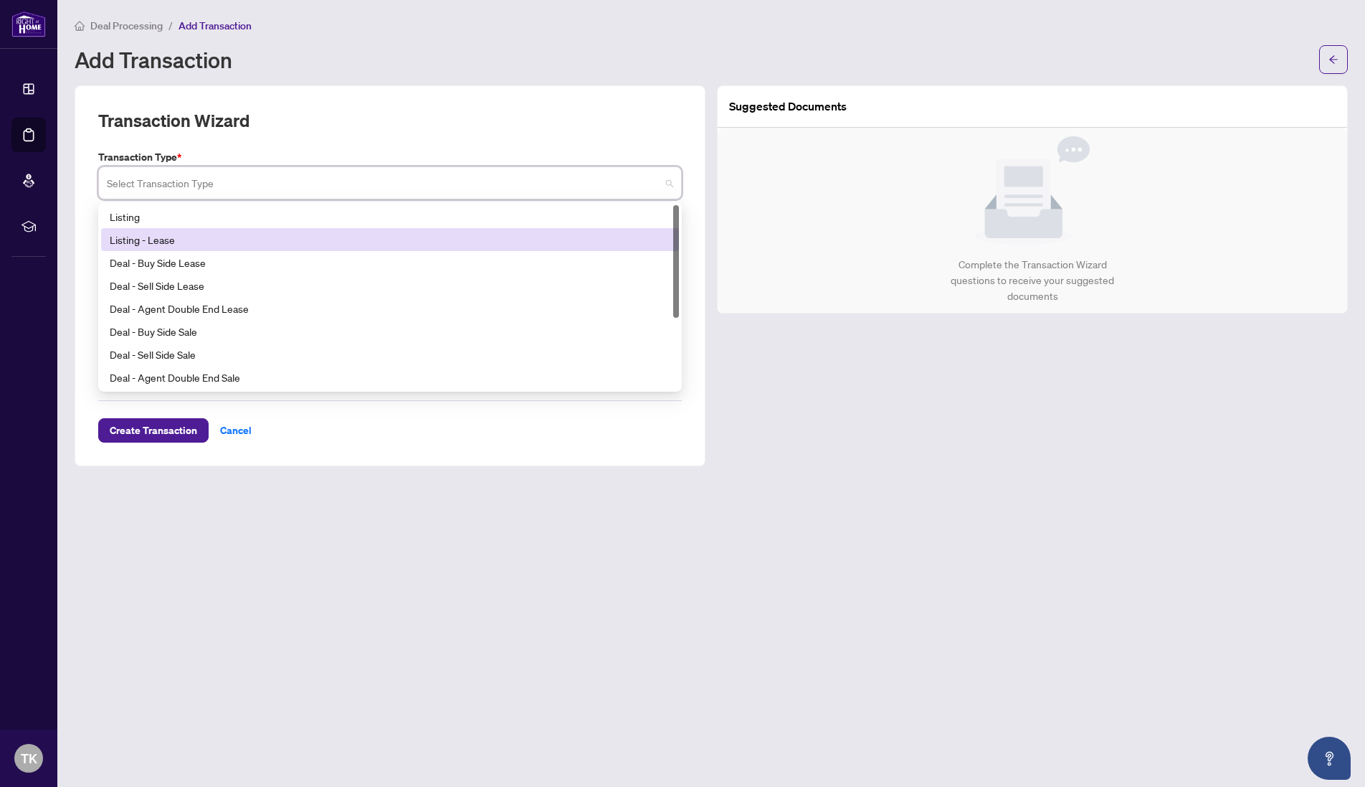
click at [148, 238] on div "Listing - Lease" at bounding box center [390, 240] width 561 height 16
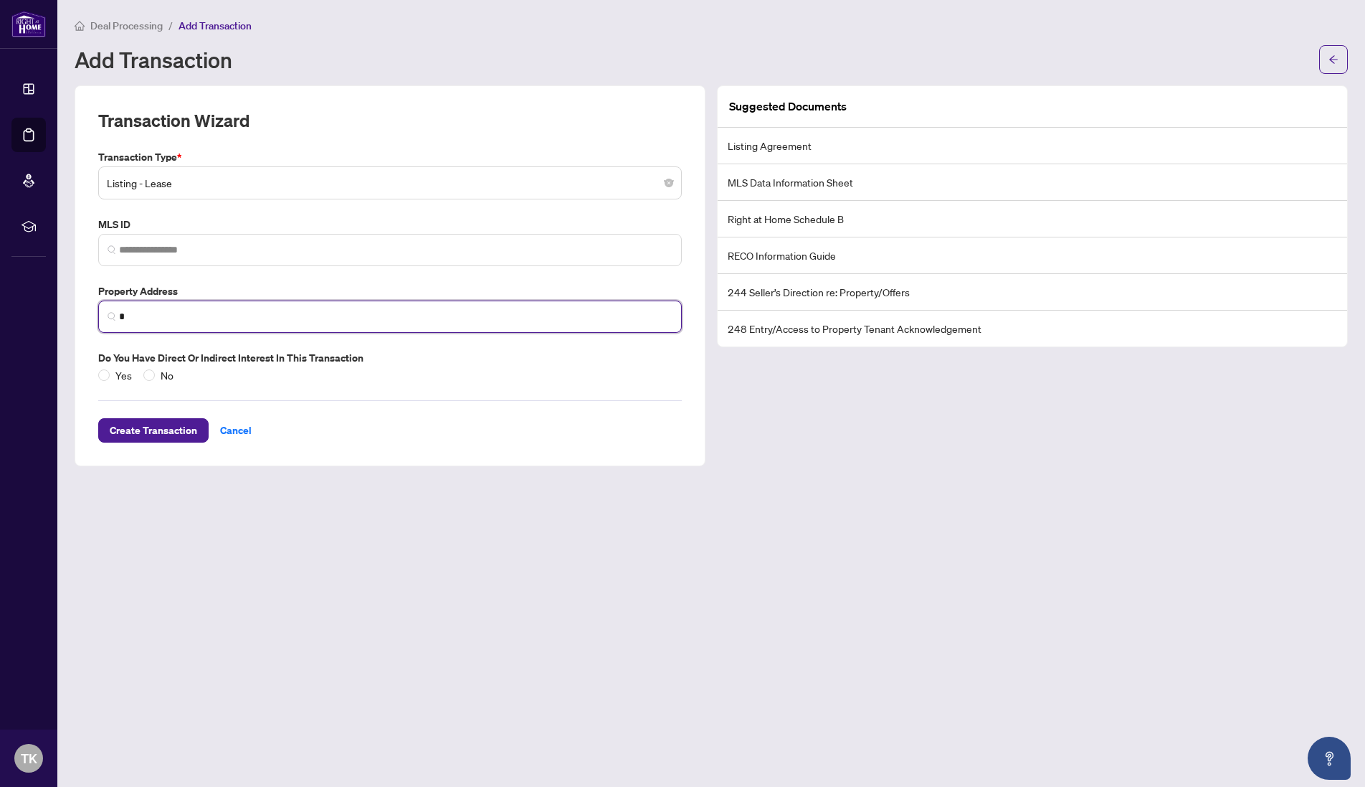
click at [131, 311] on input "*" at bounding box center [396, 316] width 554 height 15
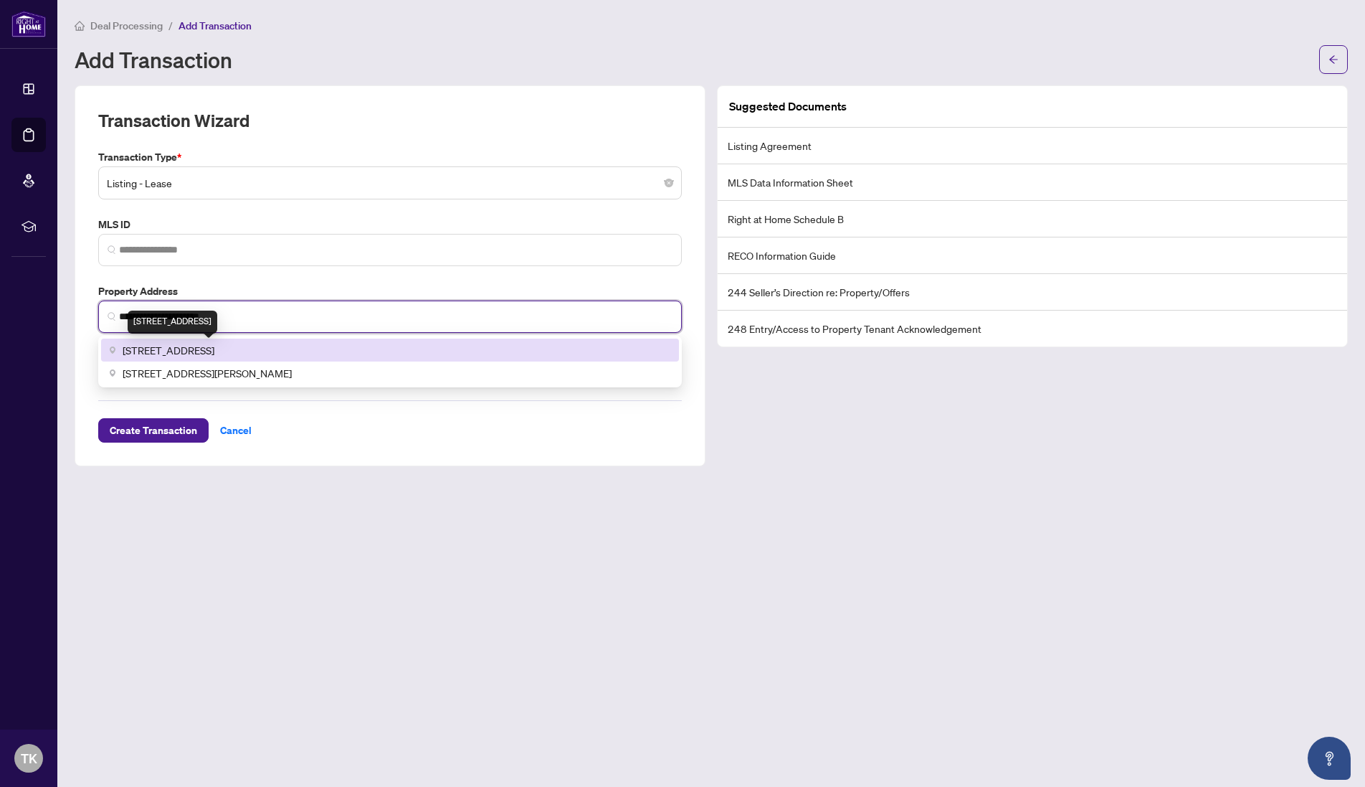
click at [214, 345] on span "[STREET_ADDRESS]" at bounding box center [169, 350] width 92 height 16
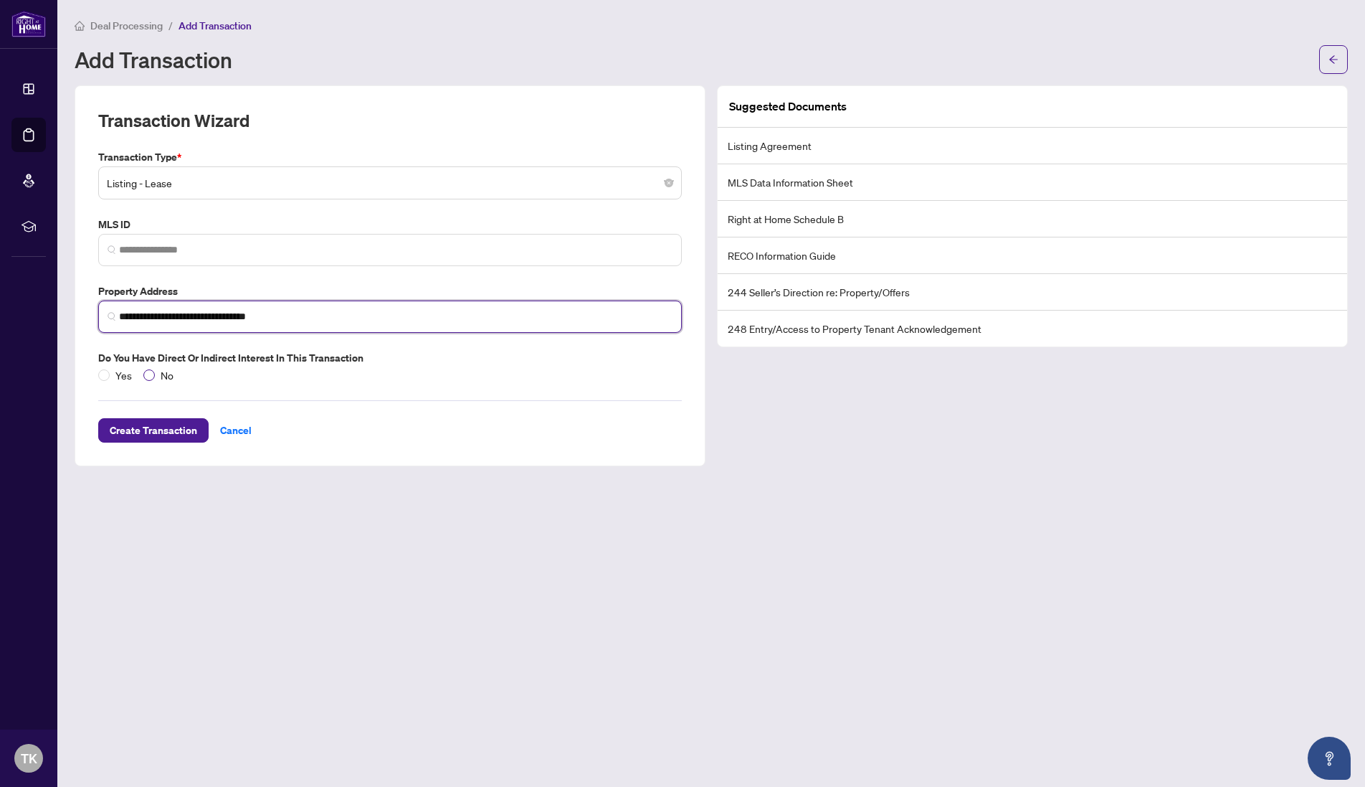
type input "**********"
click at [154, 426] on span "Create Transaction" at bounding box center [153, 430] width 87 height 23
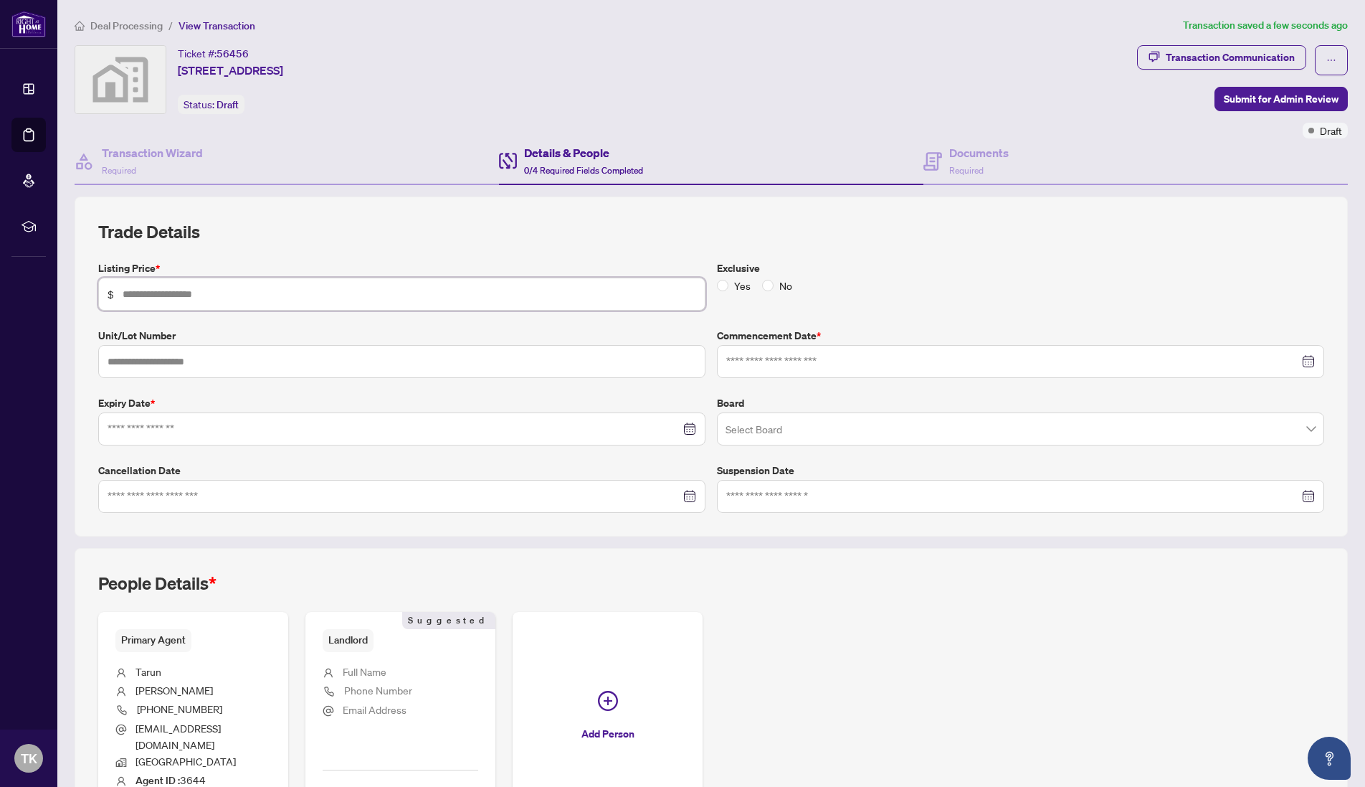
click at [150, 296] on input "text" at bounding box center [410, 294] width 574 height 16
type input "*****"
click at [766, 366] on input at bounding box center [1012, 362] width 573 height 16
type input "**********"
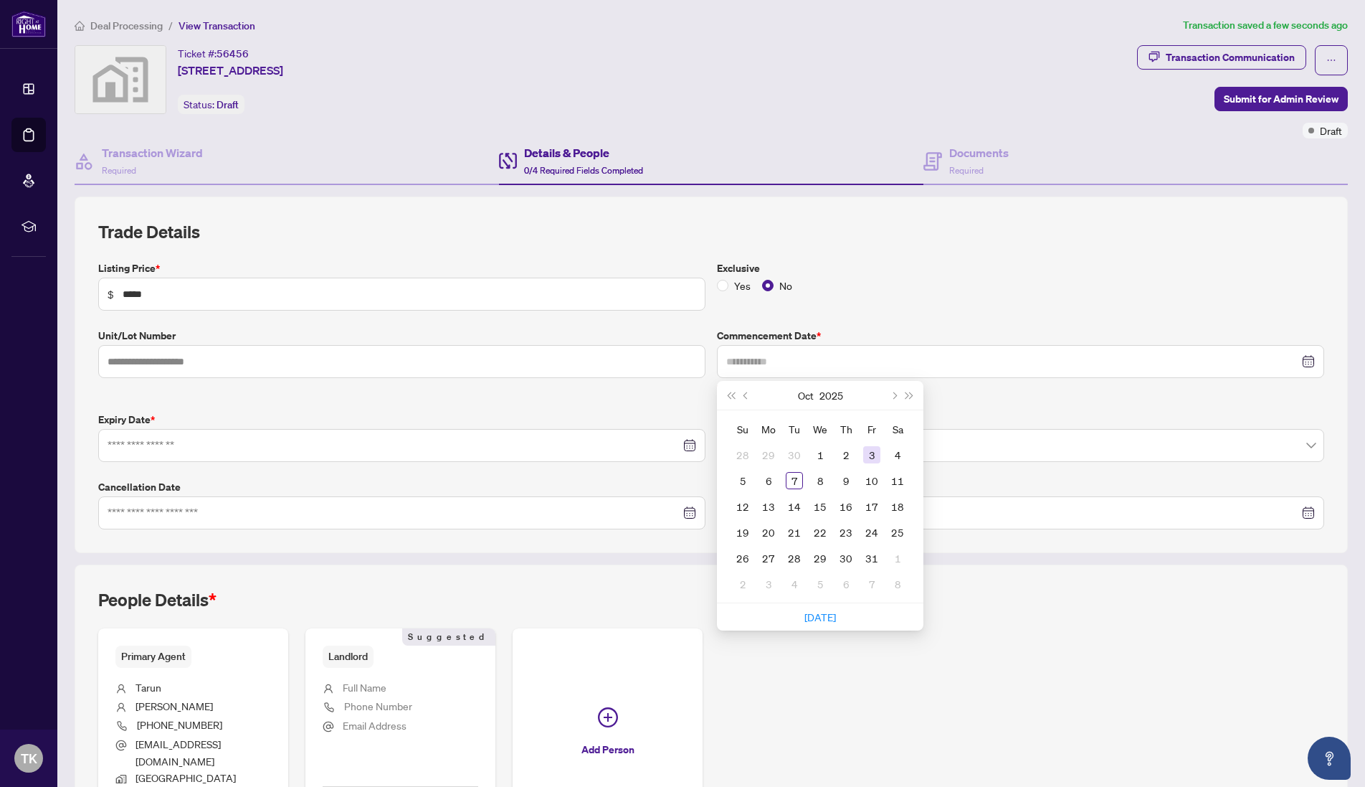
click at [863, 457] on div "3" at bounding box center [871, 454] width 17 height 17
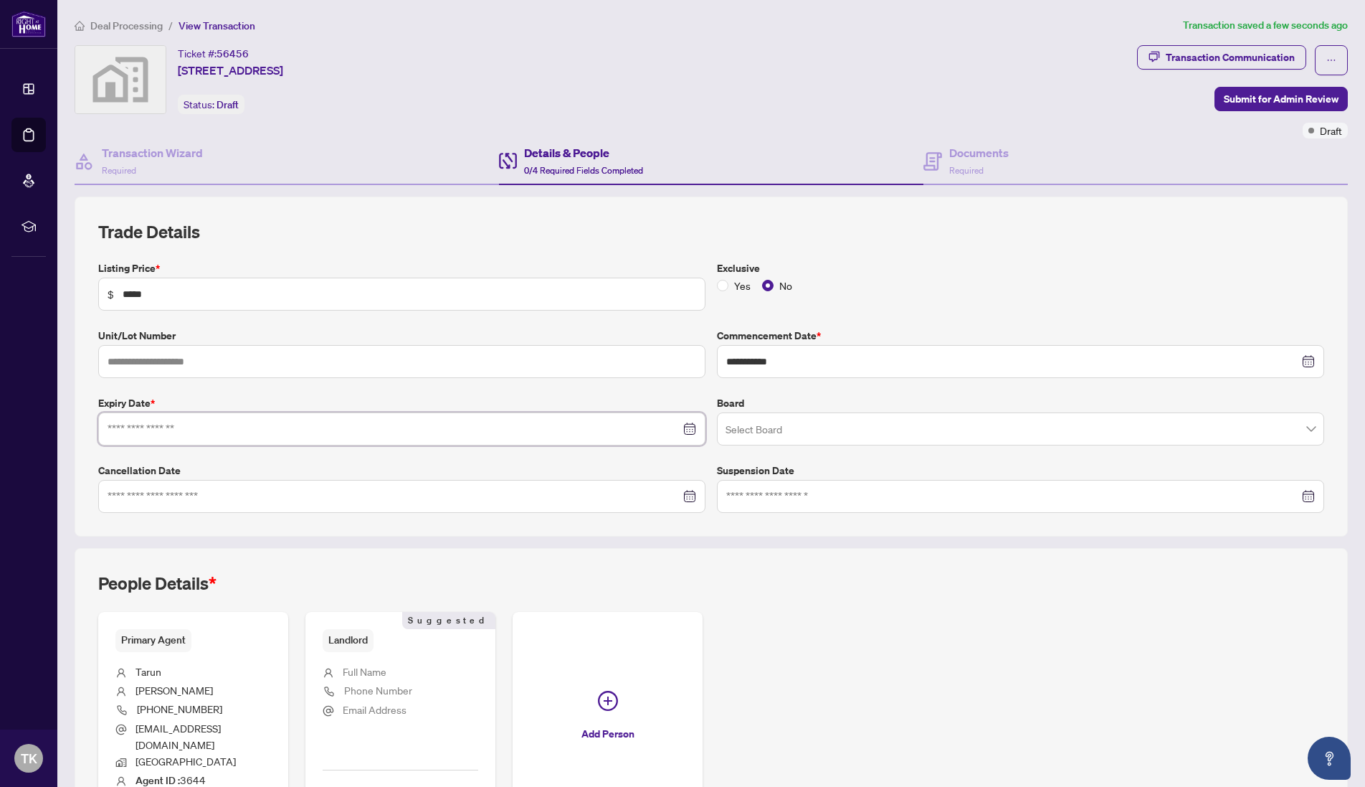
click at [176, 422] on input at bounding box center [394, 429] width 573 height 16
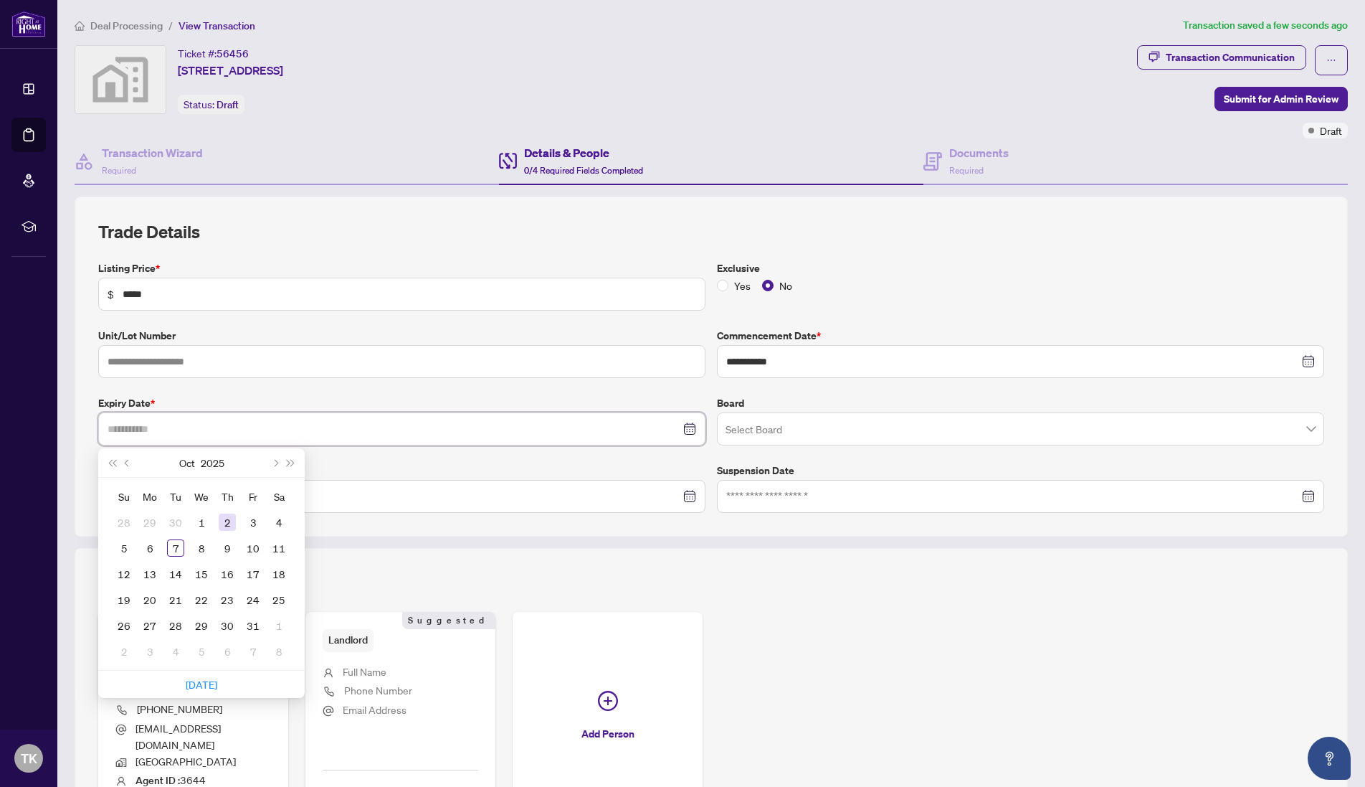
type input "**********"
click at [522, 470] on label "Cancellation Date" at bounding box center [401, 471] width 607 height 16
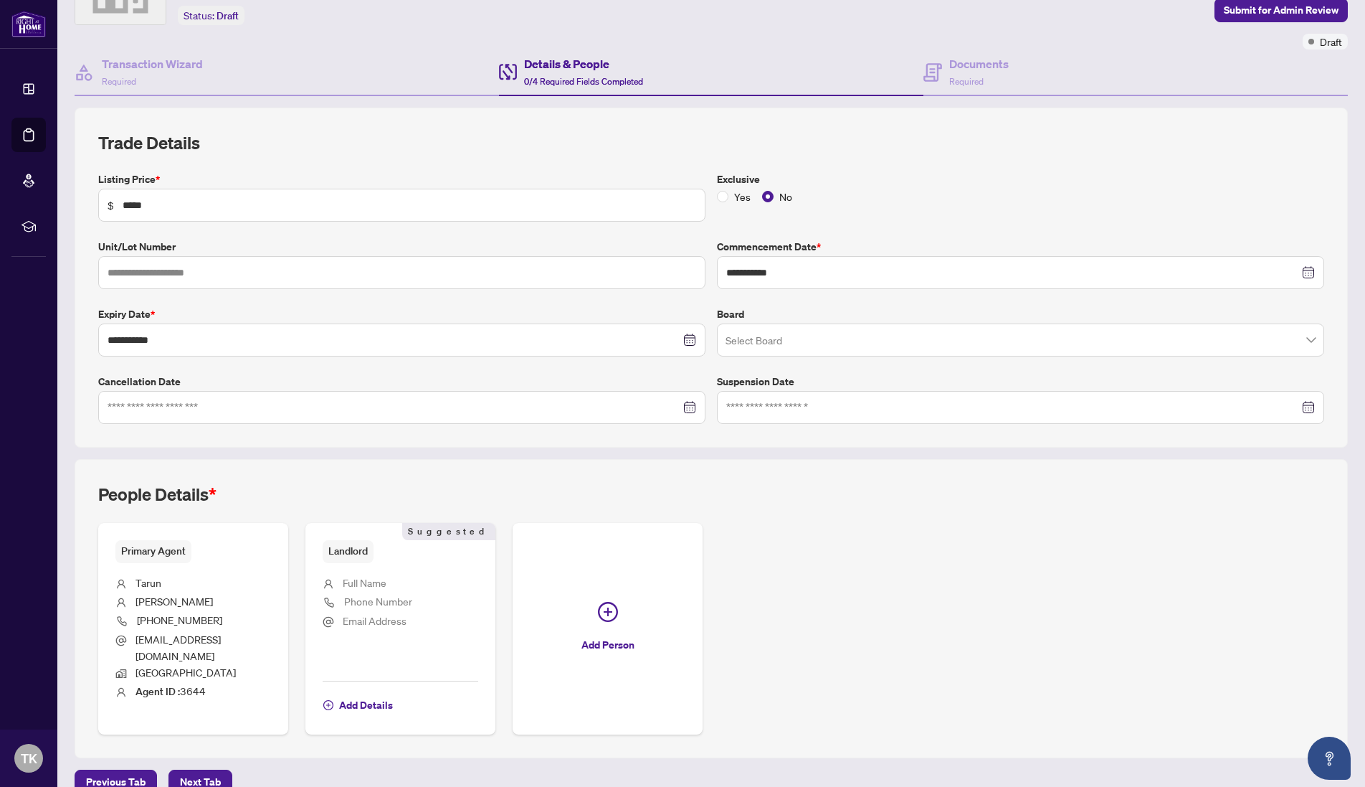
scroll to position [98, 0]
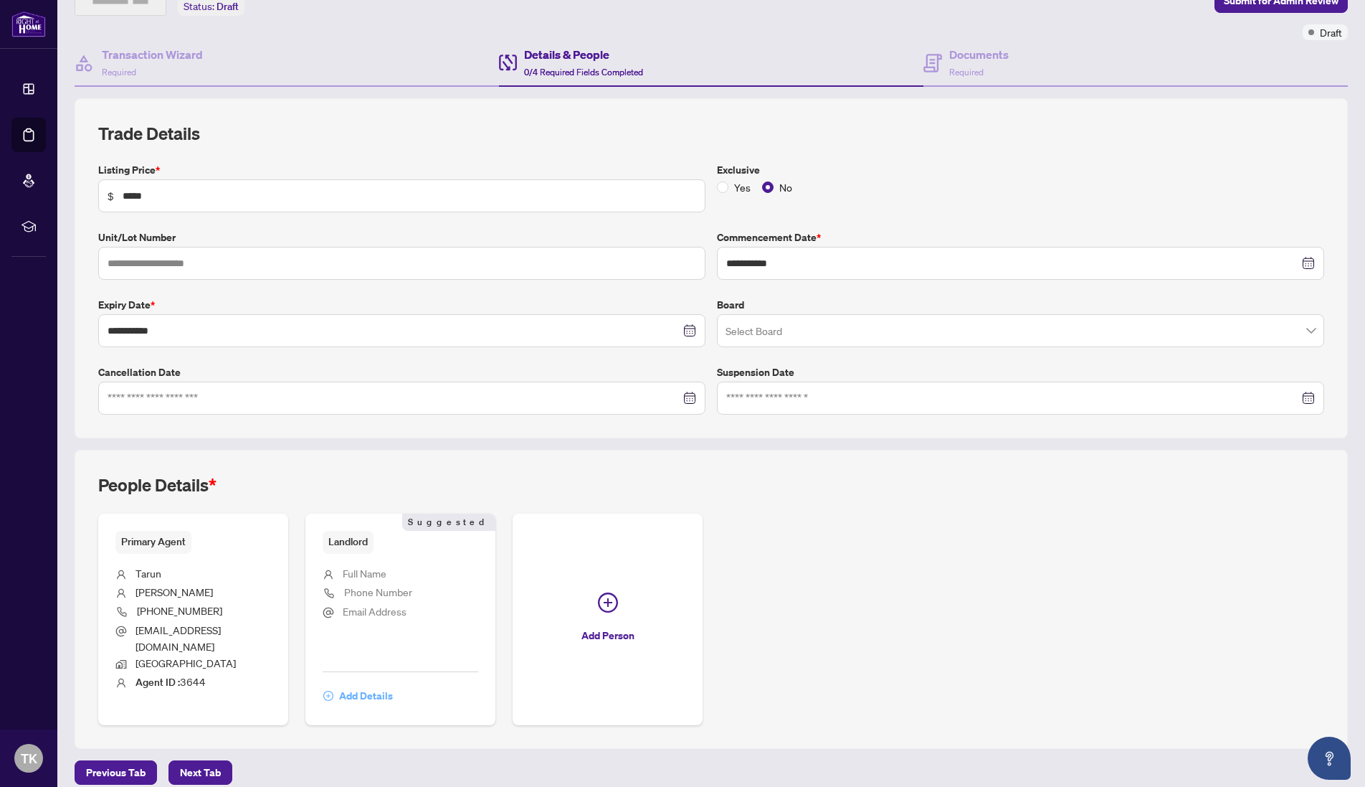
click at [366, 684] on span "Add Details" at bounding box center [366, 695] width 54 height 23
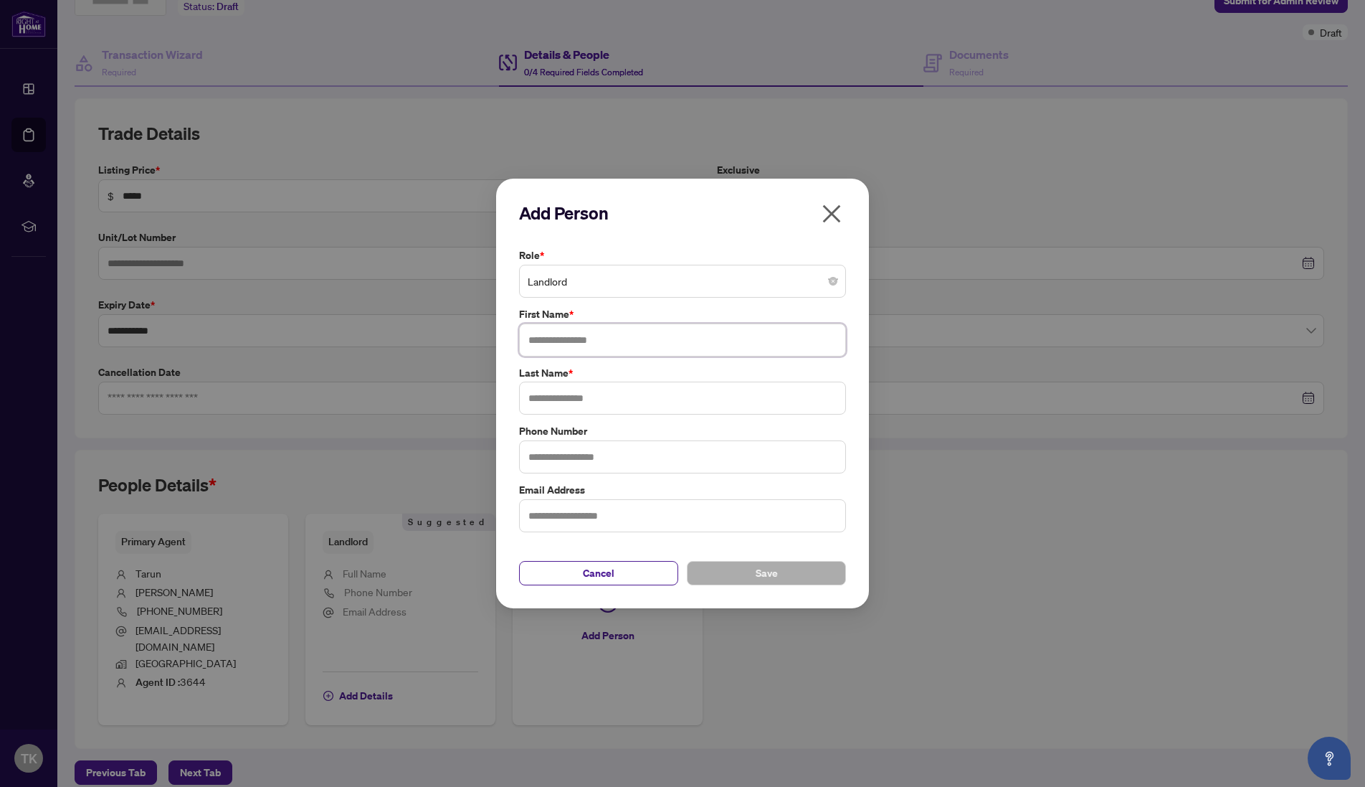
click at [610, 332] on input "text" at bounding box center [682, 339] width 327 height 33
type input "**********"
click at [598, 393] on input "text" at bounding box center [682, 398] width 327 height 33
type input "*********"
click at [726, 577] on button "Save" at bounding box center [766, 573] width 159 height 24
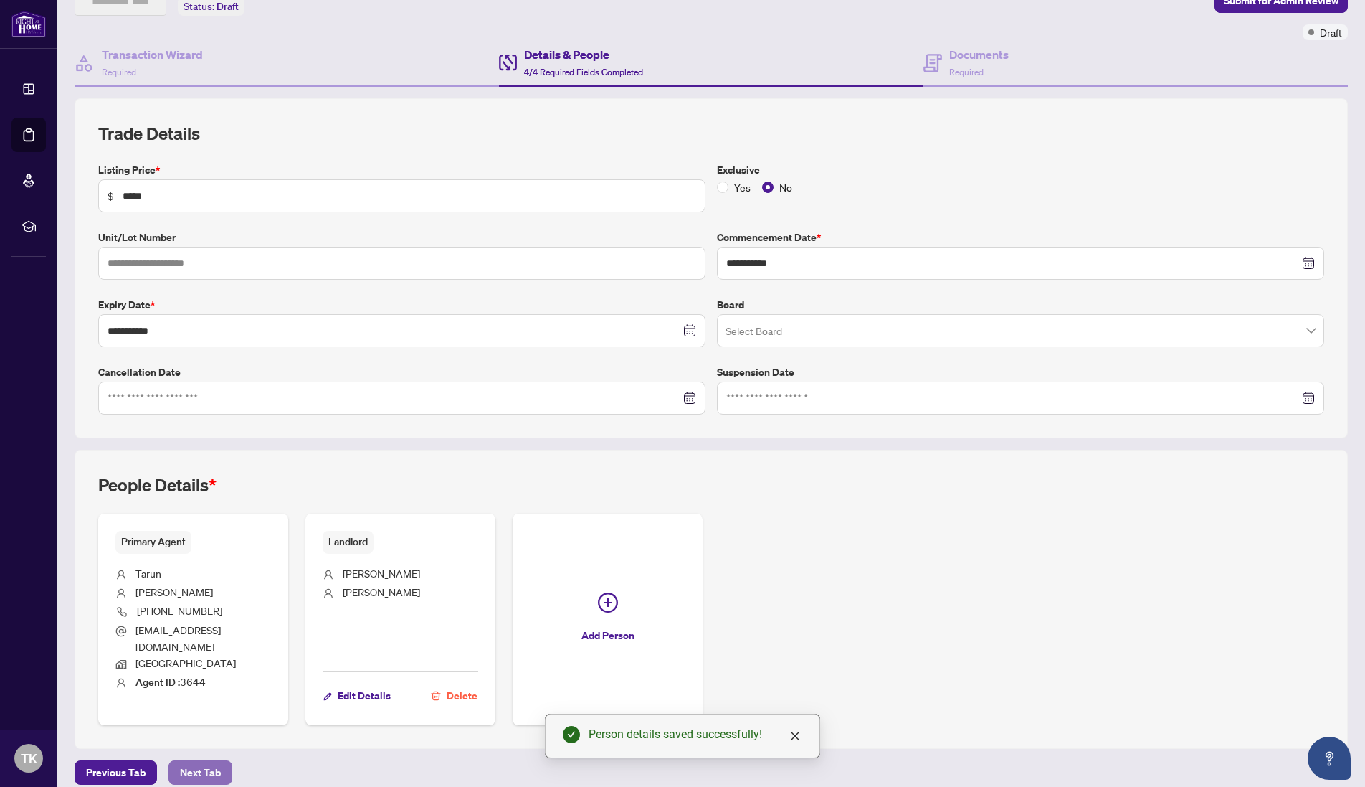
click at [189, 764] on span "Next Tab" at bounding box center [200, 772] width 41 height 23
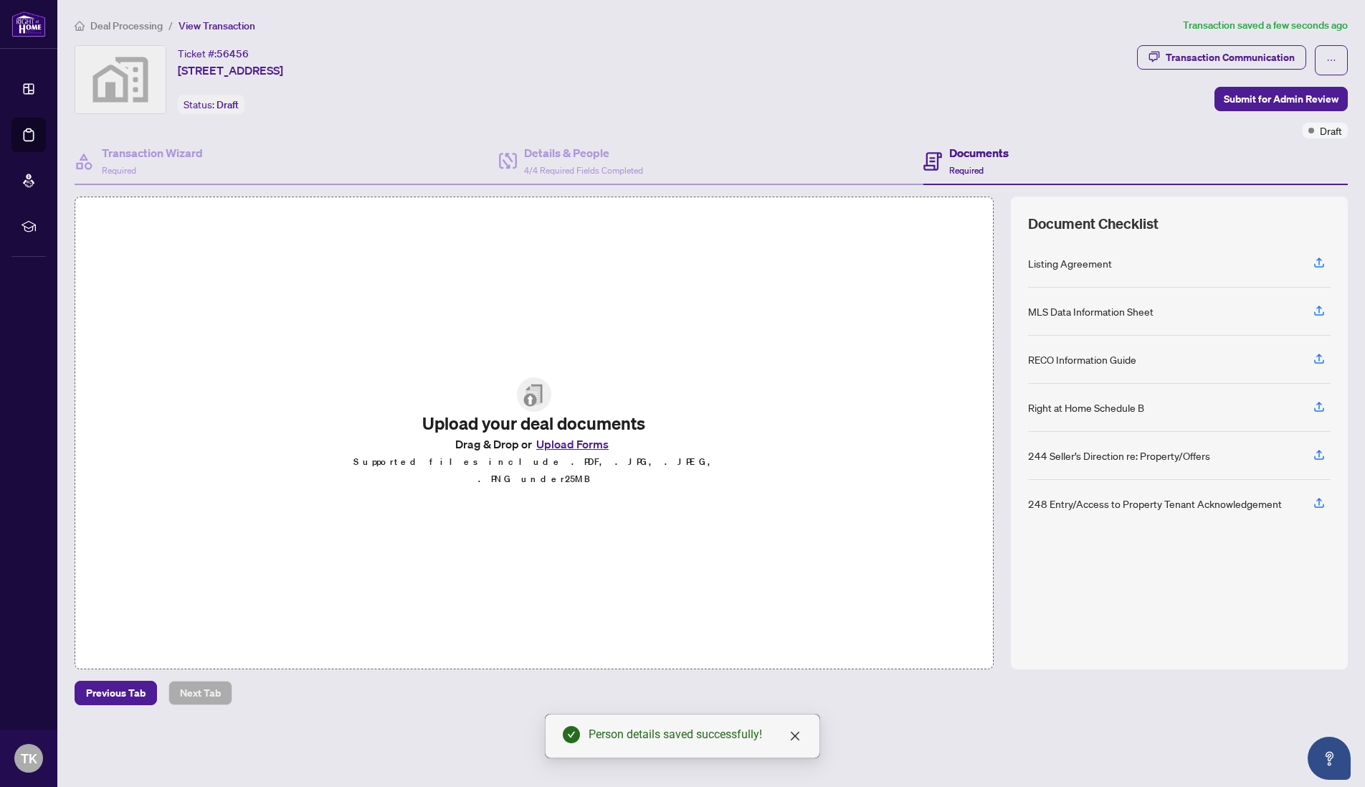
click at [554, 453] on button "Upload Forms" at bounding box center [572, 444] width 81 height 19
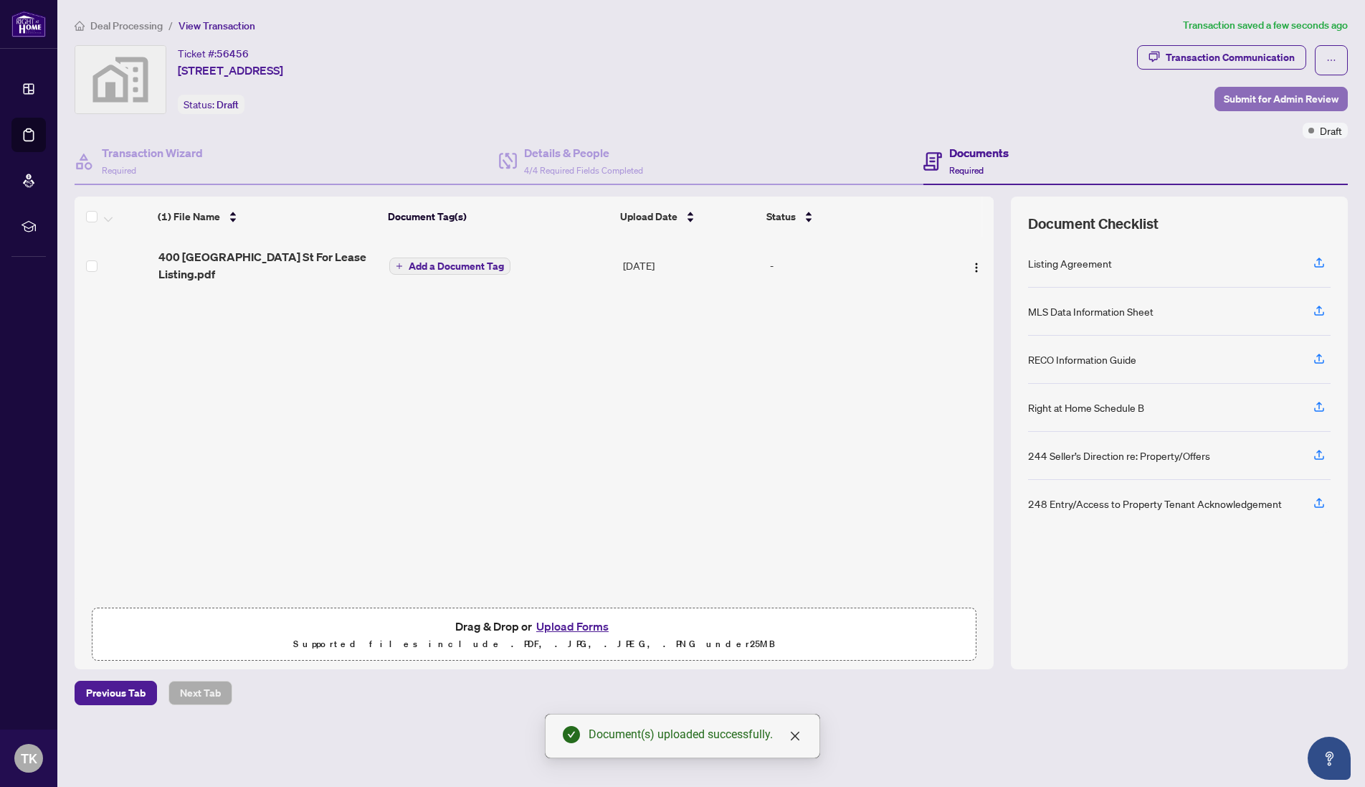
click at [1256, 100] on span "Submit for Admin Review" at bounding box center [1281, 98] width 115 height 23
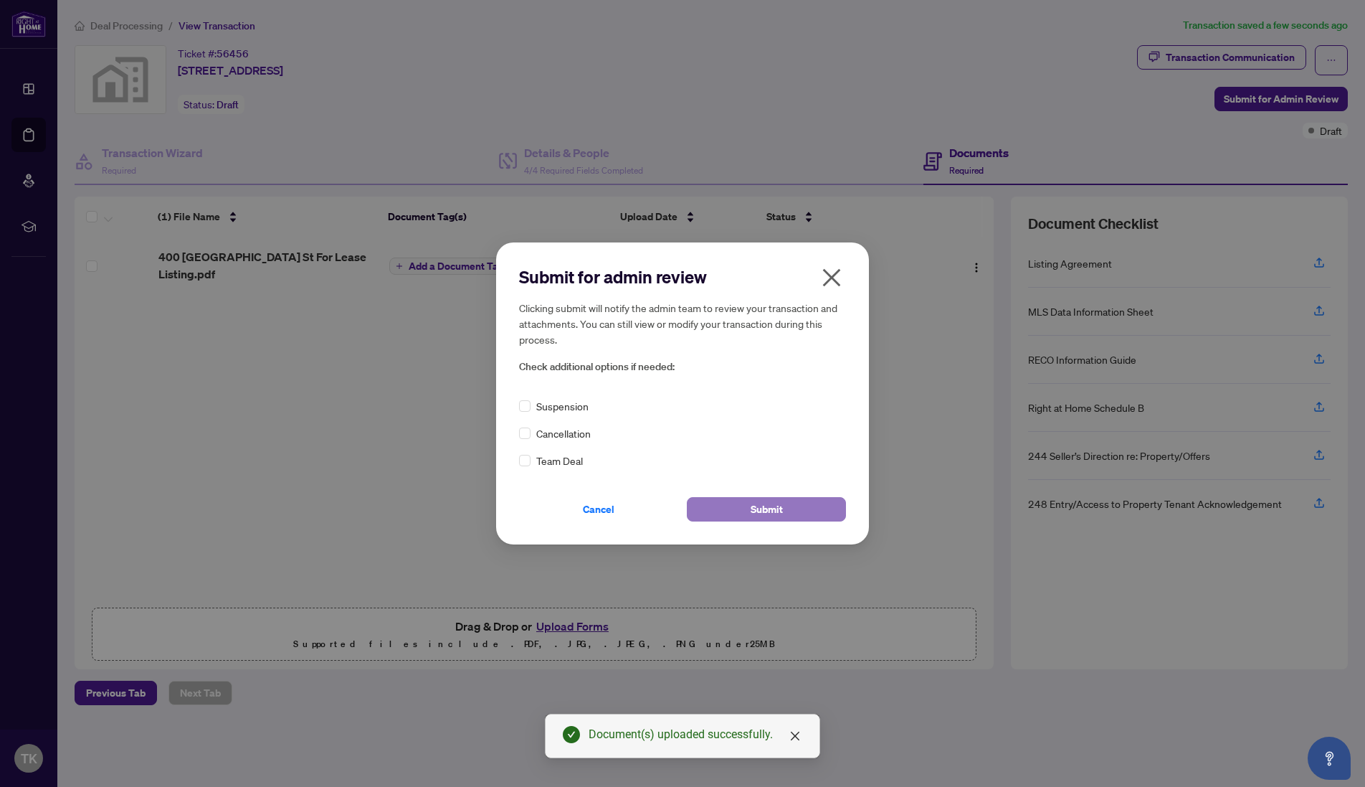
click at [782, 513] on span "Submit" at bounding box center [767, 509] width 32 height 23
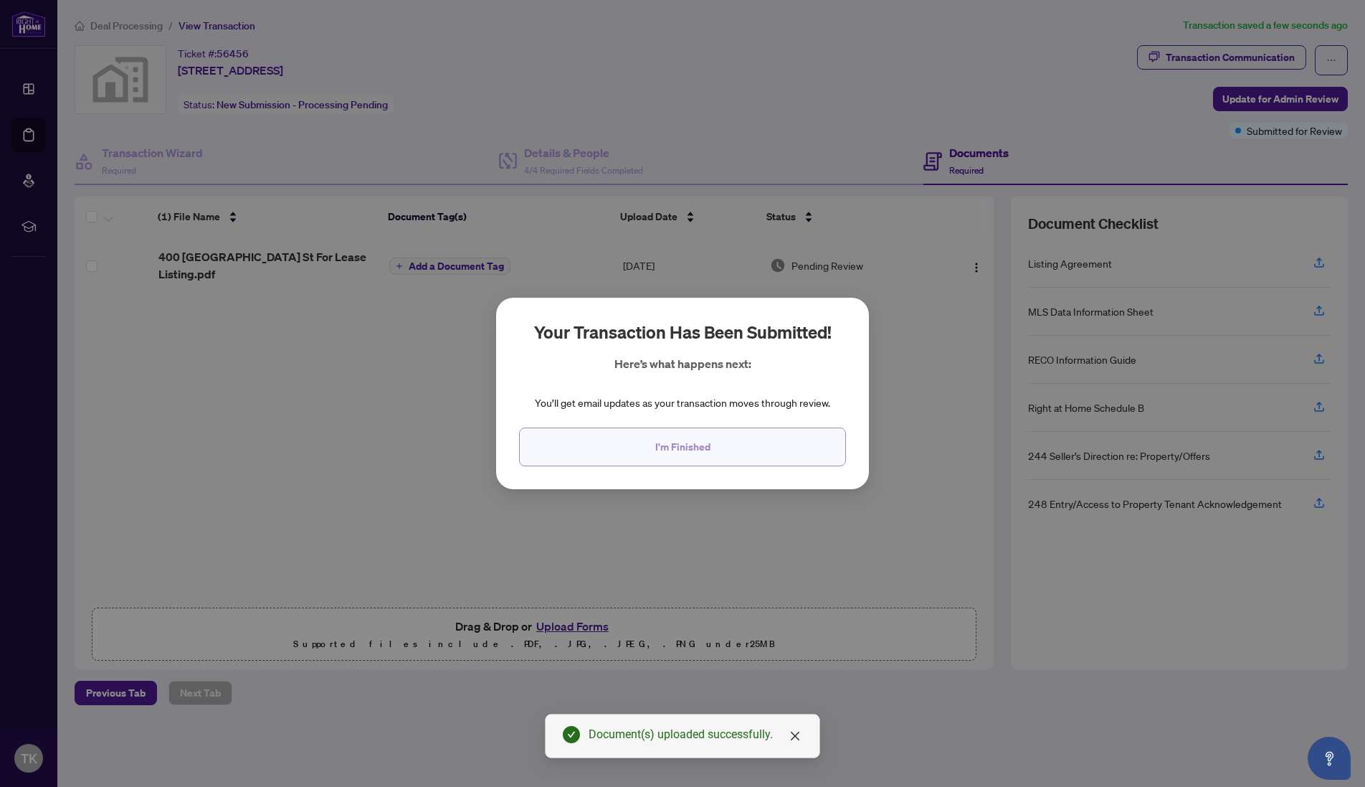
click at [700, 445] on span "I'm Finished" at bounding box center [682, 446] width 55 height 23
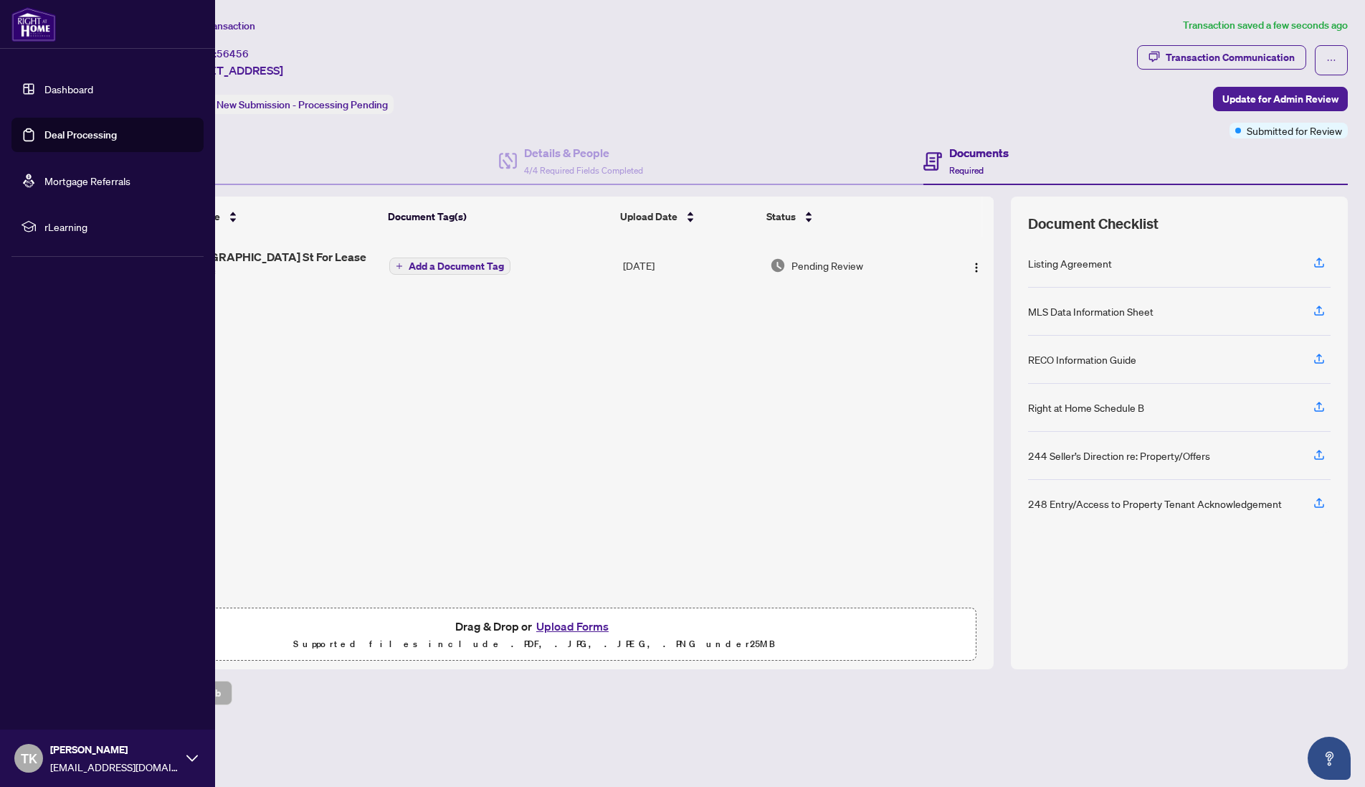
click at [55, 87] on link "Dashboard" at bounding box center [68, 88] width 49 height 13
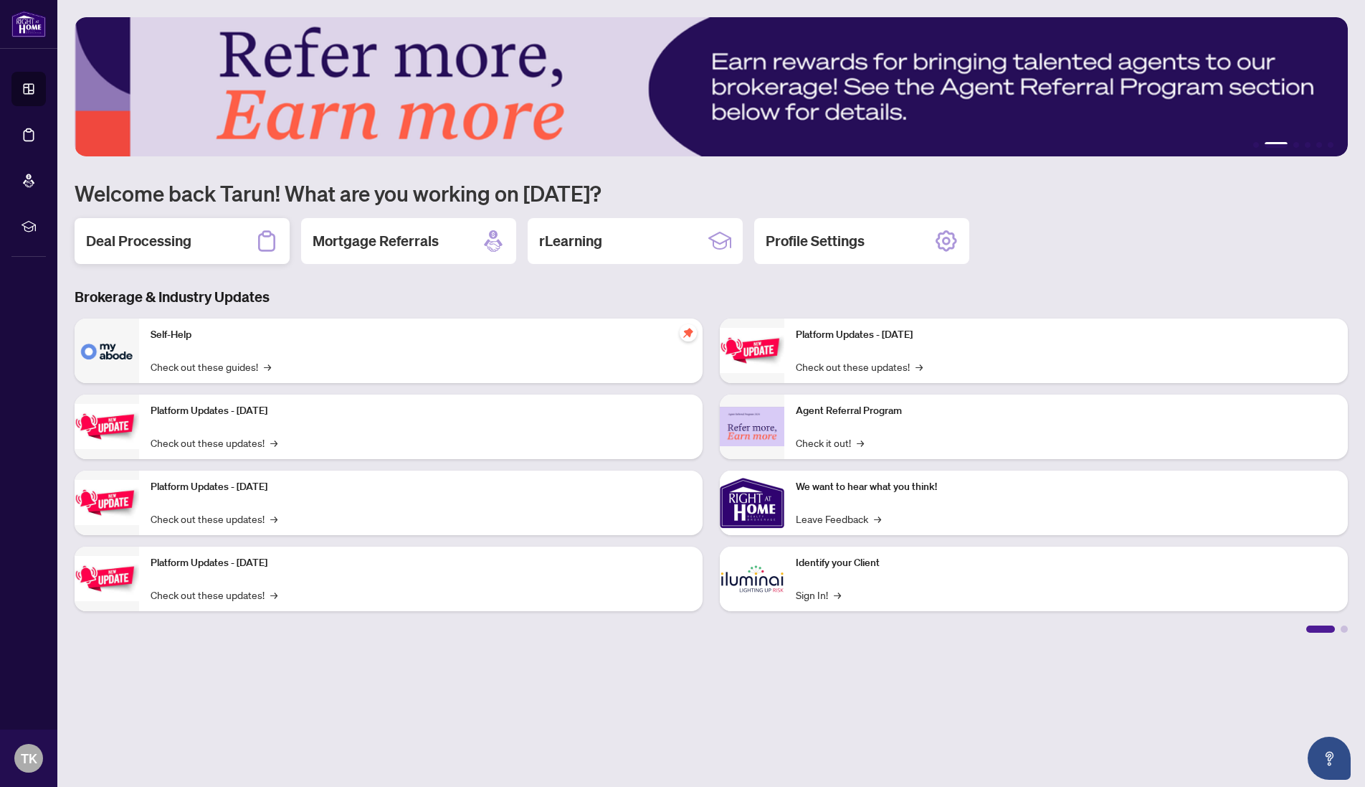
click at [112, 242] on h2 "Deal Processing" at bounding box center [138, 241] width 105 height 20
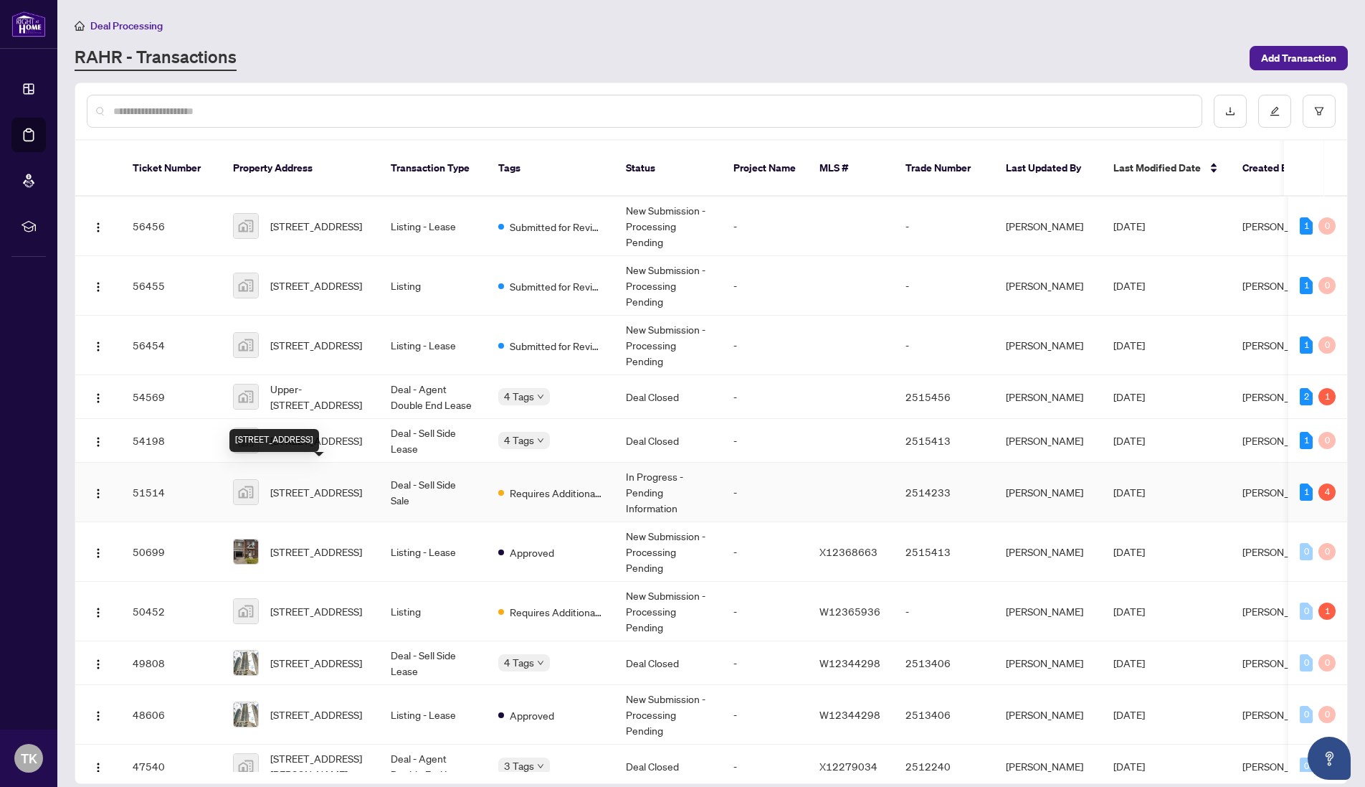
click at [311, 484] on span "[STREET_ADDRESS]" at bounding box center [316, 492] width 92 height 16
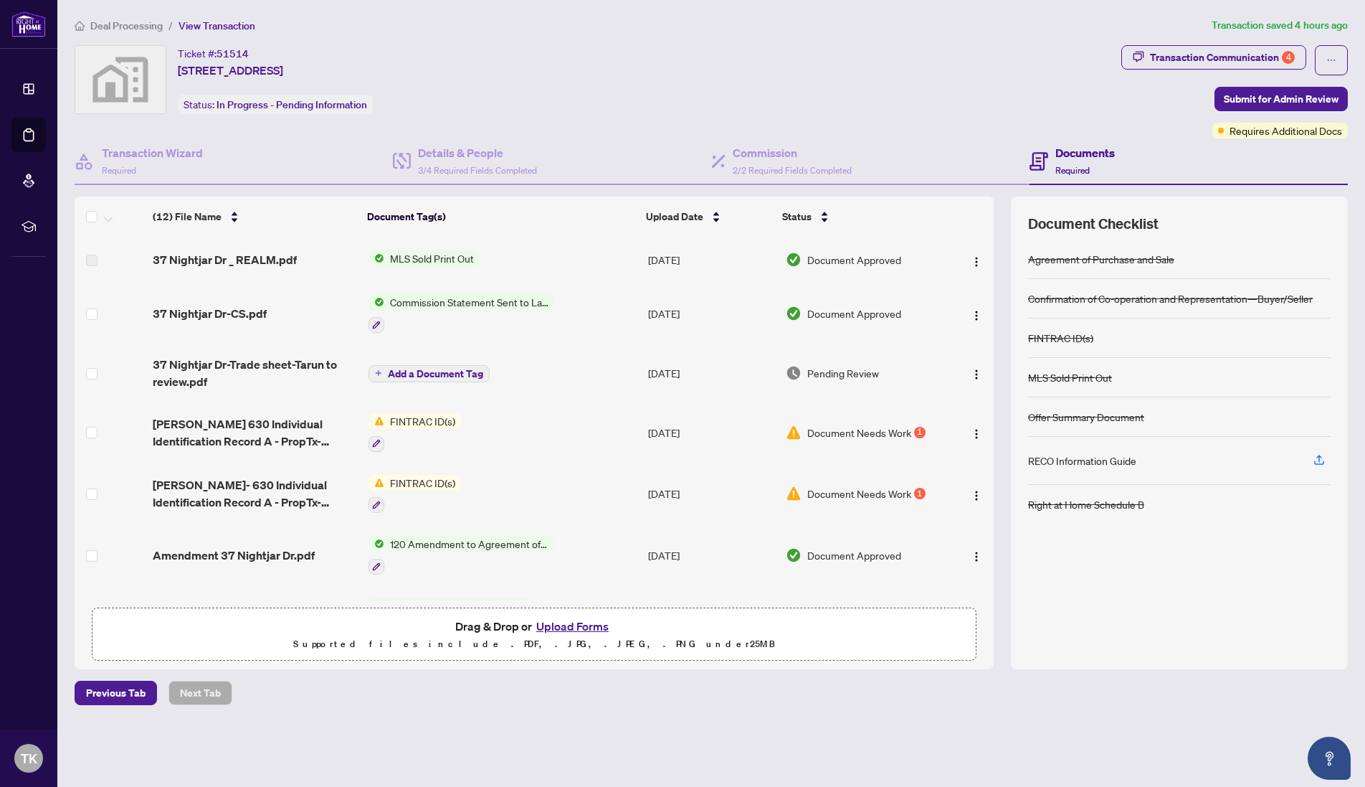
click at [560, 626] on button "Upload Forms" at bounding box center [572, 626] width 81 height 19
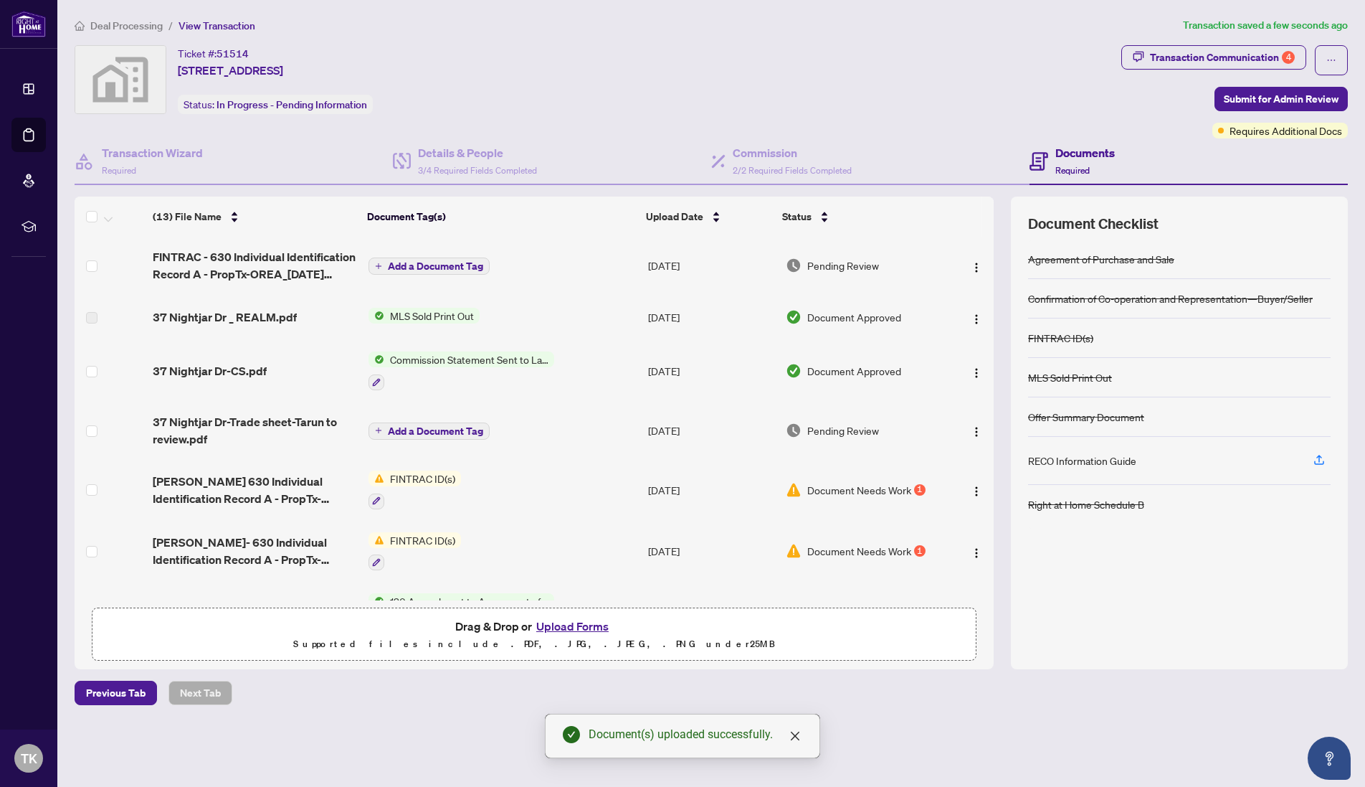
click at [432, 267] on span "Add a Document Tag" at bounding box center [435, 266] width 95 height 10
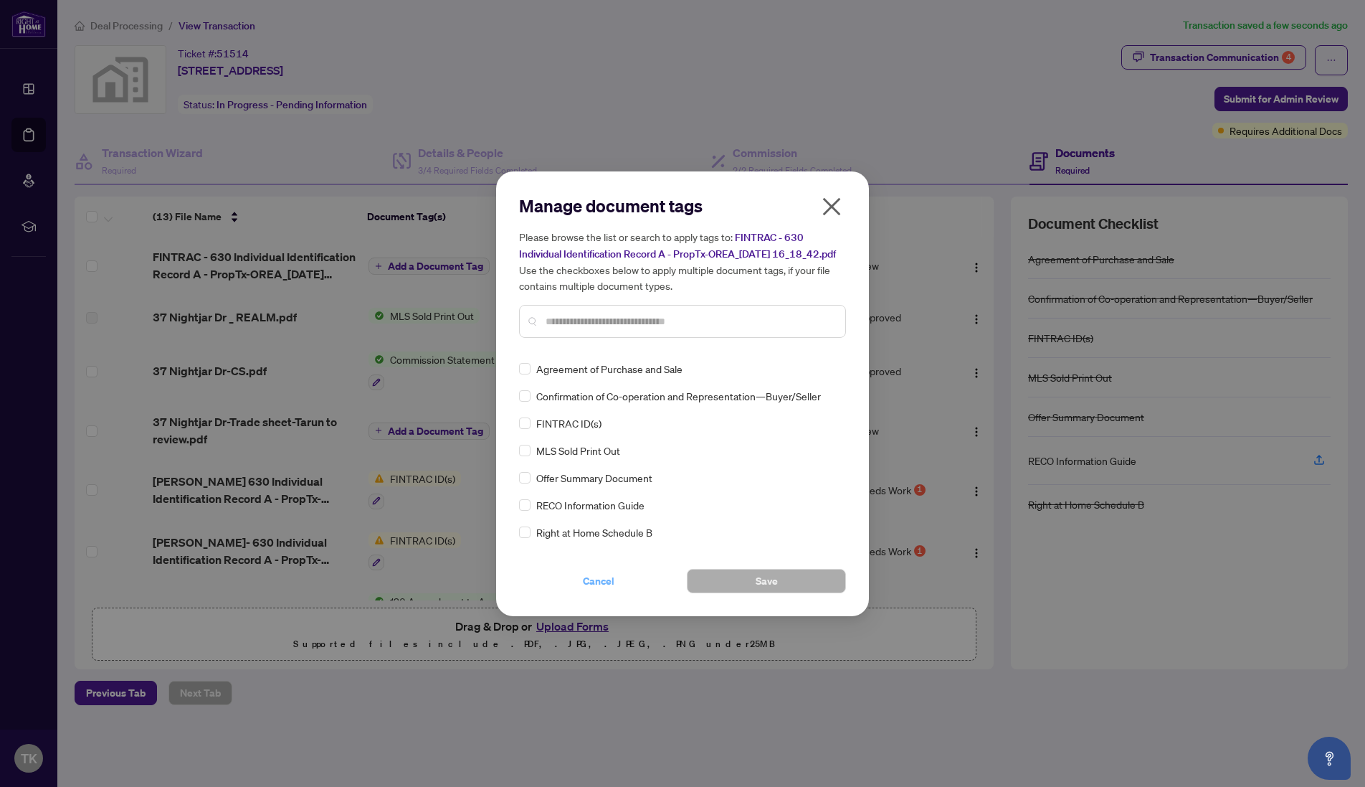
click at [590, 586] on span "Cancel" at bounding box center [599, 580] width 32 height 23
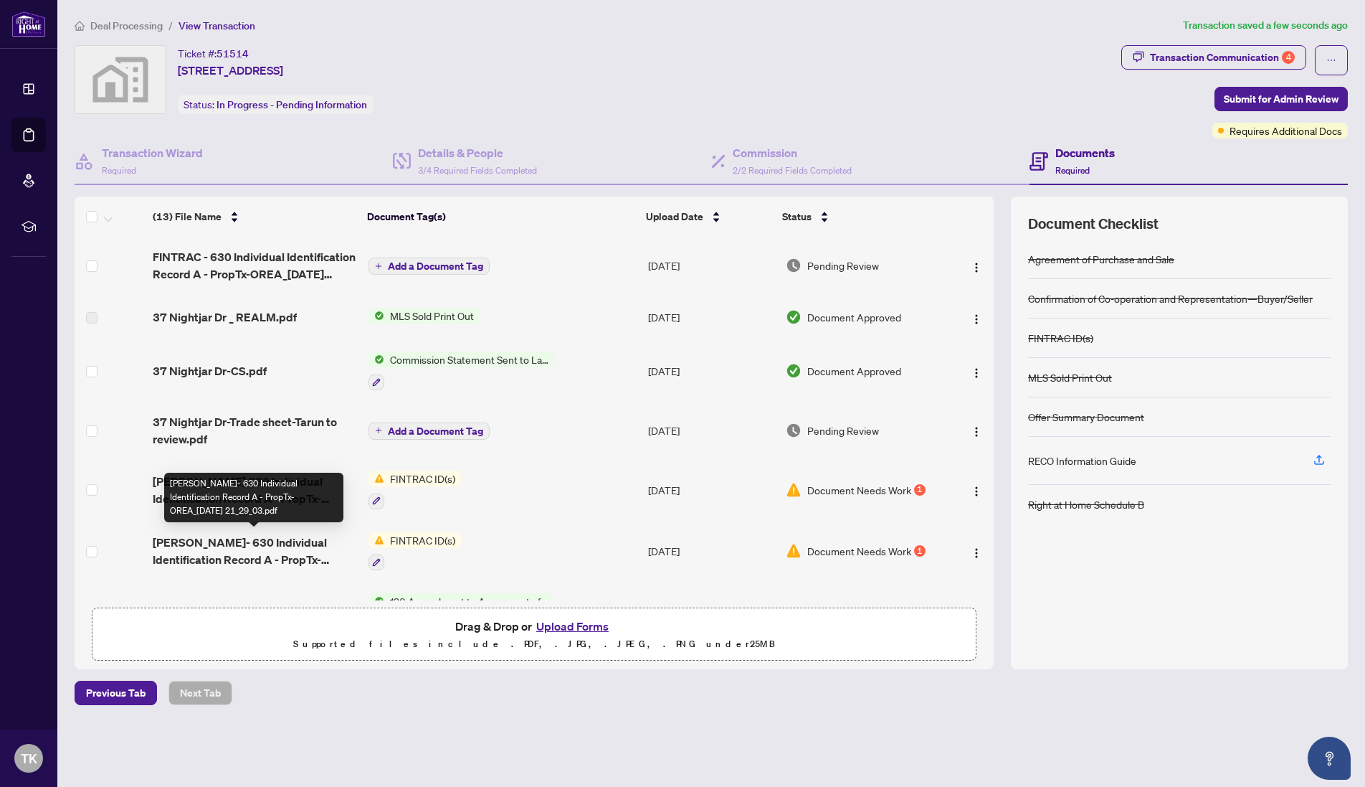
click at [340, 544] on span "[PERSON_NAME]- 630 Individual Identification Record A - PropTx-OREA_[DATE] 21_2…" at bounding box center [255, 551] width 204 height 34
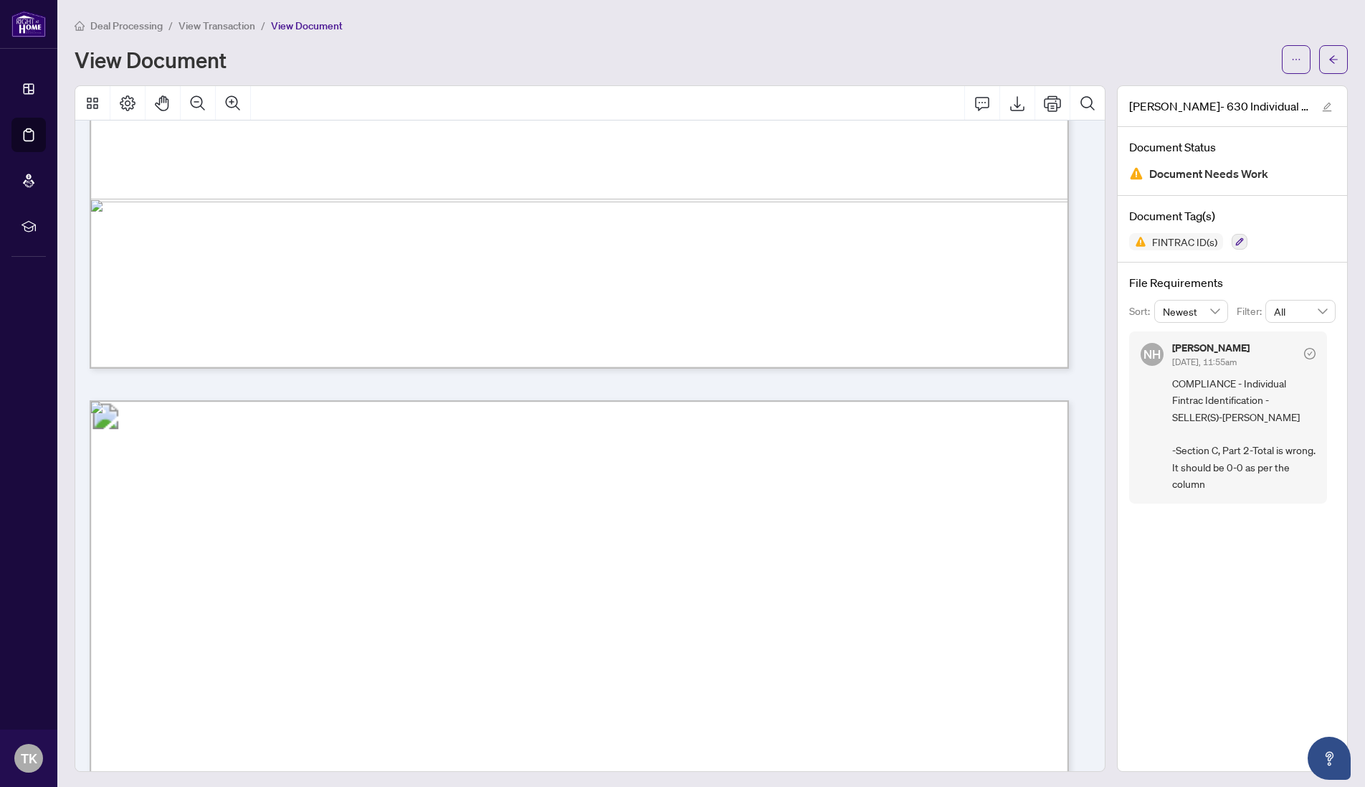
scroll to position [3340, 0]
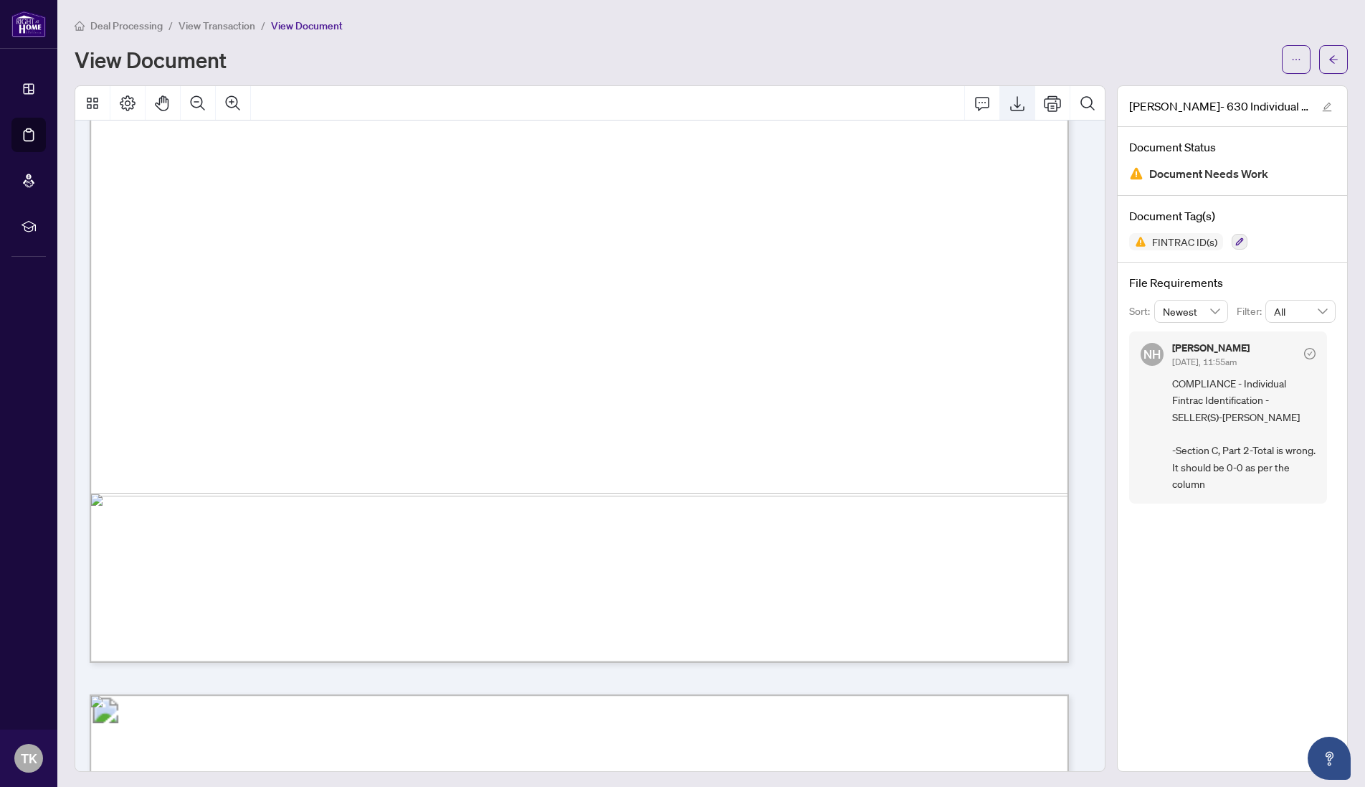
click at [1009, 108] on icon "Export" at bounding box center [1017, 103] width 17 height 17
click at [1329, 59] on icon "arrow-left" at bounding box center [1334, 60] width 10 height 10
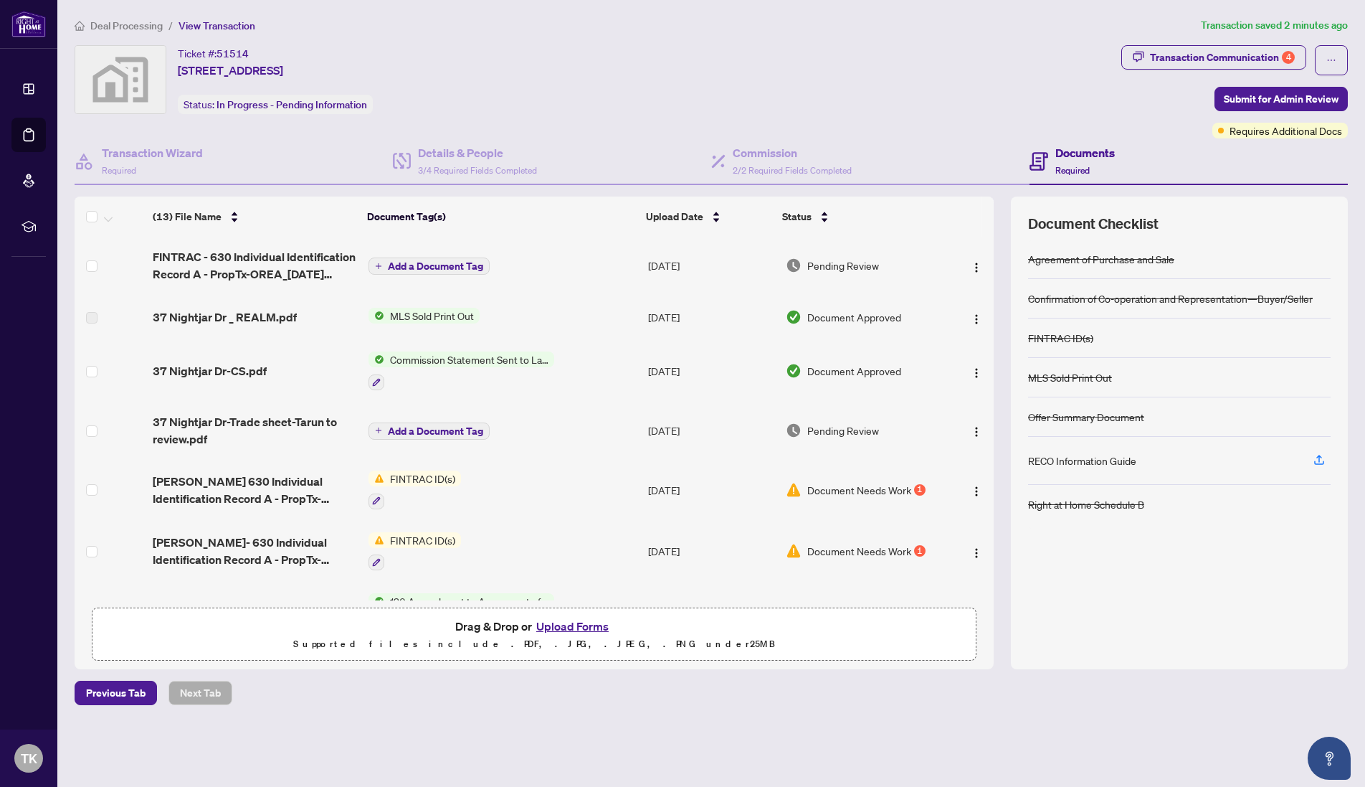
click at [554, 622] on button "Upload Forms" at bounding box center [572, 626] width 81 height 19
click at [562, 630] on button "Upload Forms" at bounding box center [572, 626] width 81 height 19
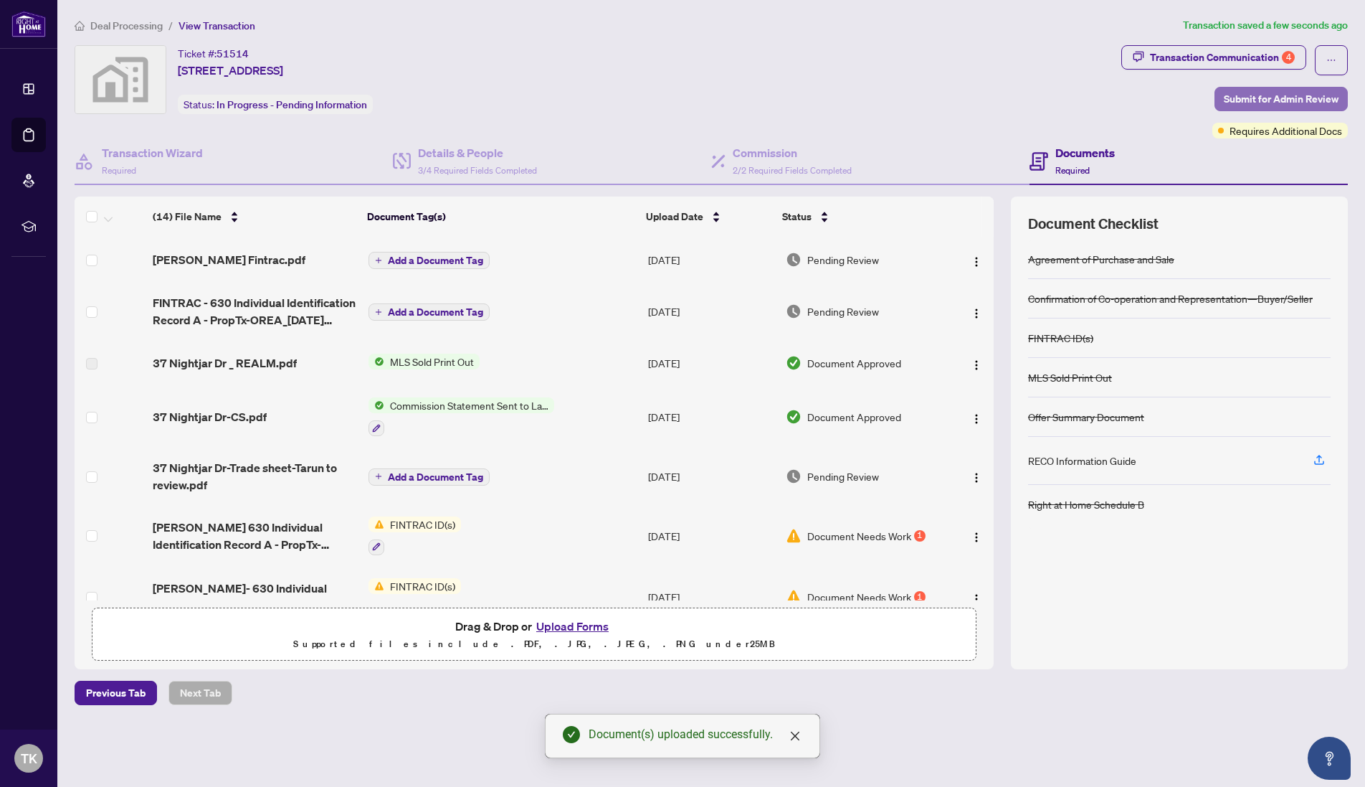
click at [1267, 92] on span "Submit for Admin Review" at bounding box center [1281, 98] width 115 height 23
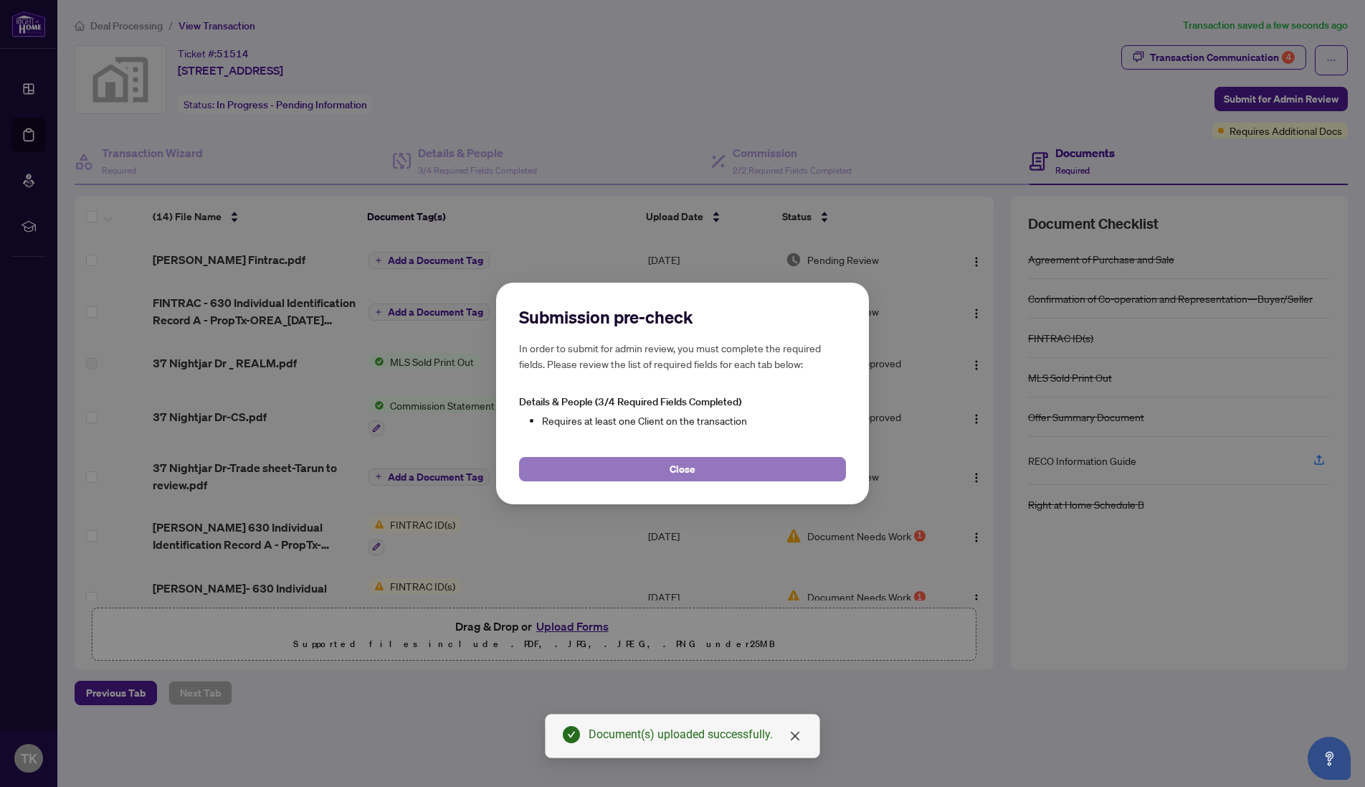
click at [716, 474] on button "Close" at bounding box center [682, 469] width 327 height 24
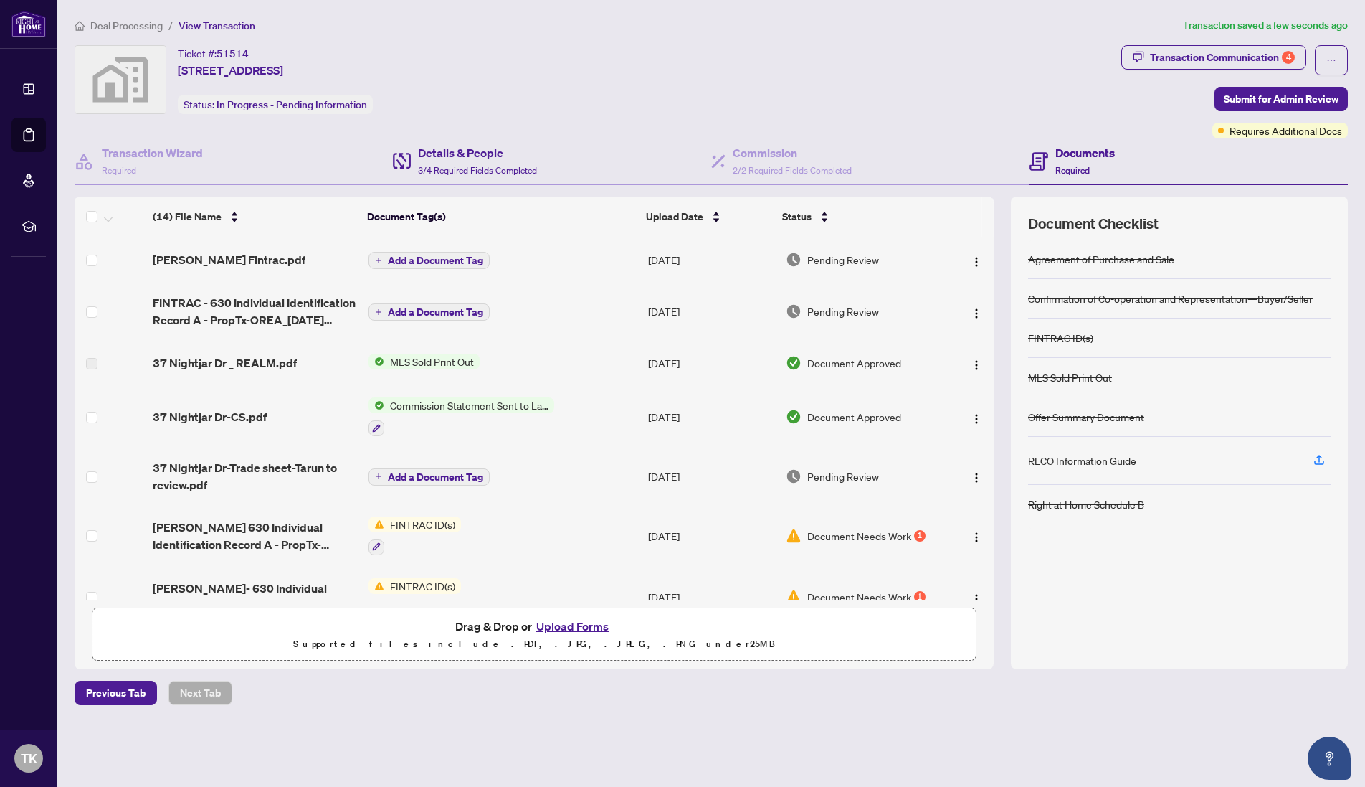
click at [473, 177] on div "Details & People 3/4 Required Fields Completed" at bounding box center [552, 161] width 318 height 47
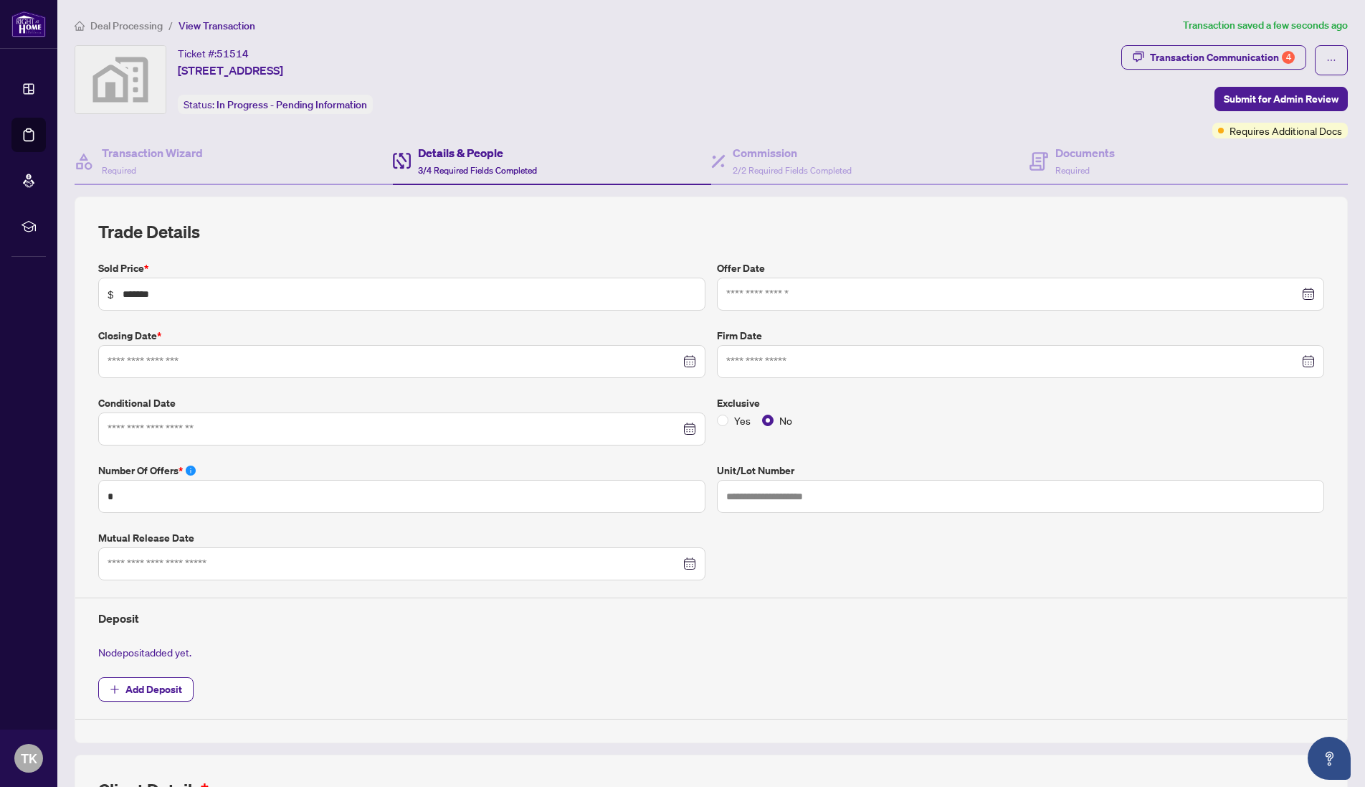
type input "**********"
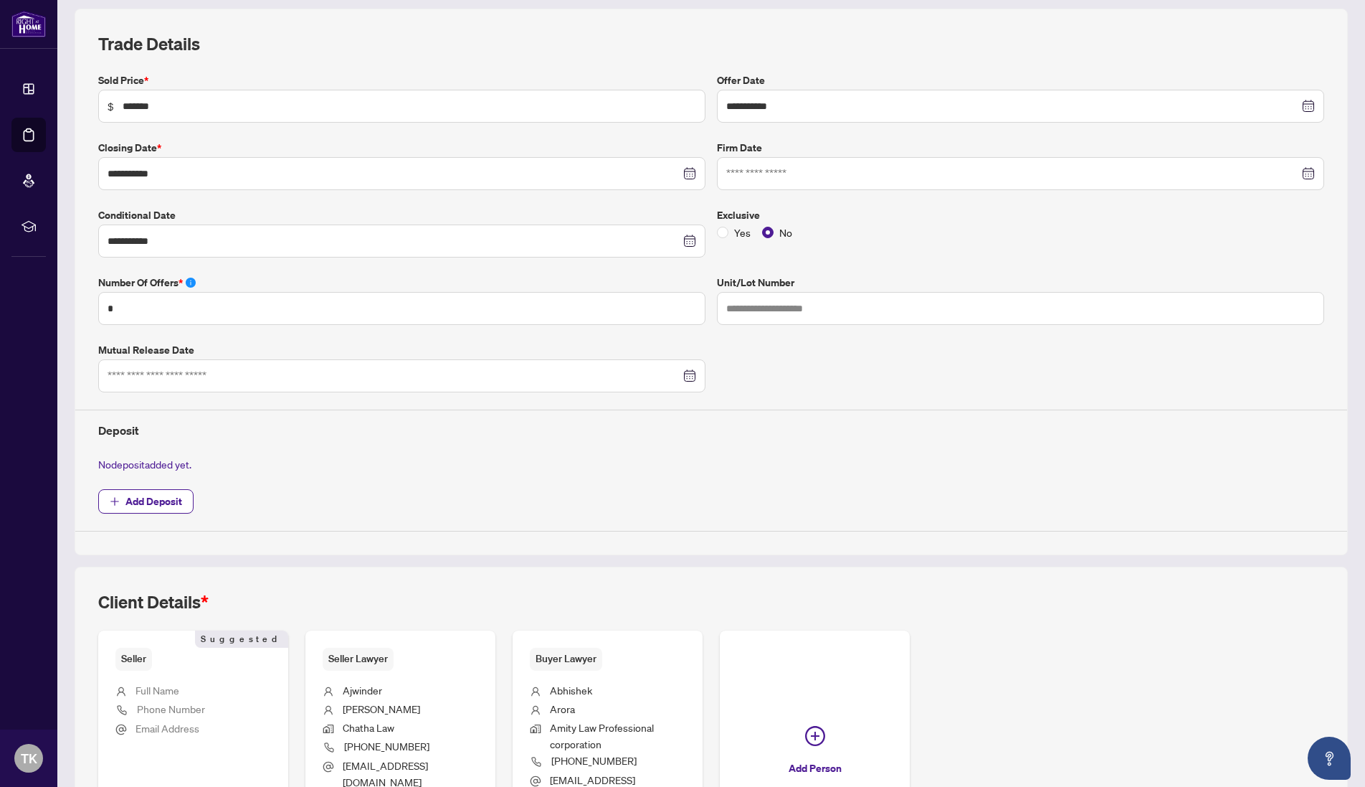
scroll to position [338, 0]
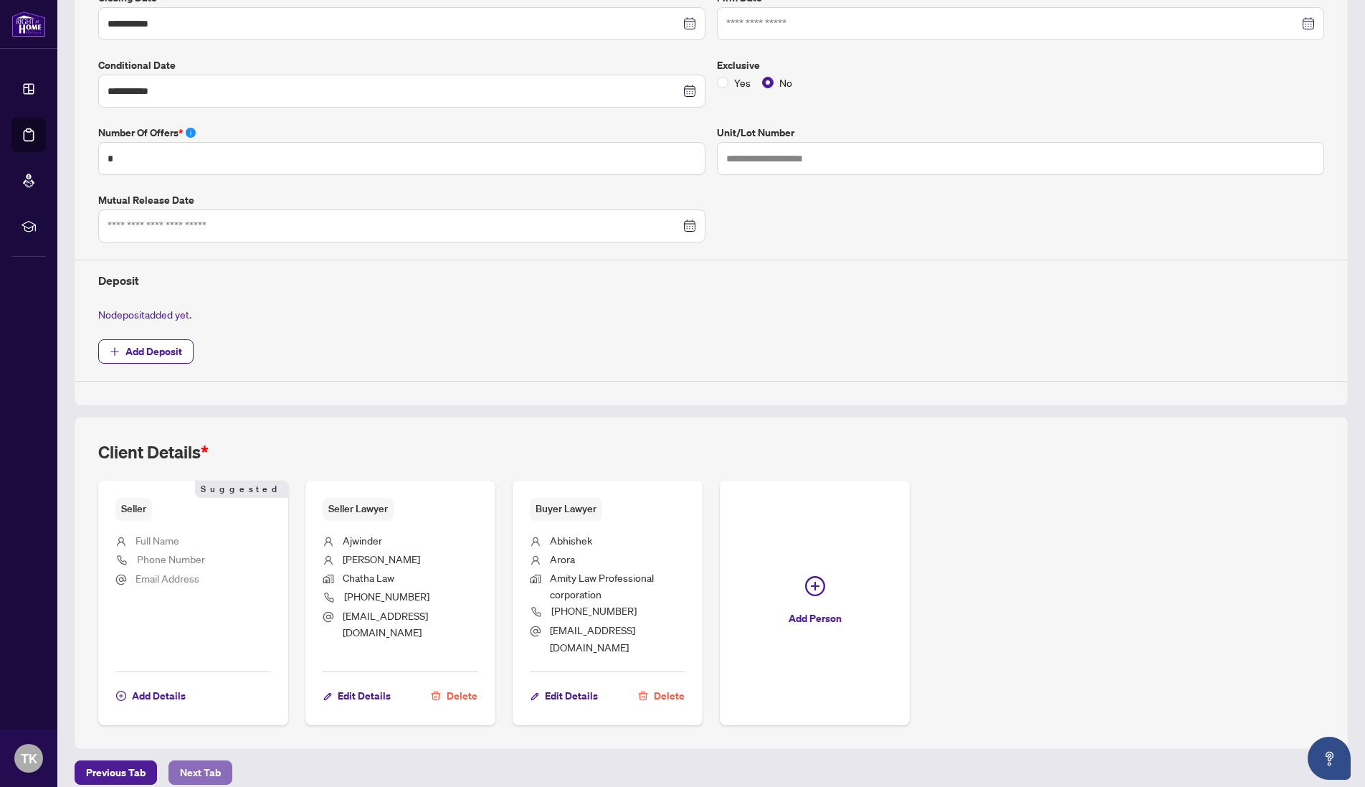
click at [197, 761] on span "Next Tab" at bounding box center [200, 772] width 41 height 23
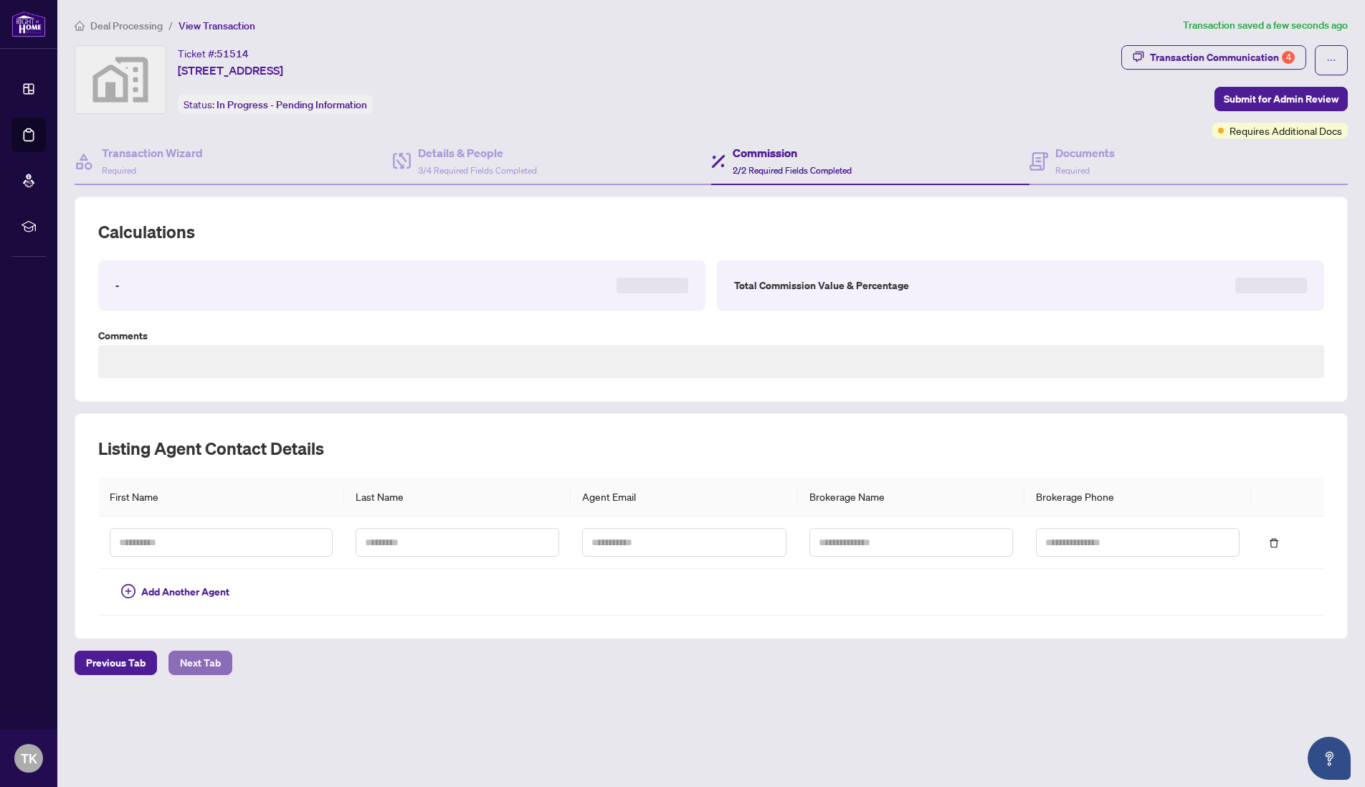
type textarea "**********"
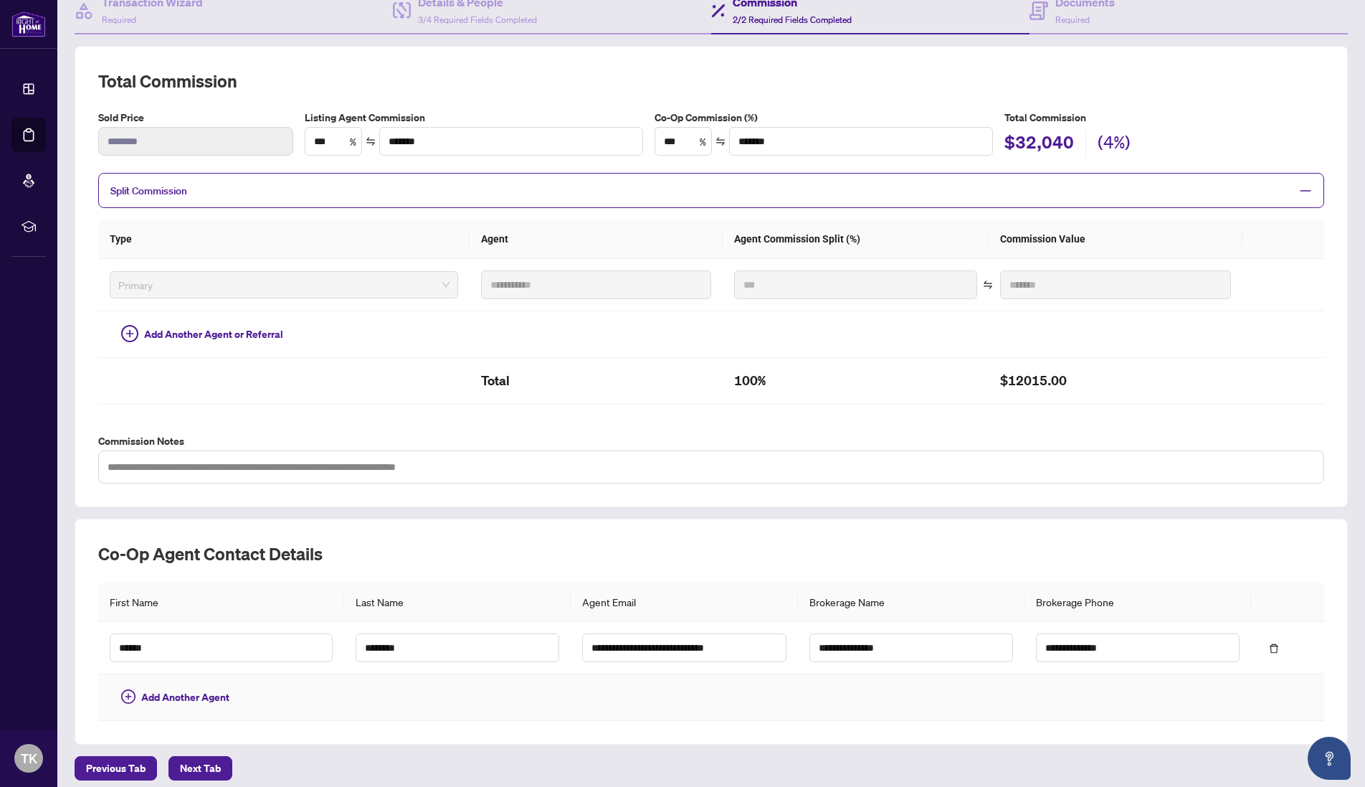
scroll to position [161, 0]
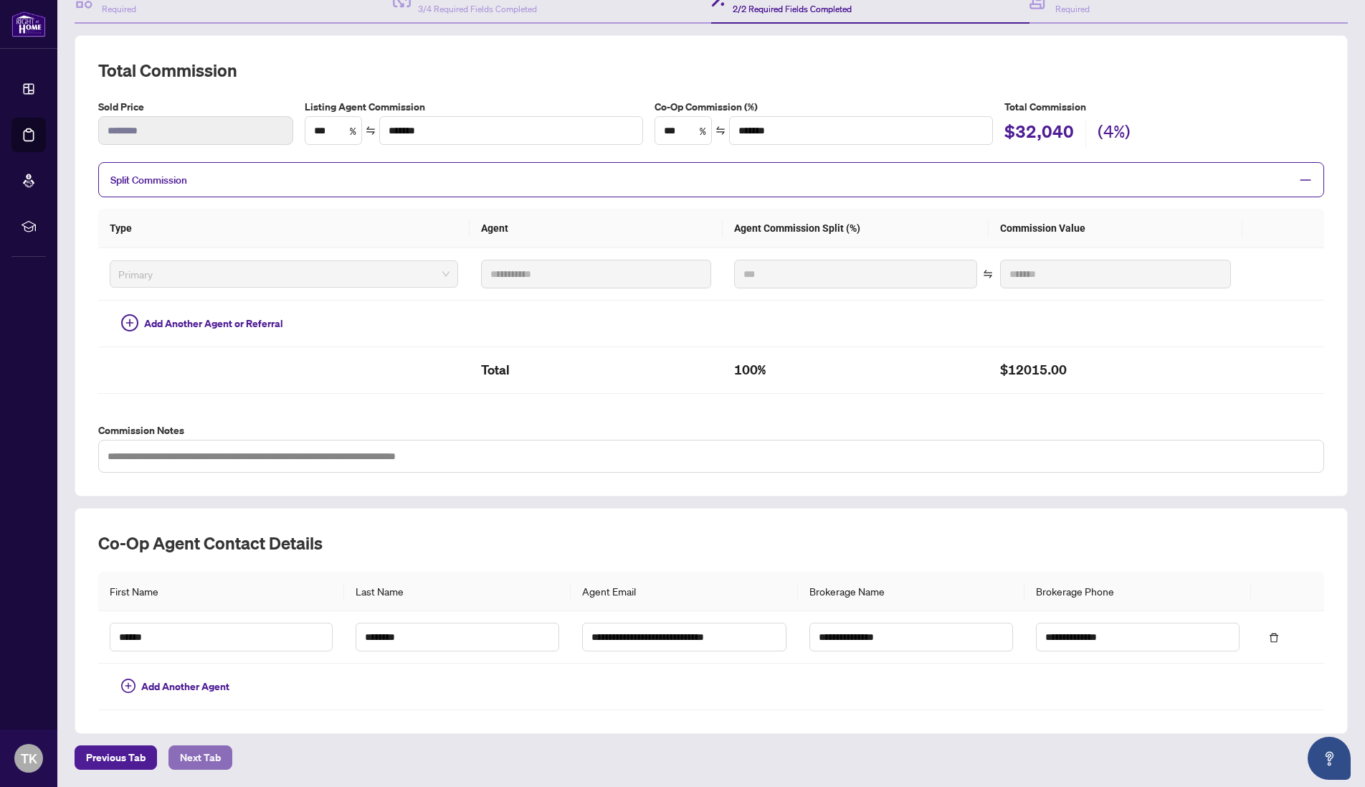
click at [216, 754] on span "Next Tab" at bounding box center [200, 757] width 41 height 23
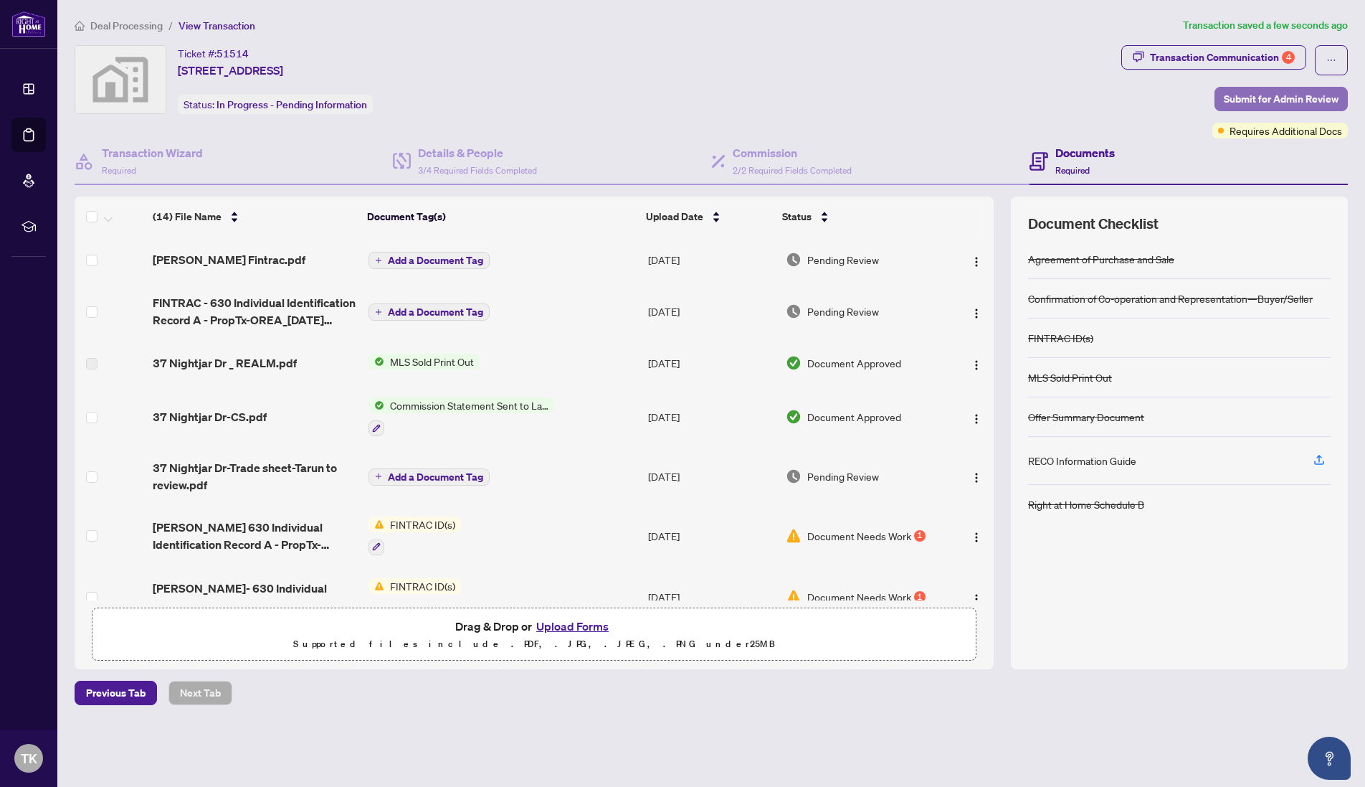
click at [1305, 101] on span "Submit for Admin Review" at bounding box center [1281, 98] width 115 height 23
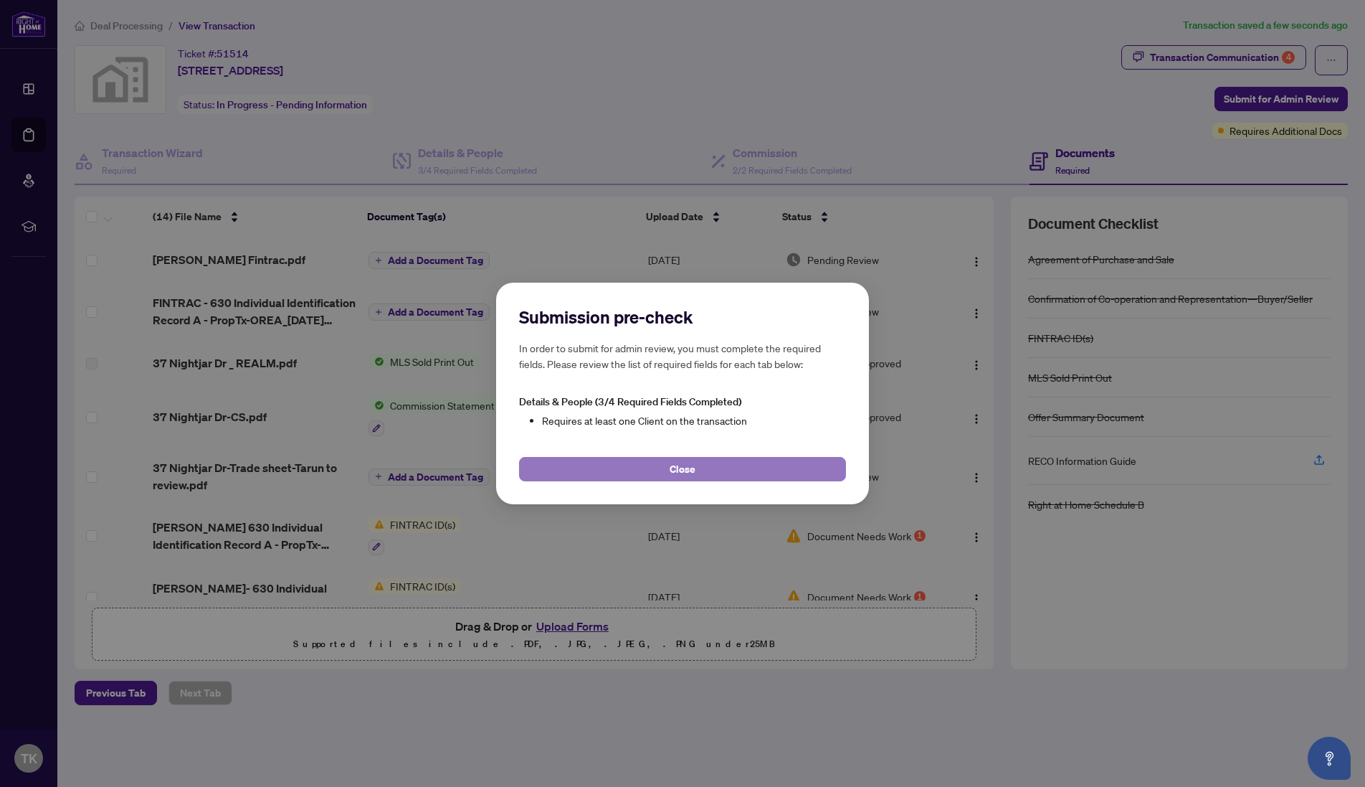
click at [724, 478] on button "Close" at bounding box center [682, 469] width 327 height 24
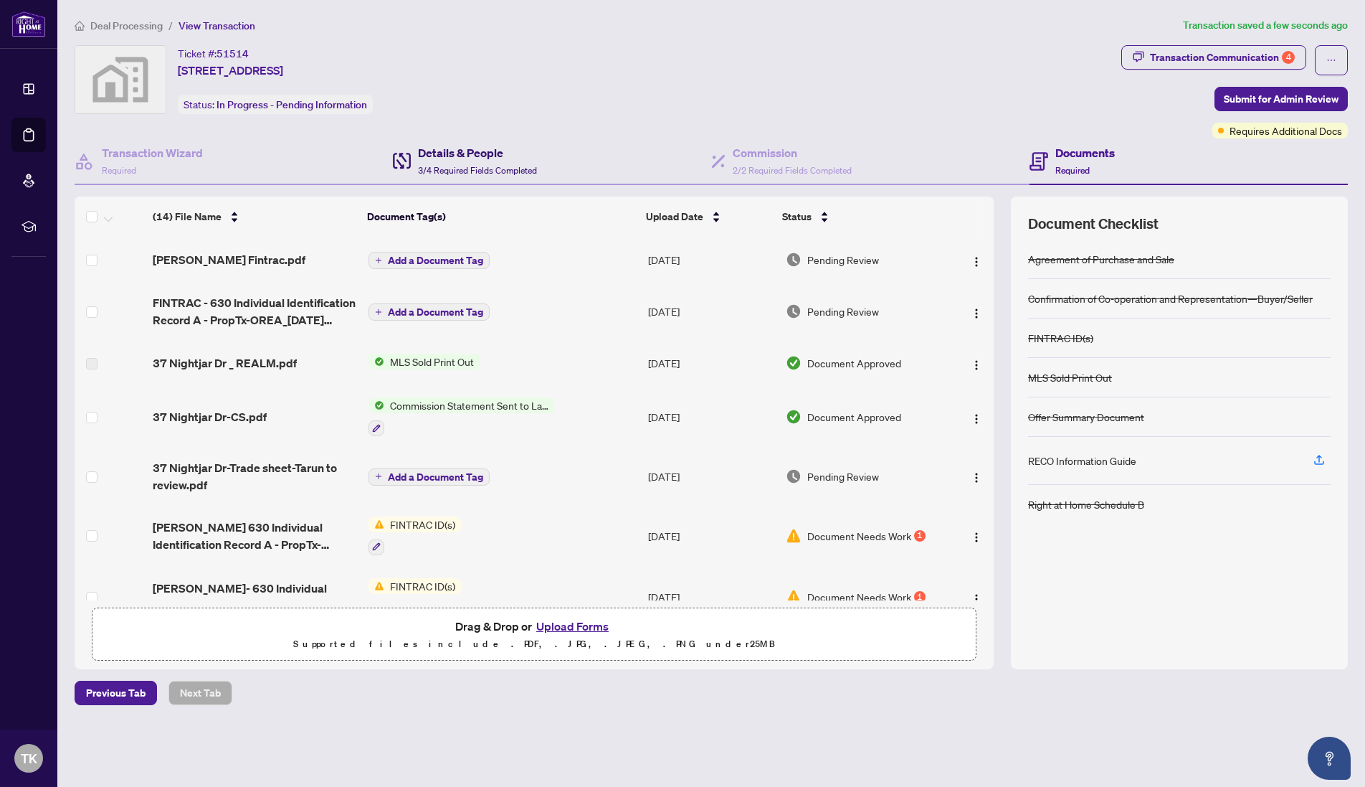
click at [450, 174] on span "3/4 Required Fields Completed" at bounding box center [477, 170] width 119 height 11
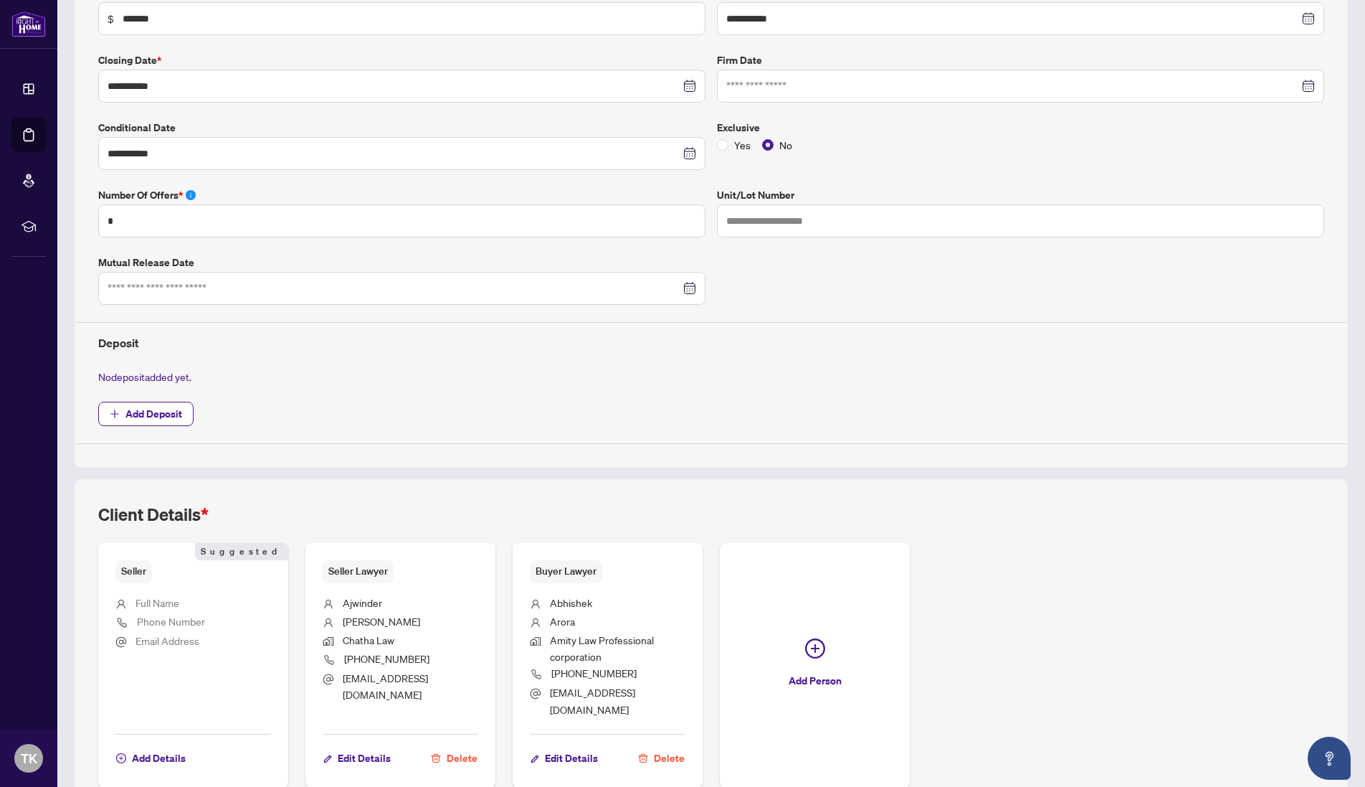
scroll to position [338, 0]
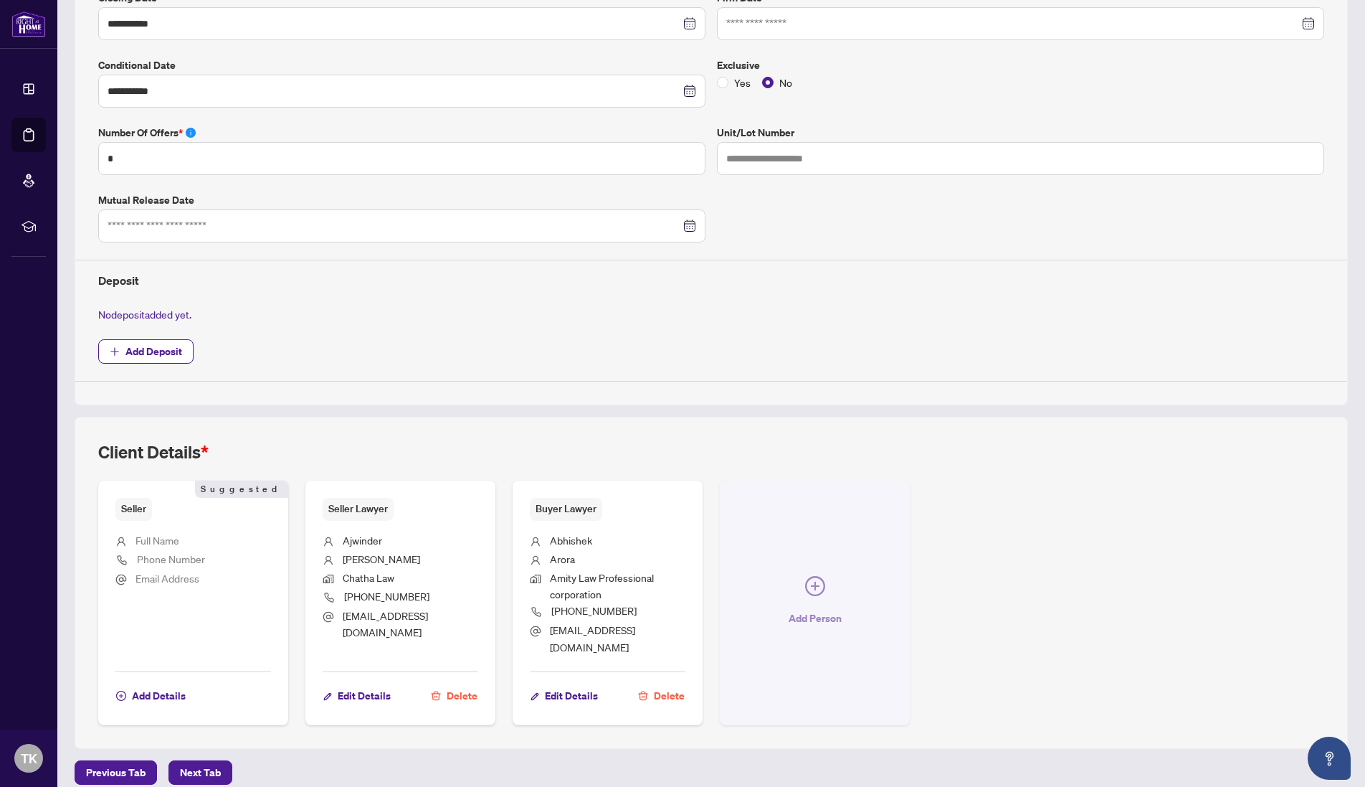
click at [811, 582] on icon "plus-circle" at bounding box center [815, 586] width 9 height 9
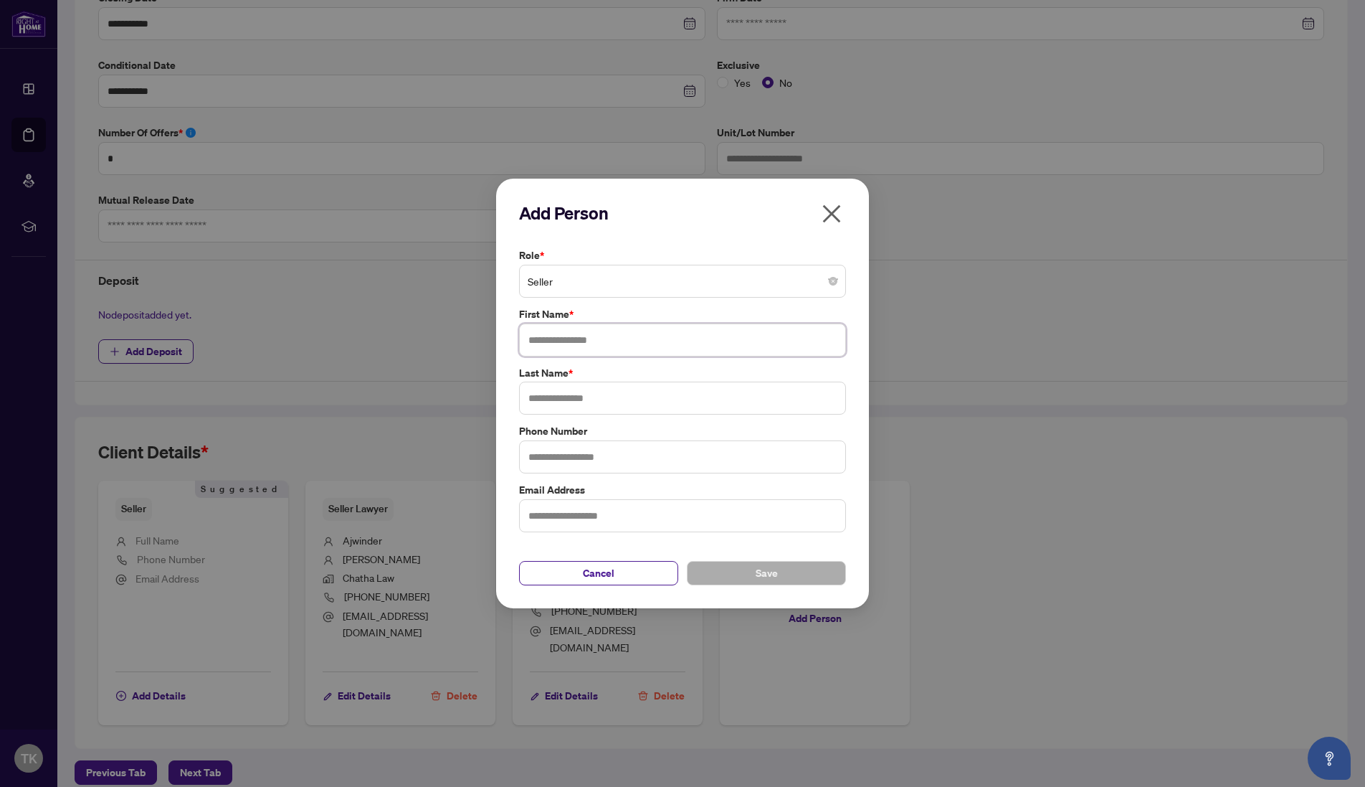
click at [574, 329] on input "text" at bounding box center [682, 339] width 327 height 33
type input "******"
type input "*****"
click at [783, 570] on button "Save" at bounding box center [766, 573] width 159 height 24
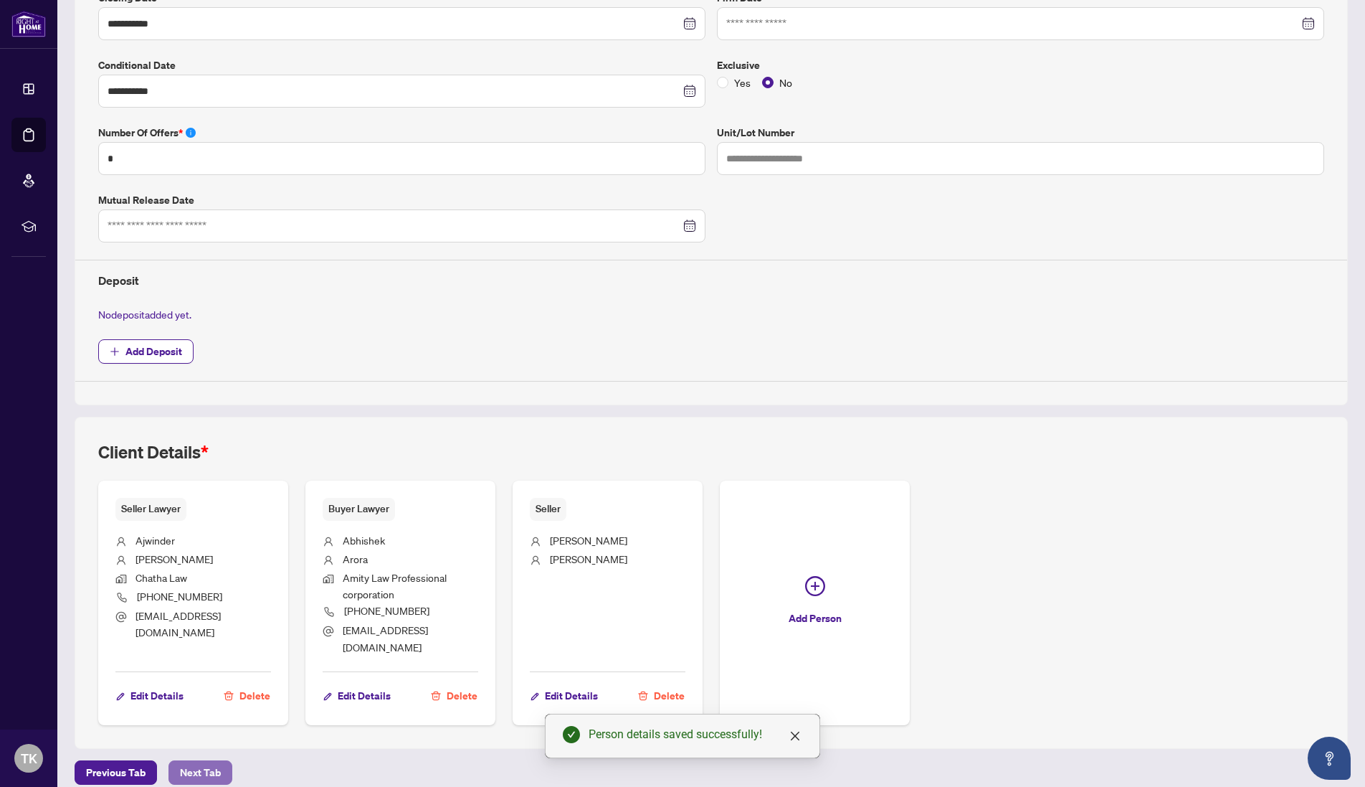
click at [191, 761] on span "Next Tab" at bounding box center [200, 772] width 41 height 23
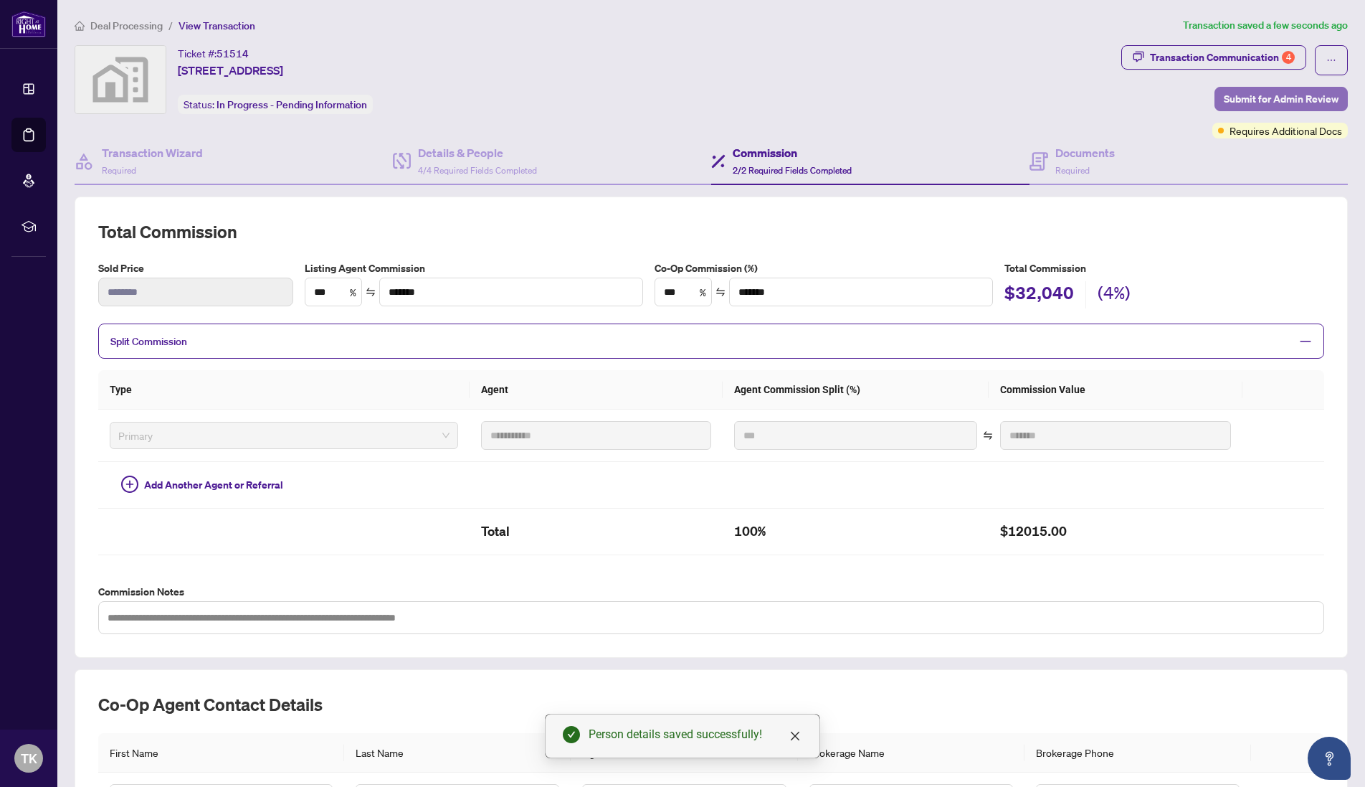
click at [1280, 100] on span "Submit for Admin Review" at bounding box center [1281, 98] width 115 height 23
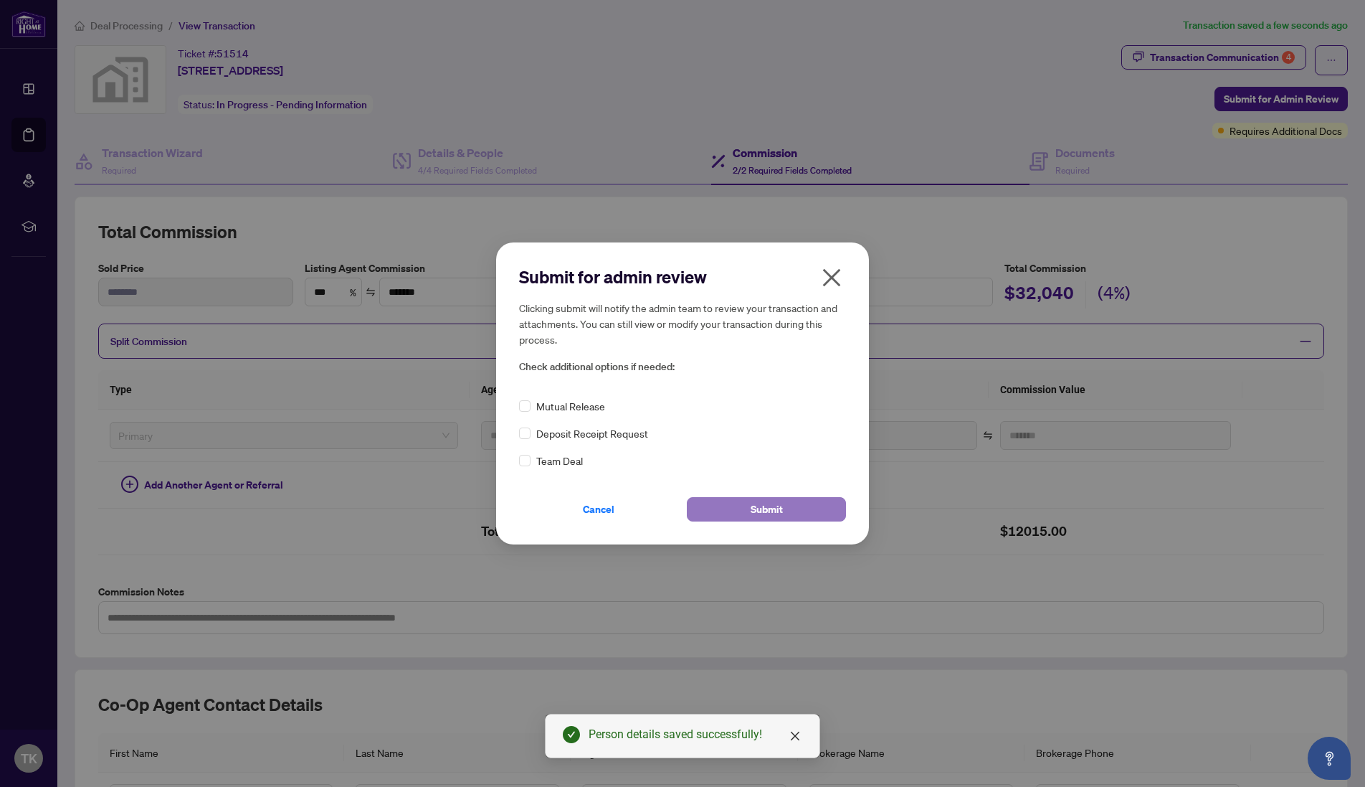
click at [751, 506] on span "Submit" at bounding box center [767, 509] width 32 height 23
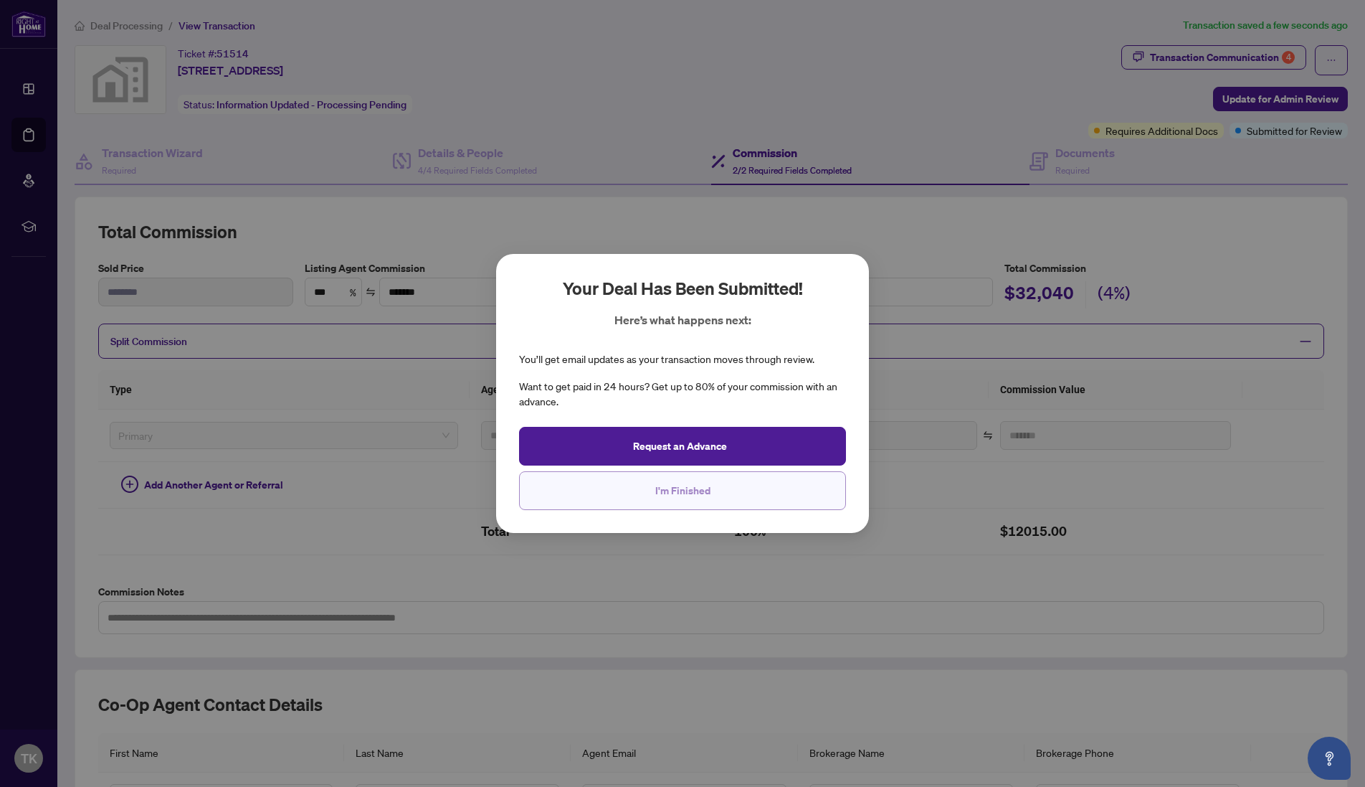
click at [715, 490] on button "I'm Finished" at bounding box center [682, 490] width 327 height 39
